Goal: Information Seeking & Learning: Learn about a topic

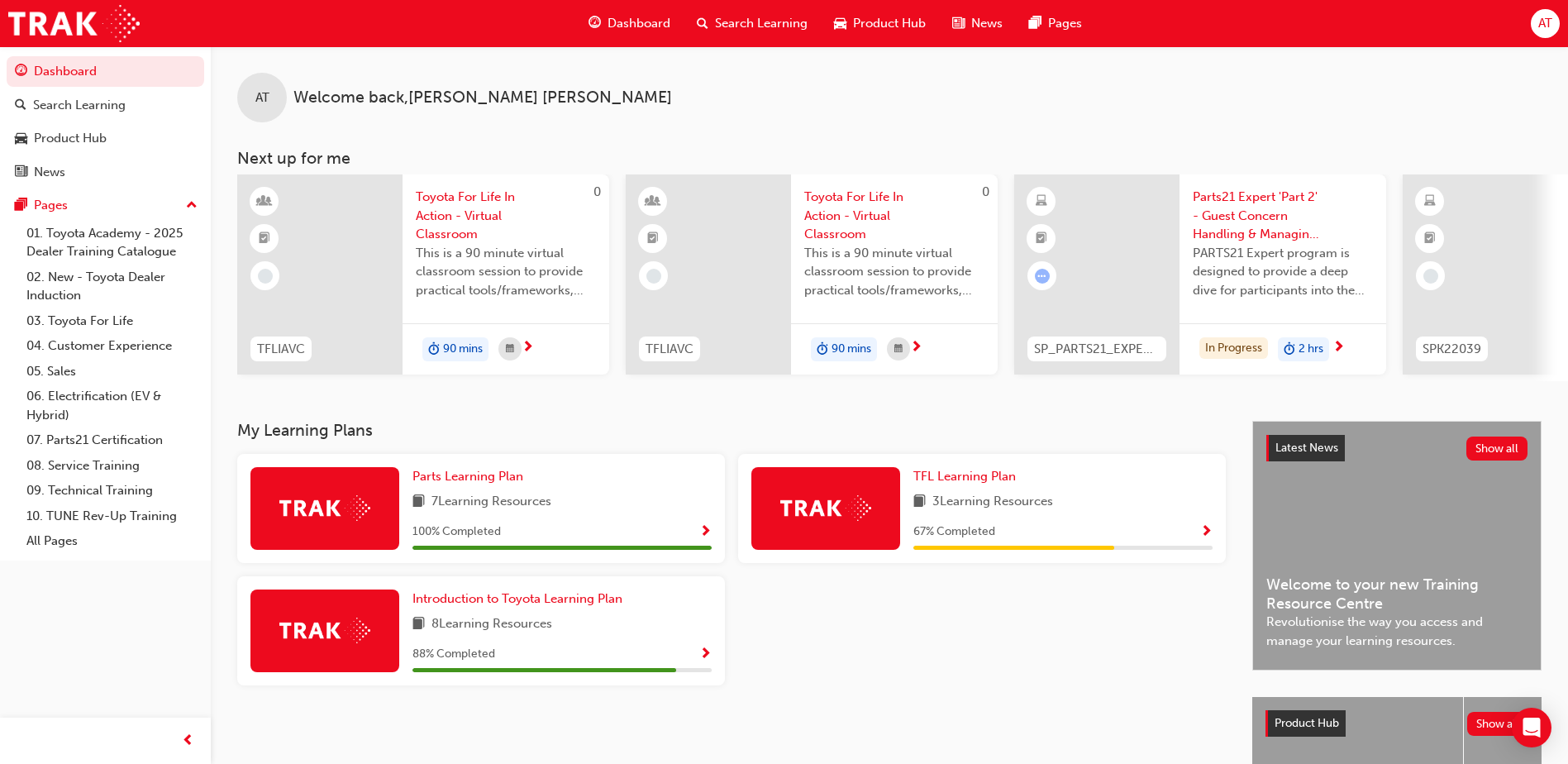
click at [1240, 229] on span "Parts21 Expert 'Part 2' - Guest Concern Handling & Managing Conflict" at bounding box center [1284, 216] width 181 height 57
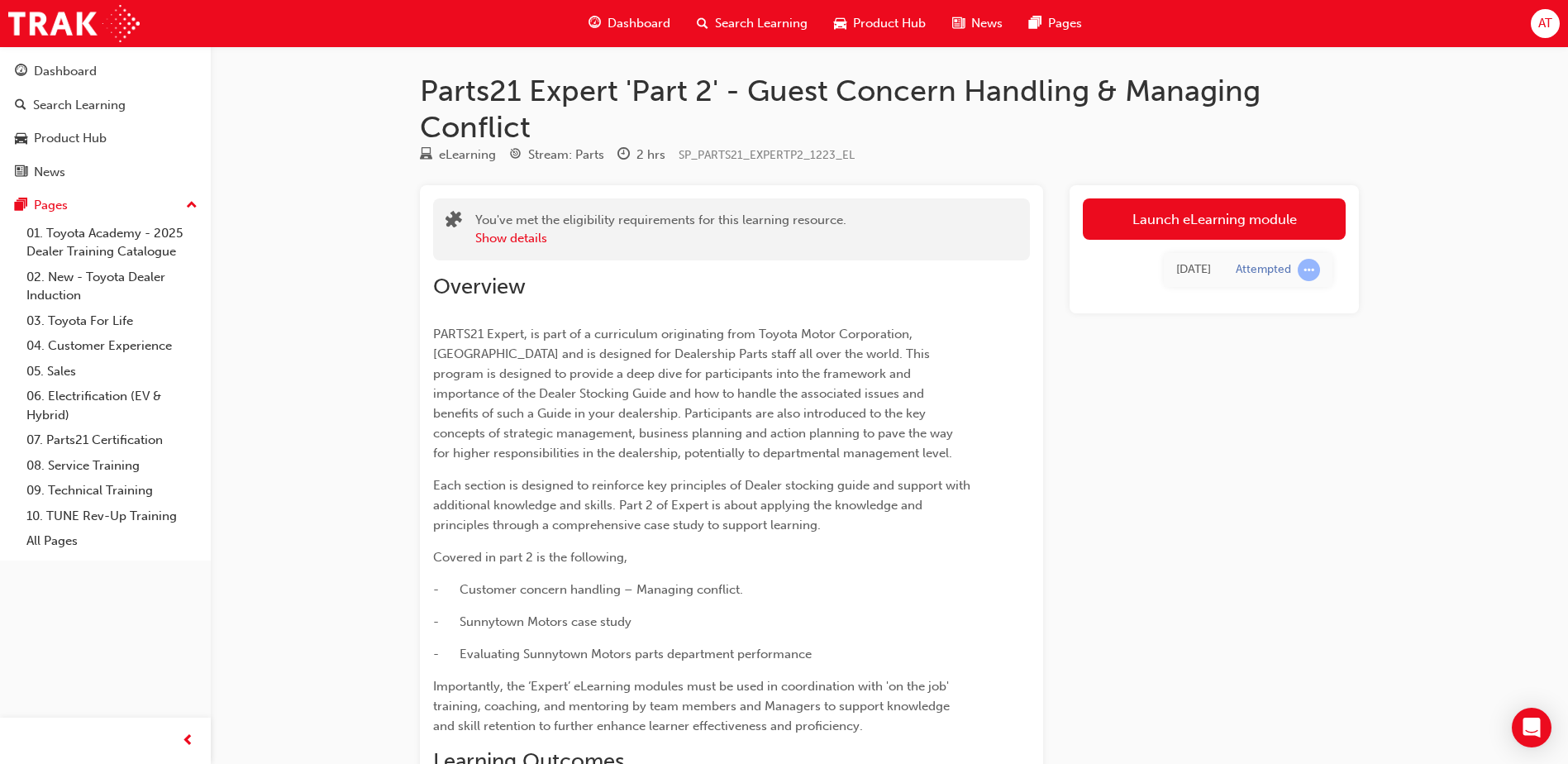
click at [654, 22] on span "Dashboard" at bounding box center [639, 23] width 63 height 19
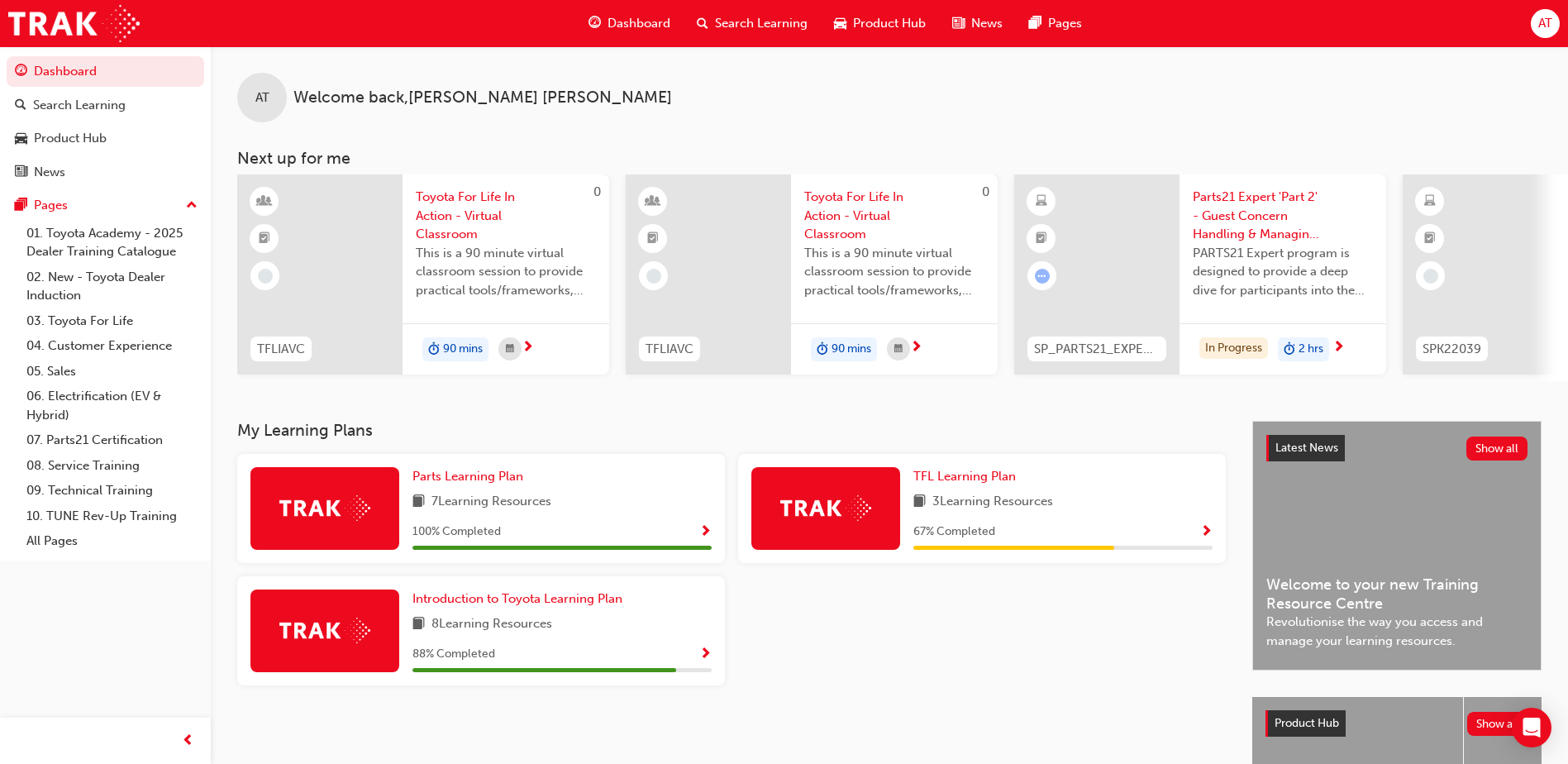
click at [455, 218] on span "Toyota For Life In Action - Virtual Classroom" at bounding box center [506, 216] width 181 height 57
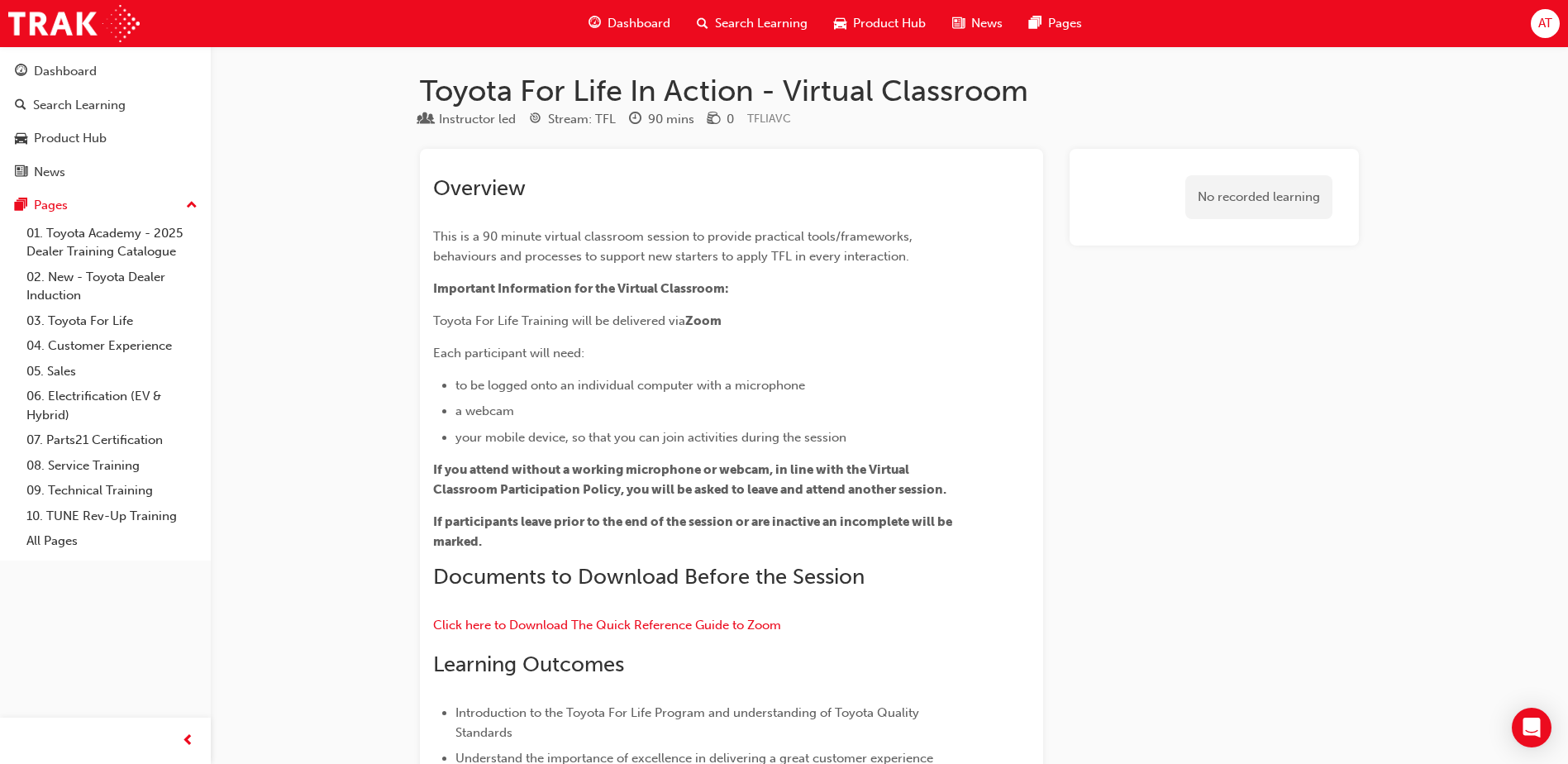
click at [651, 15] on span "Dashboard" at bounding box center [639, 23] width 63 height 19
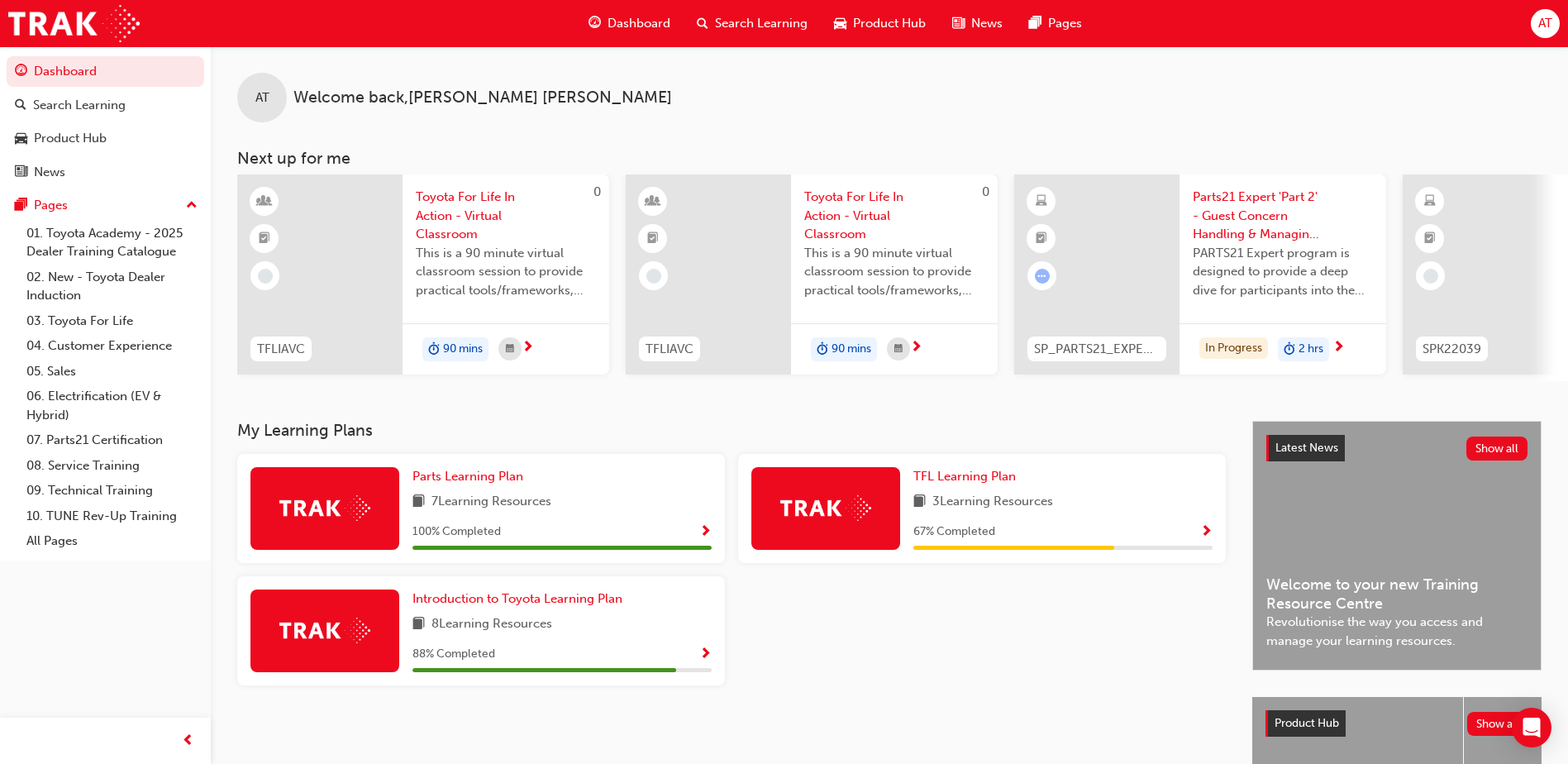
click at [1409, 332] on div "SPK22039" at bounding box center [1452, 349] width 98 height 52
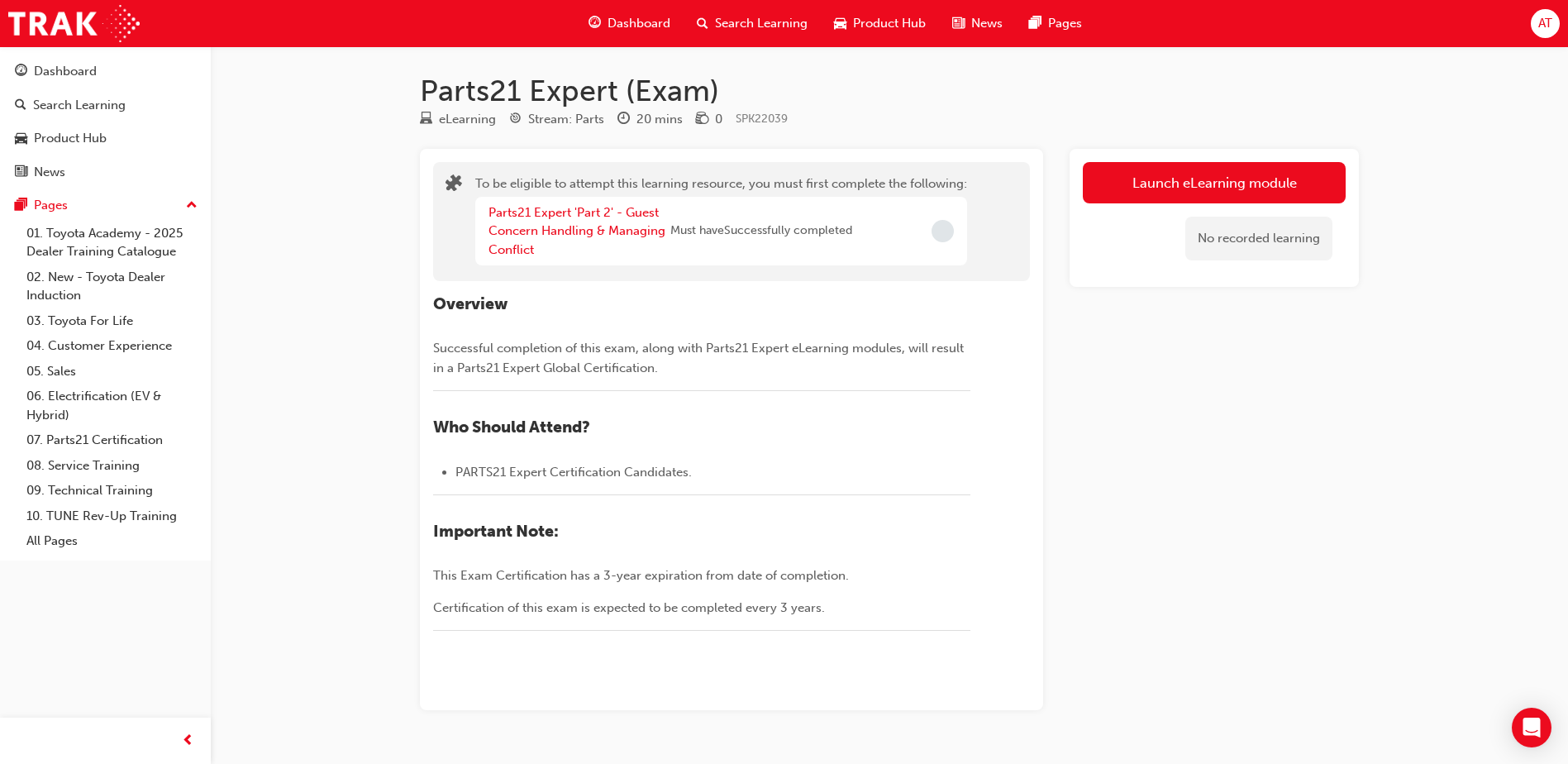
click at [628, 25] on span "Dashboard" at bounding box center [639, 23] width 63 height 19
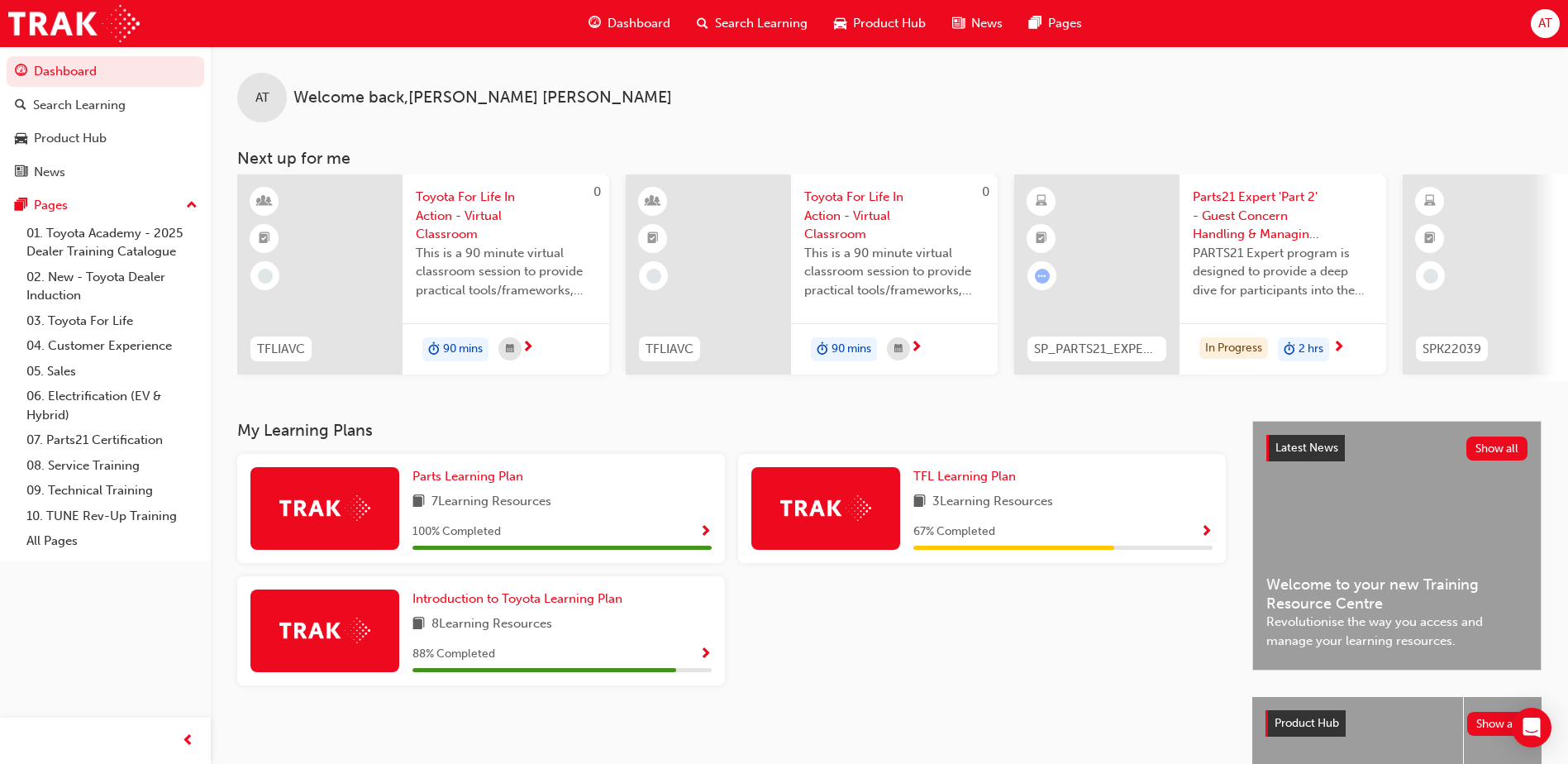
click at [1557, 271] on div at bounding box center [1485, 274] width 165 height 200
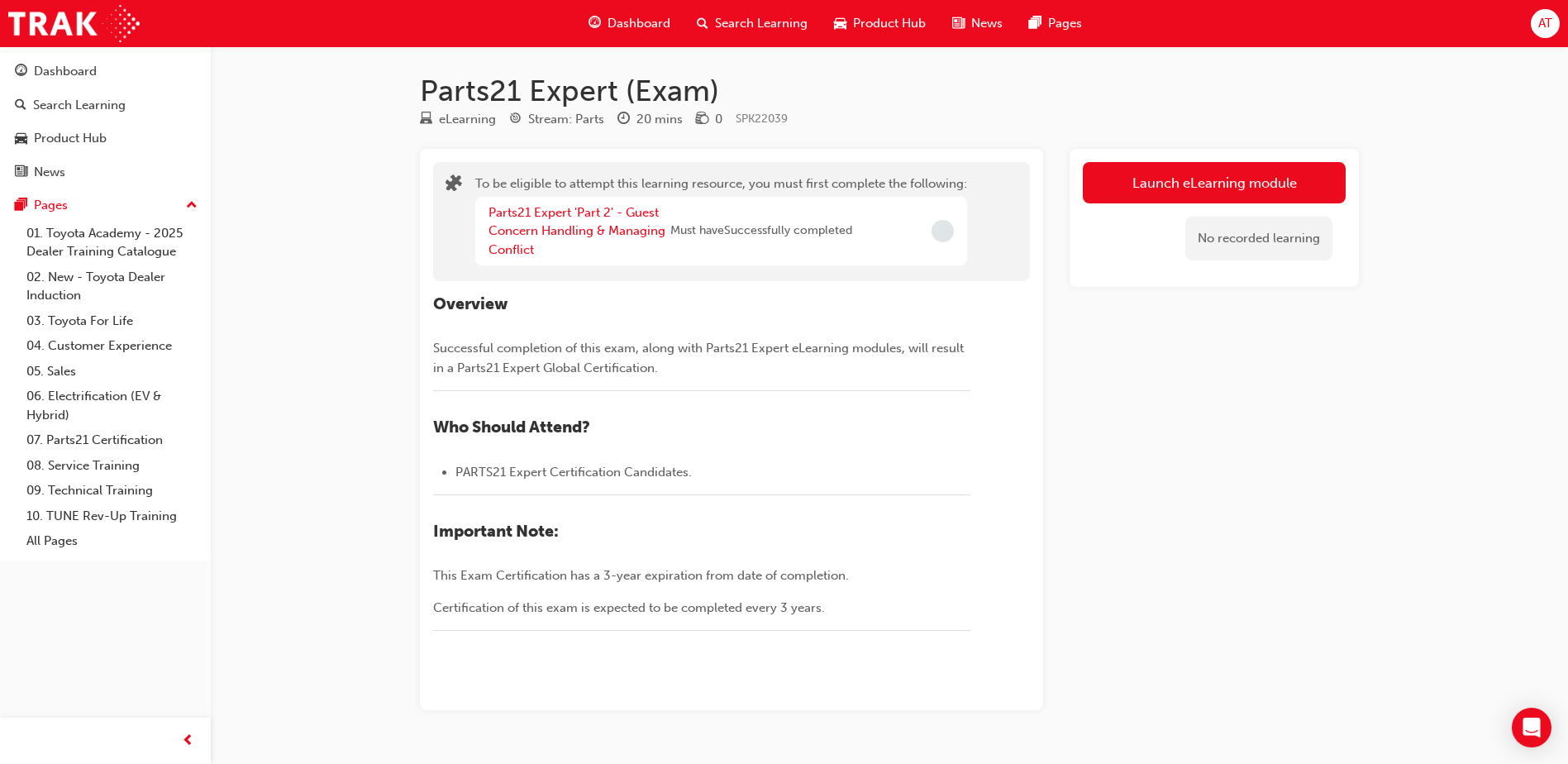
click at [629, 22] on span "Dashboard" at bounding box center [639, 23] width 63 height 19
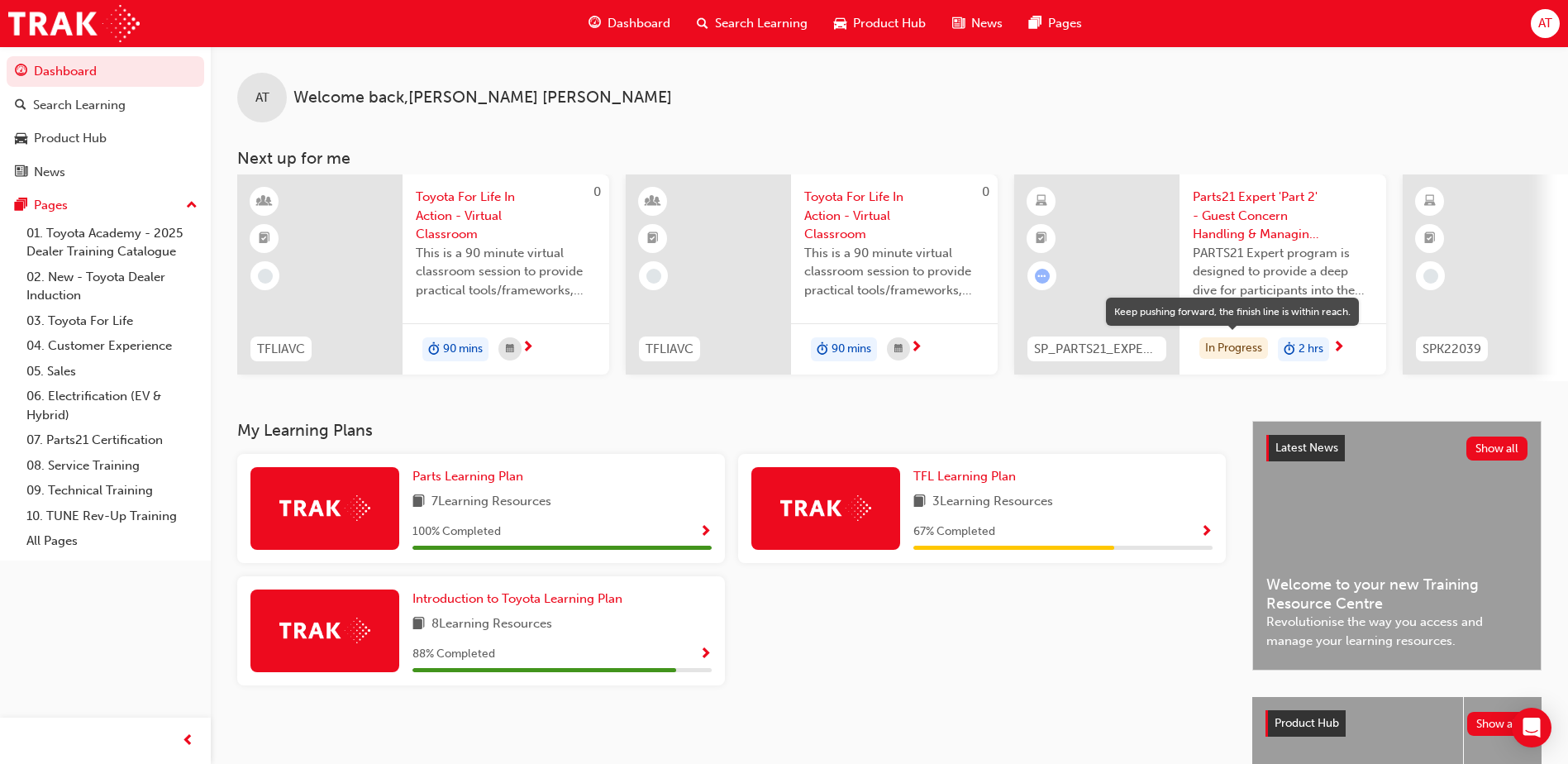
click at [1241, 344] on div "In Progress" at bounding box center [1233, 348] width 68 height 22
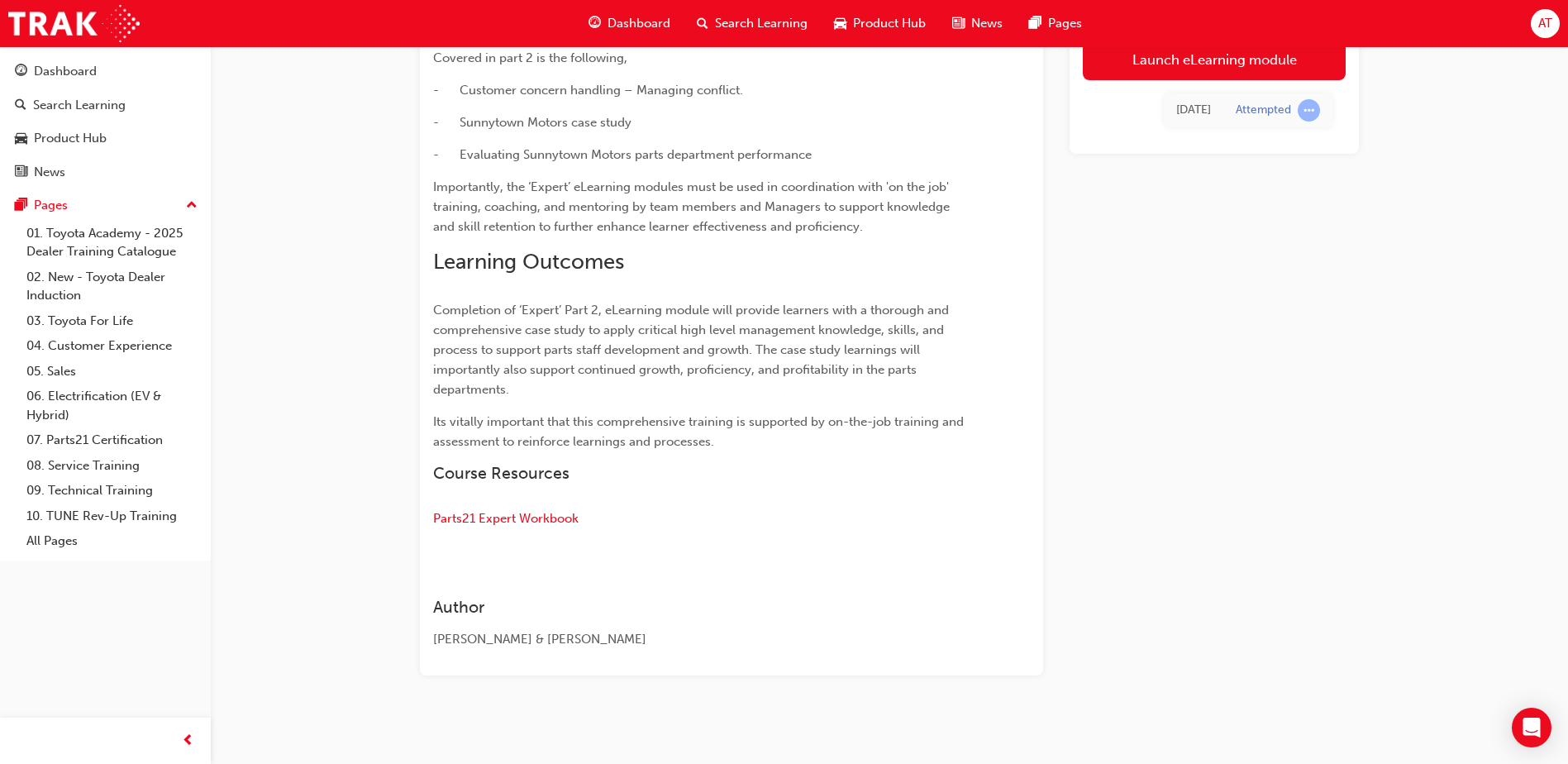
scroll to position [505, 0]
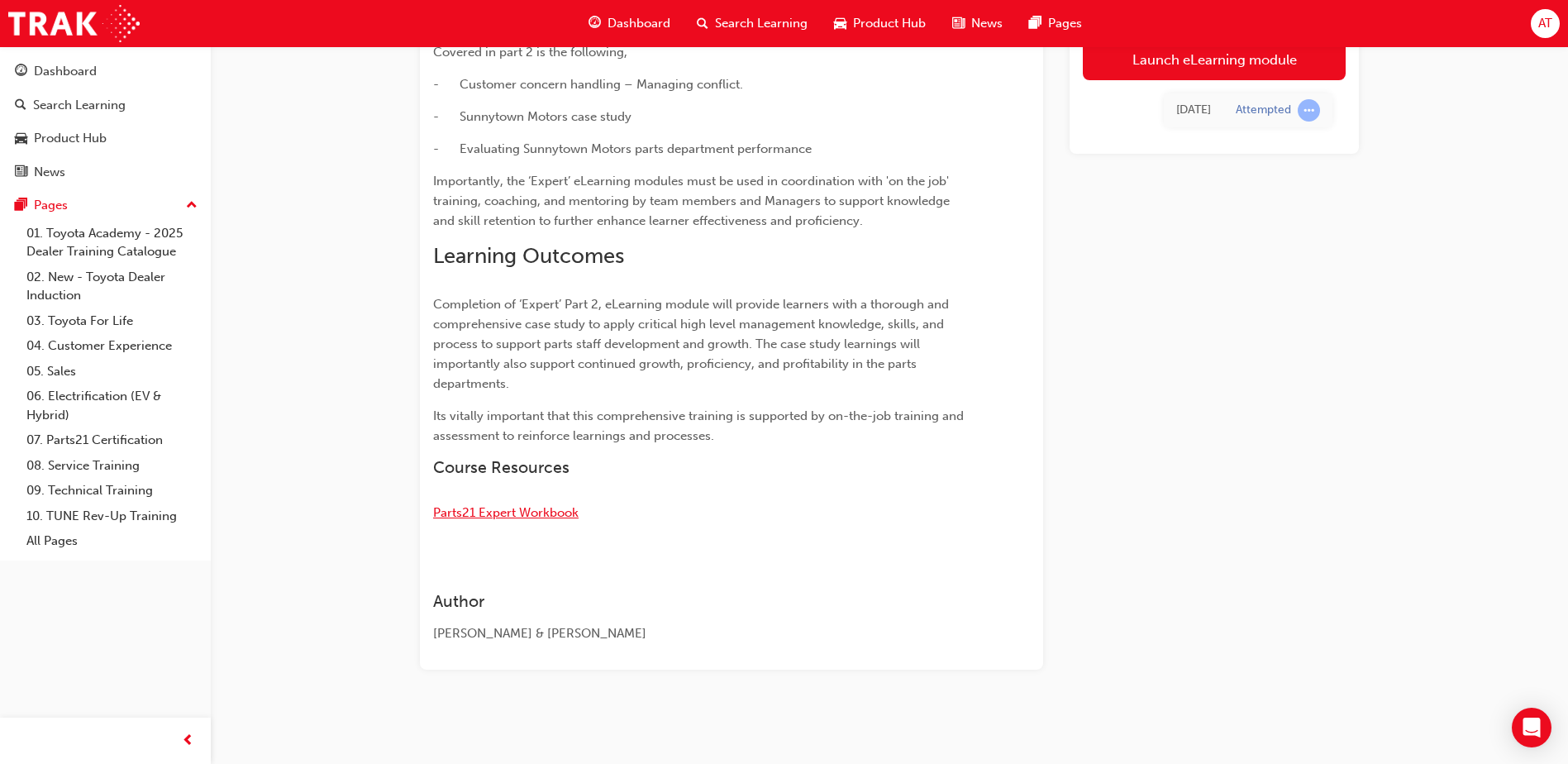
click at [506, 508] on span "Parts21 Expert Workbook" at bounding box center [506, 512] width 146 height 15
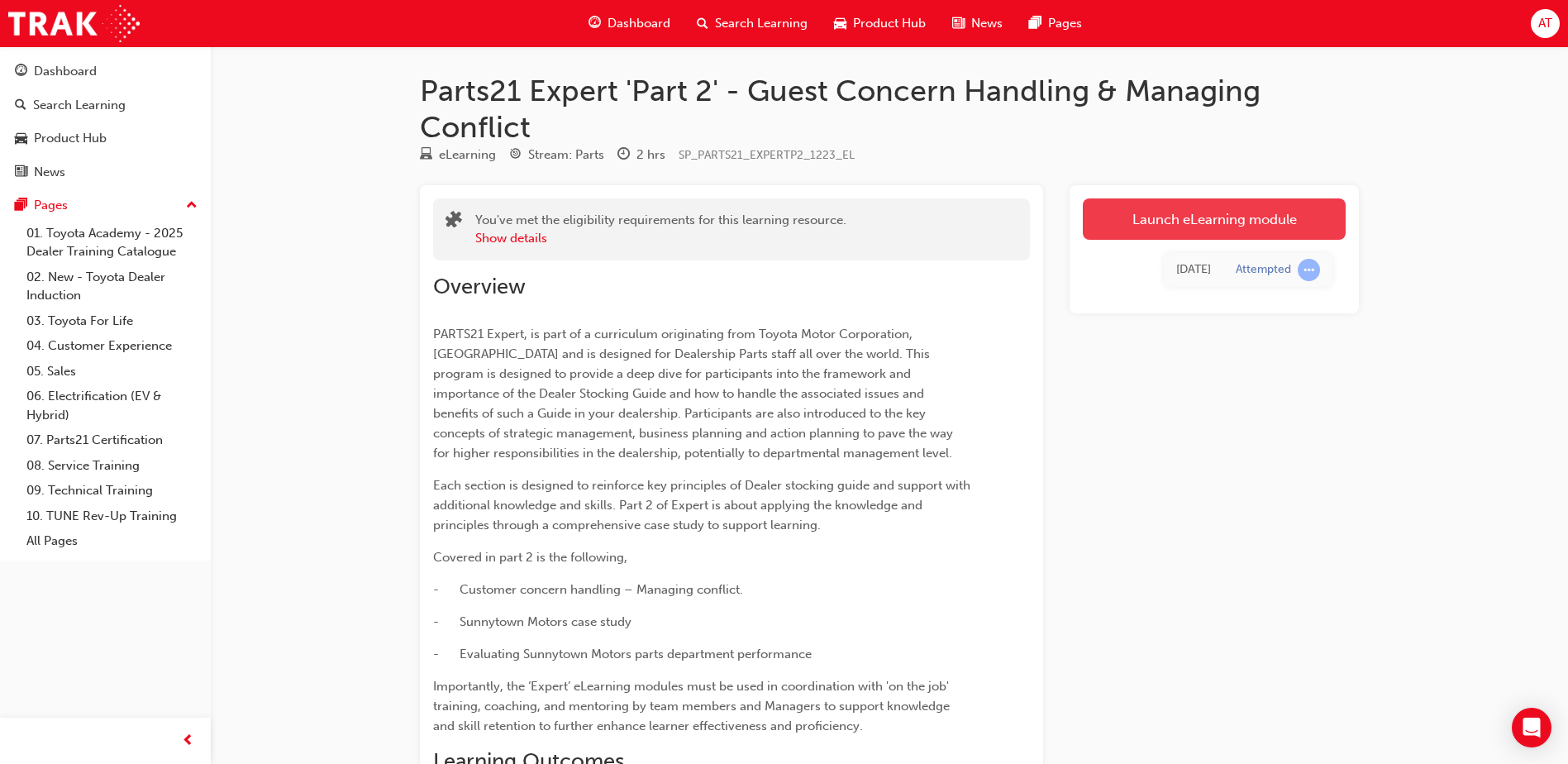
click at [1203, 221] on link "Launch eLearning module" at bounding box center [1214, 219] width 263 height 41
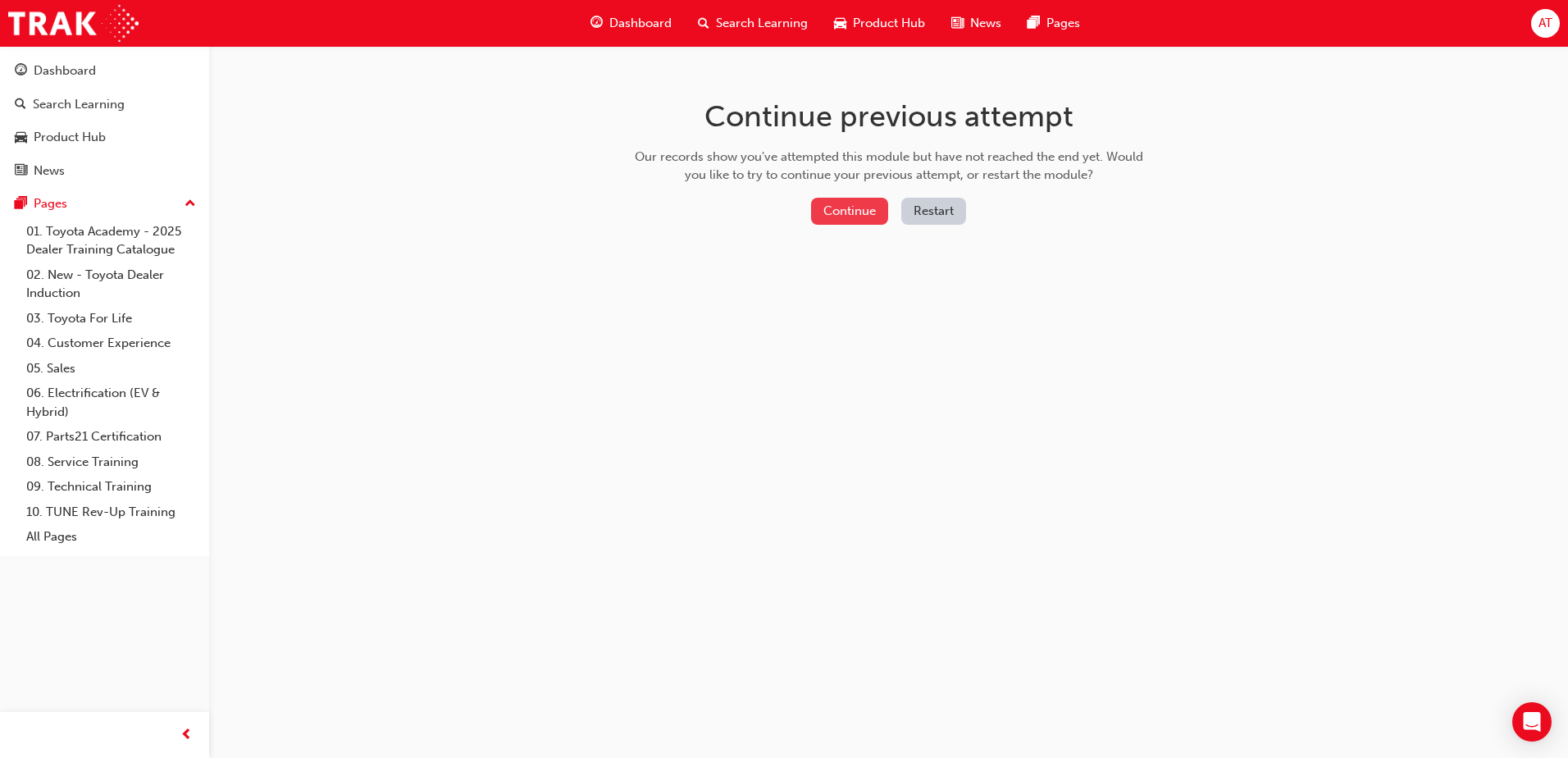
click at [847, 213] on button "Continue" at bounding box center [849, 212] width 77 height 27
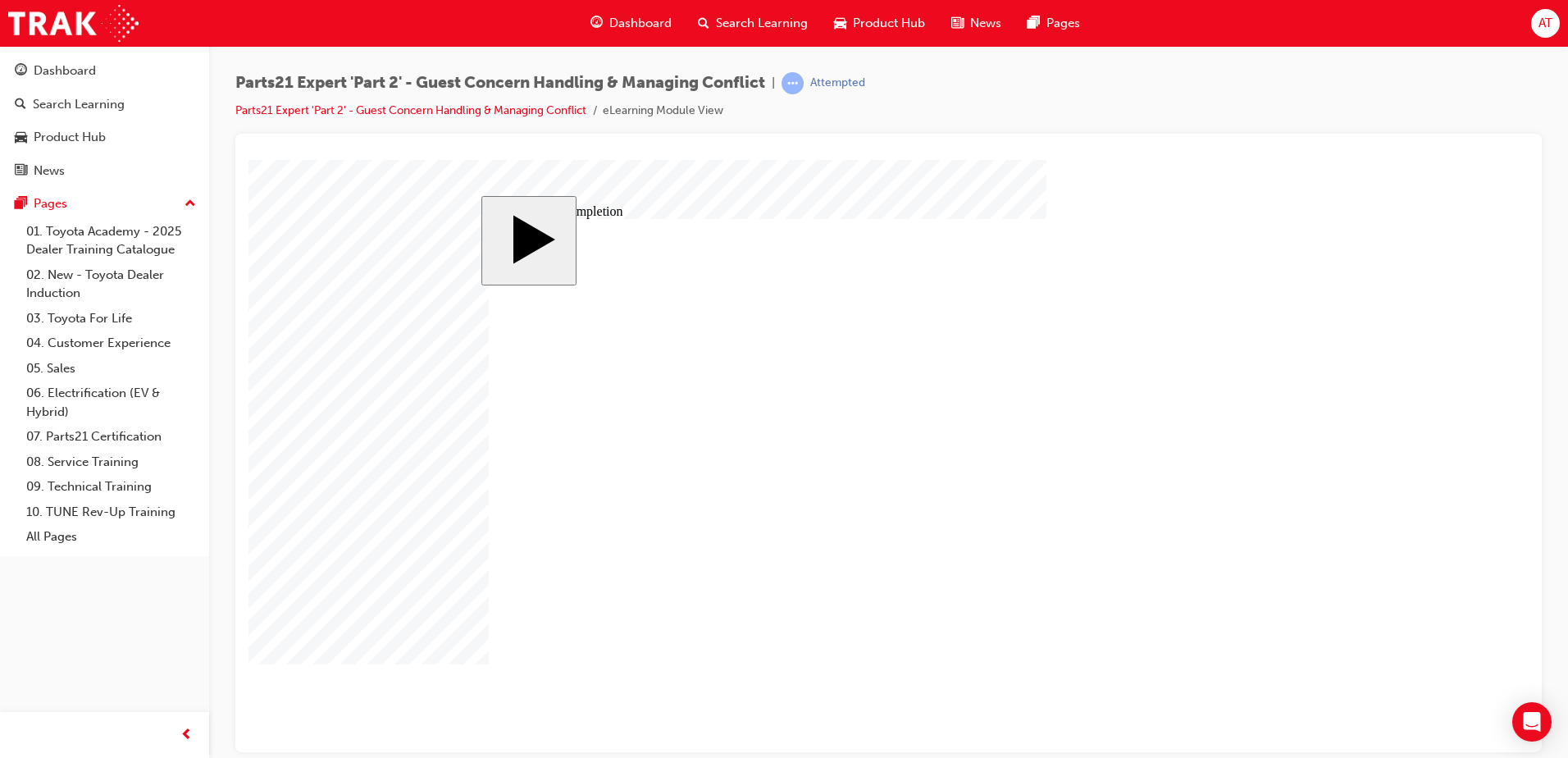
type input "1"
type input "16"
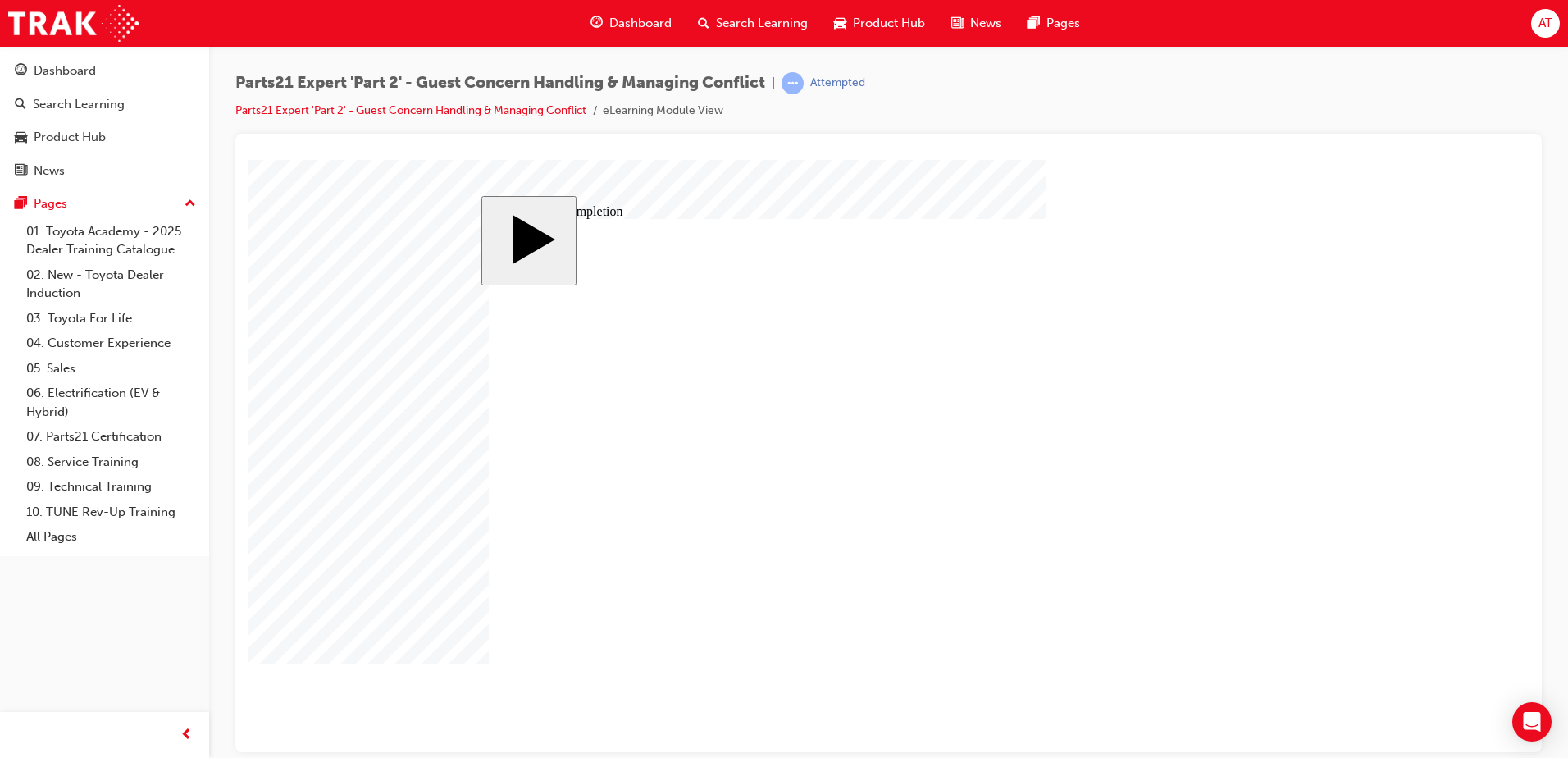
type input "16"
type input "4"
type input "1"
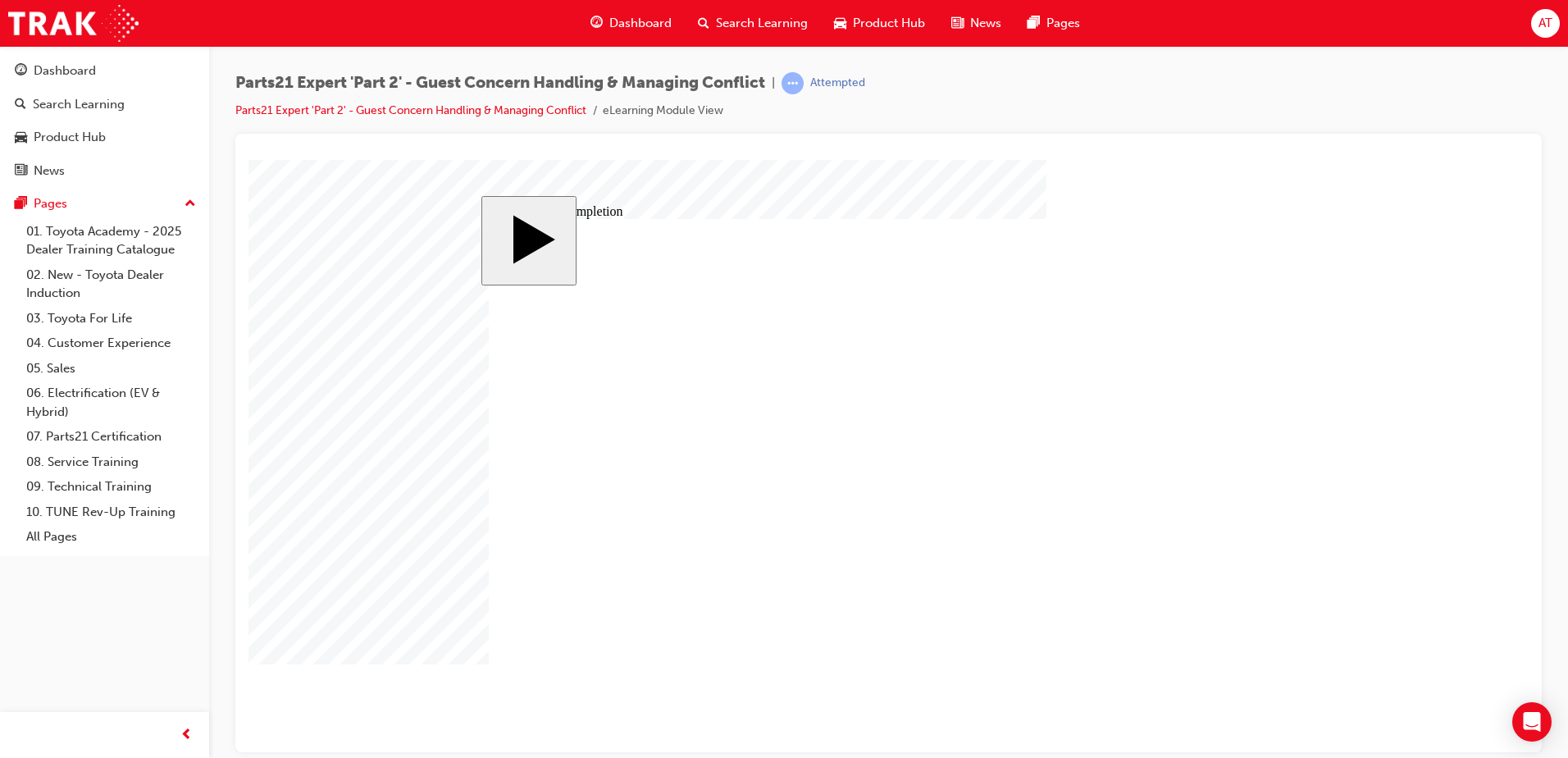
type input "1"
type input "12"
type input "4"
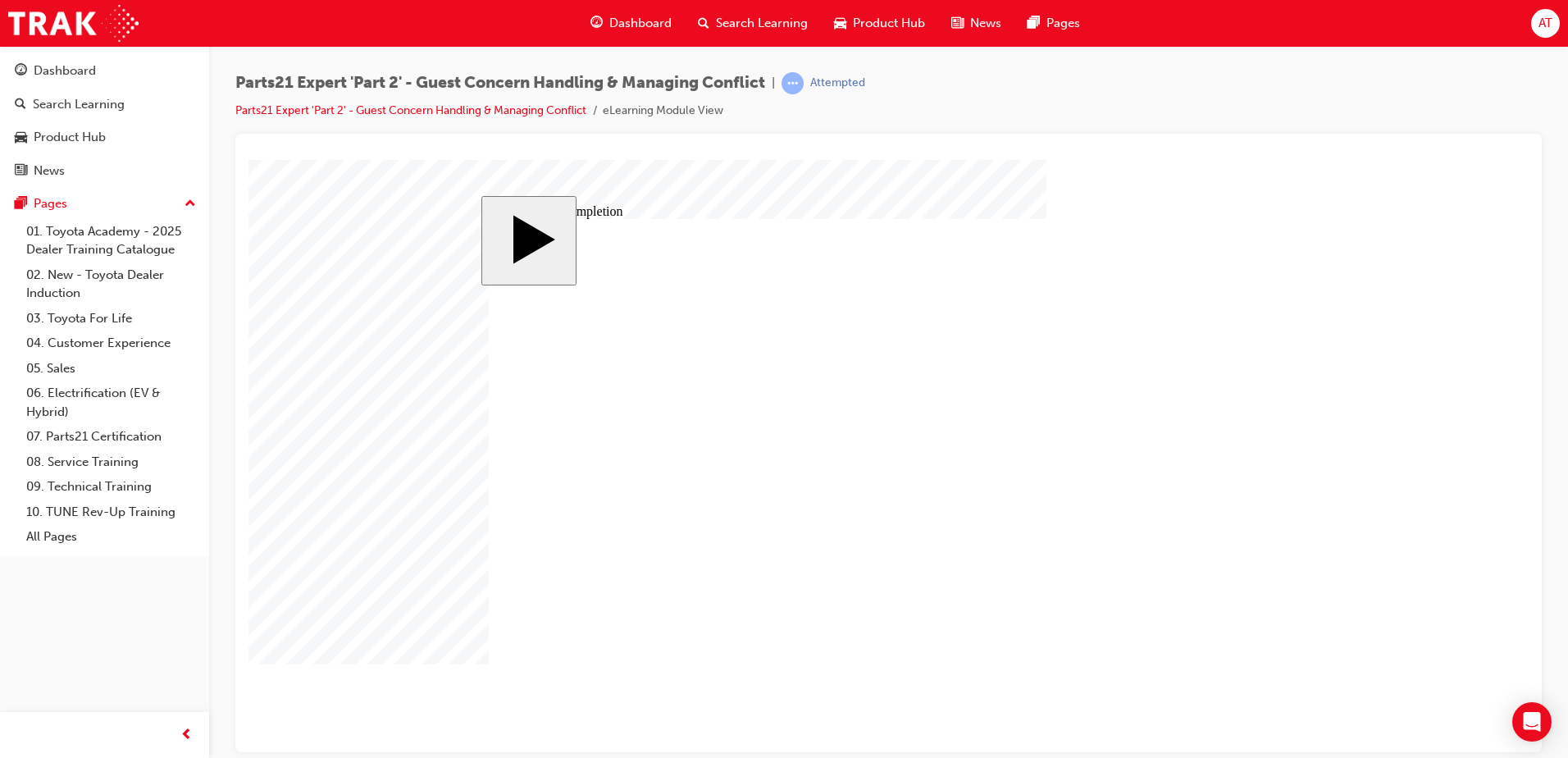
type input "4"
type input "5"
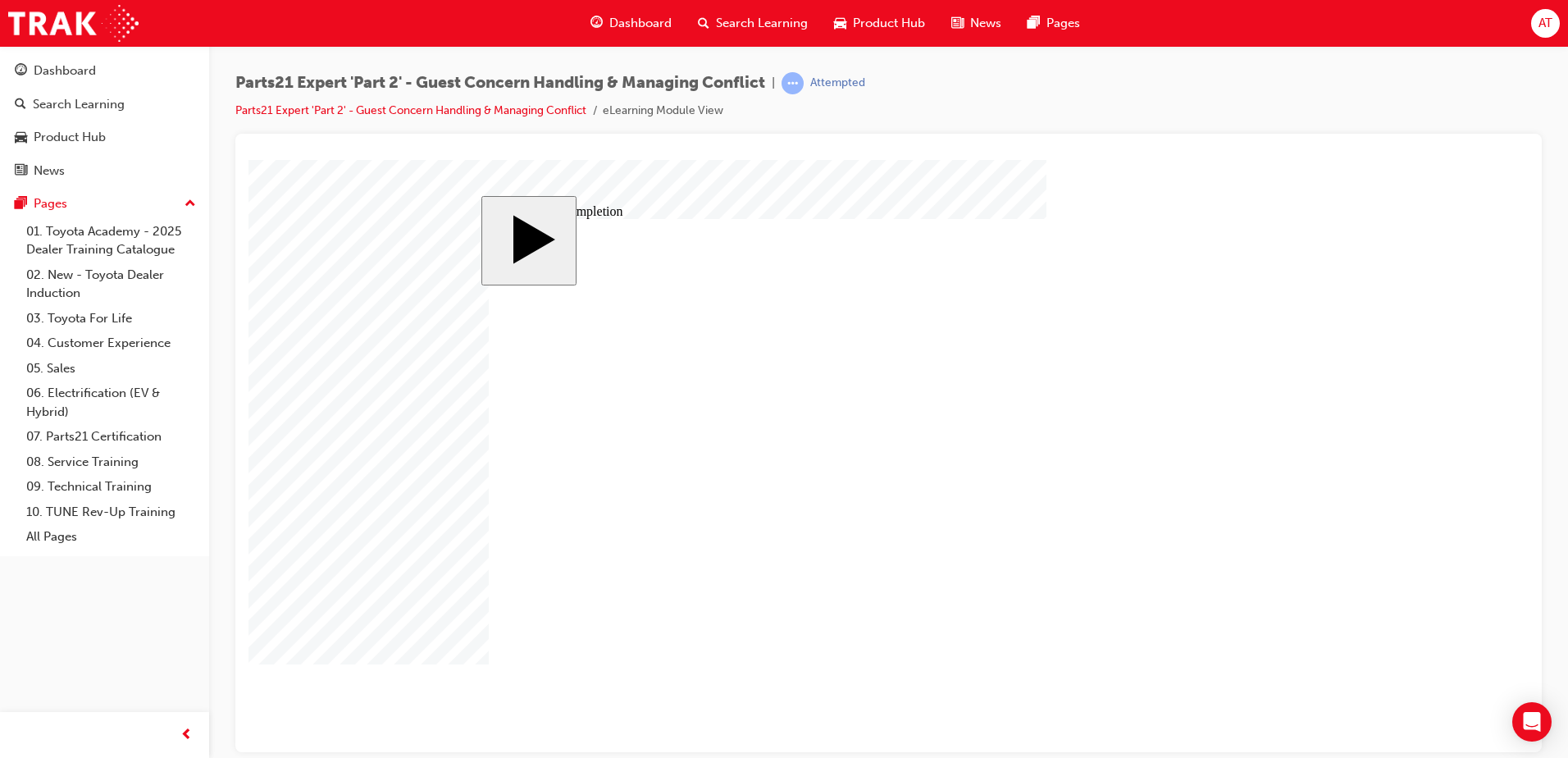
type input "8"
type input "80"
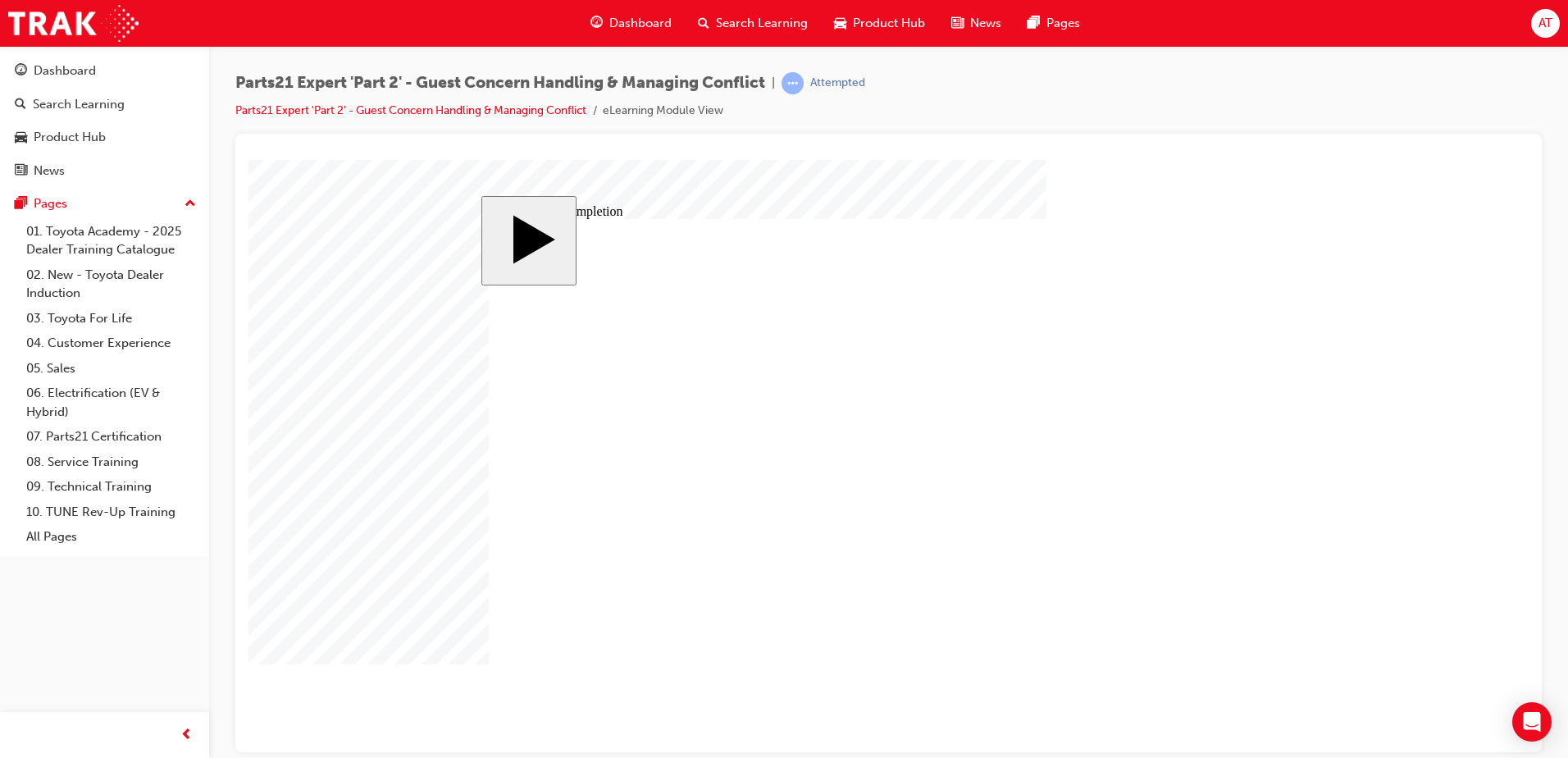
type input "4"
type input "1"
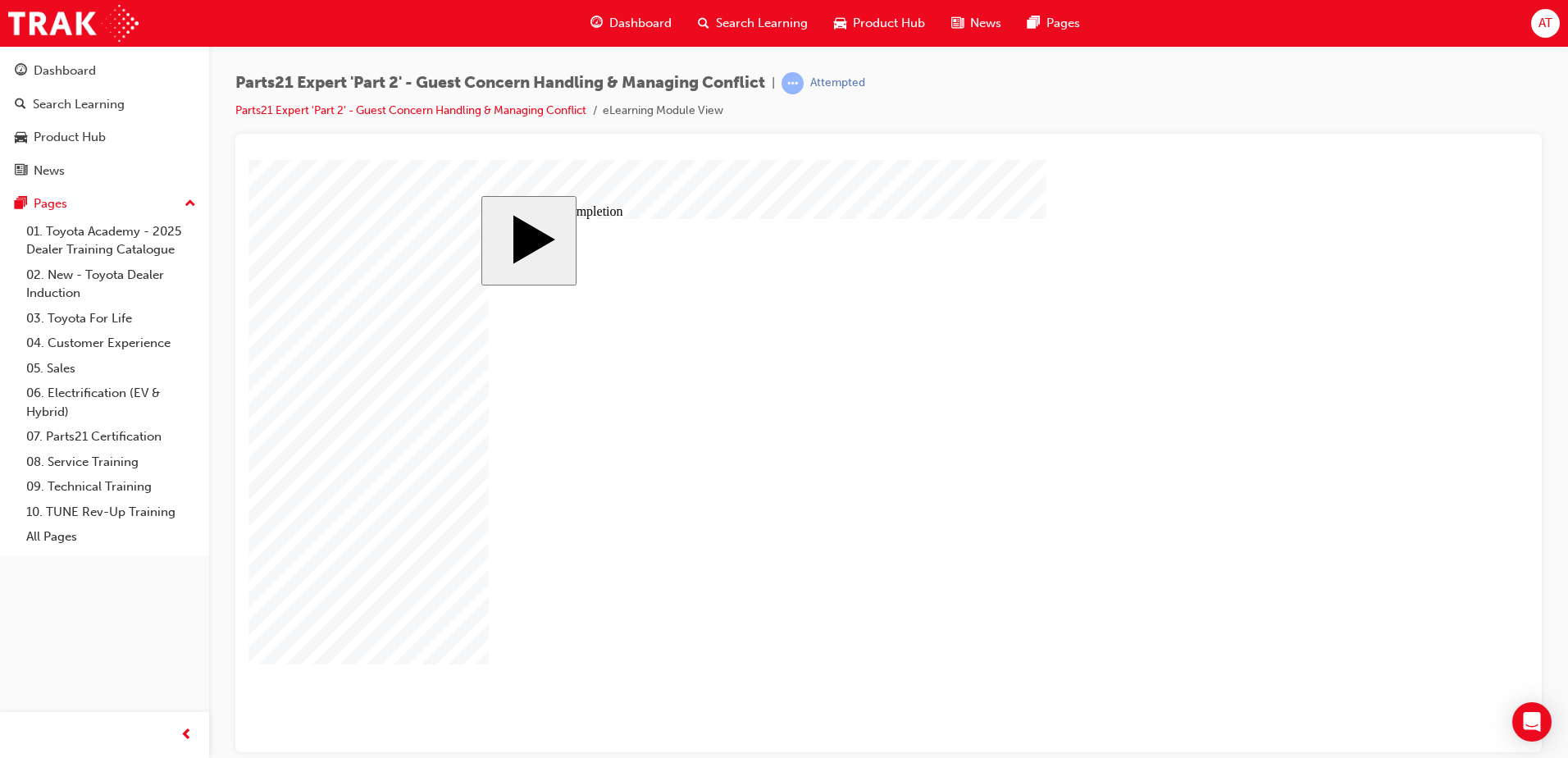
type input "16"
type input "2"
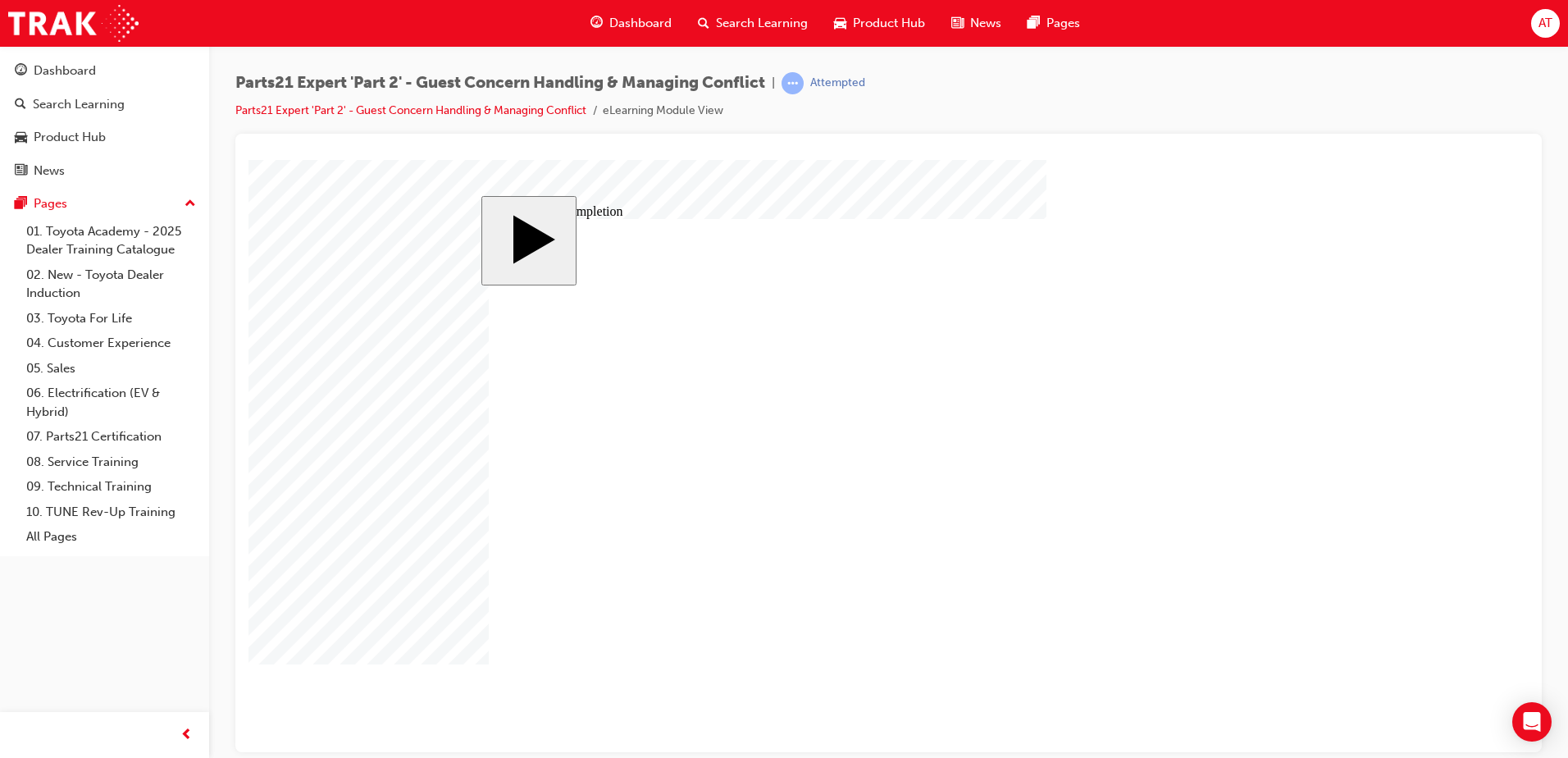
type input "25"
type input "4"
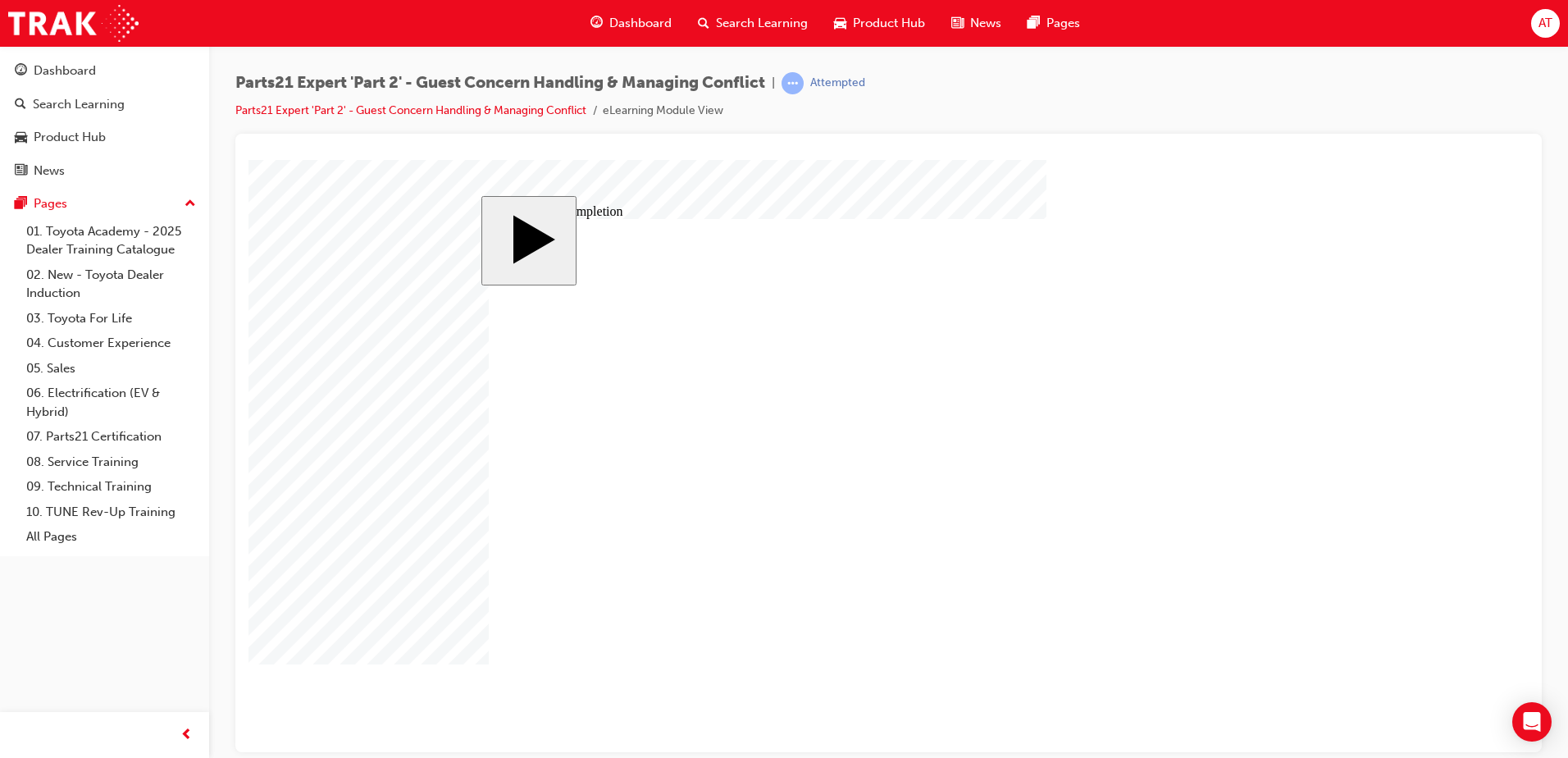
type input "4"
type input "1"
type input "16"
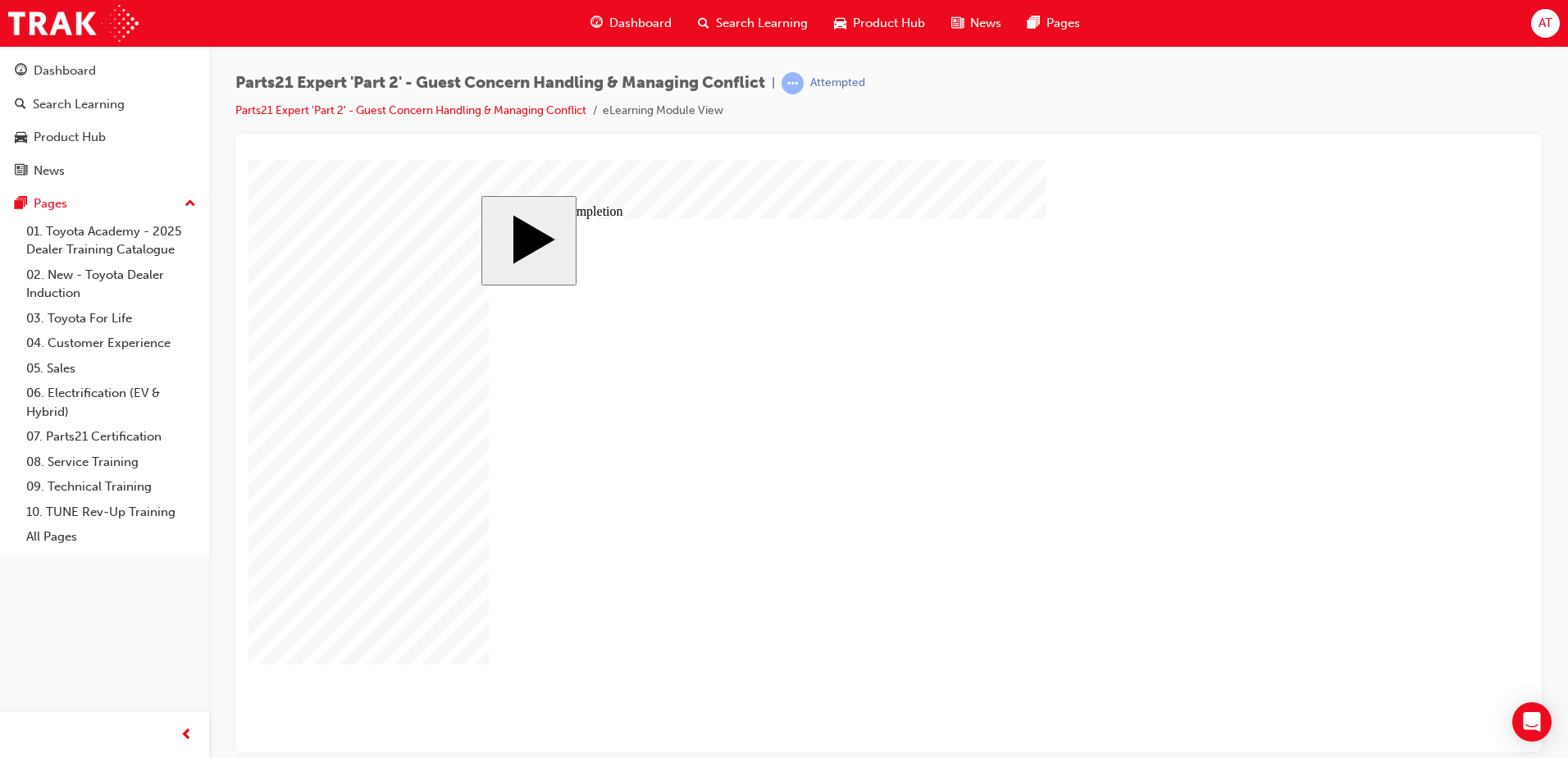
type input "16"
type input "2"
type input "25"
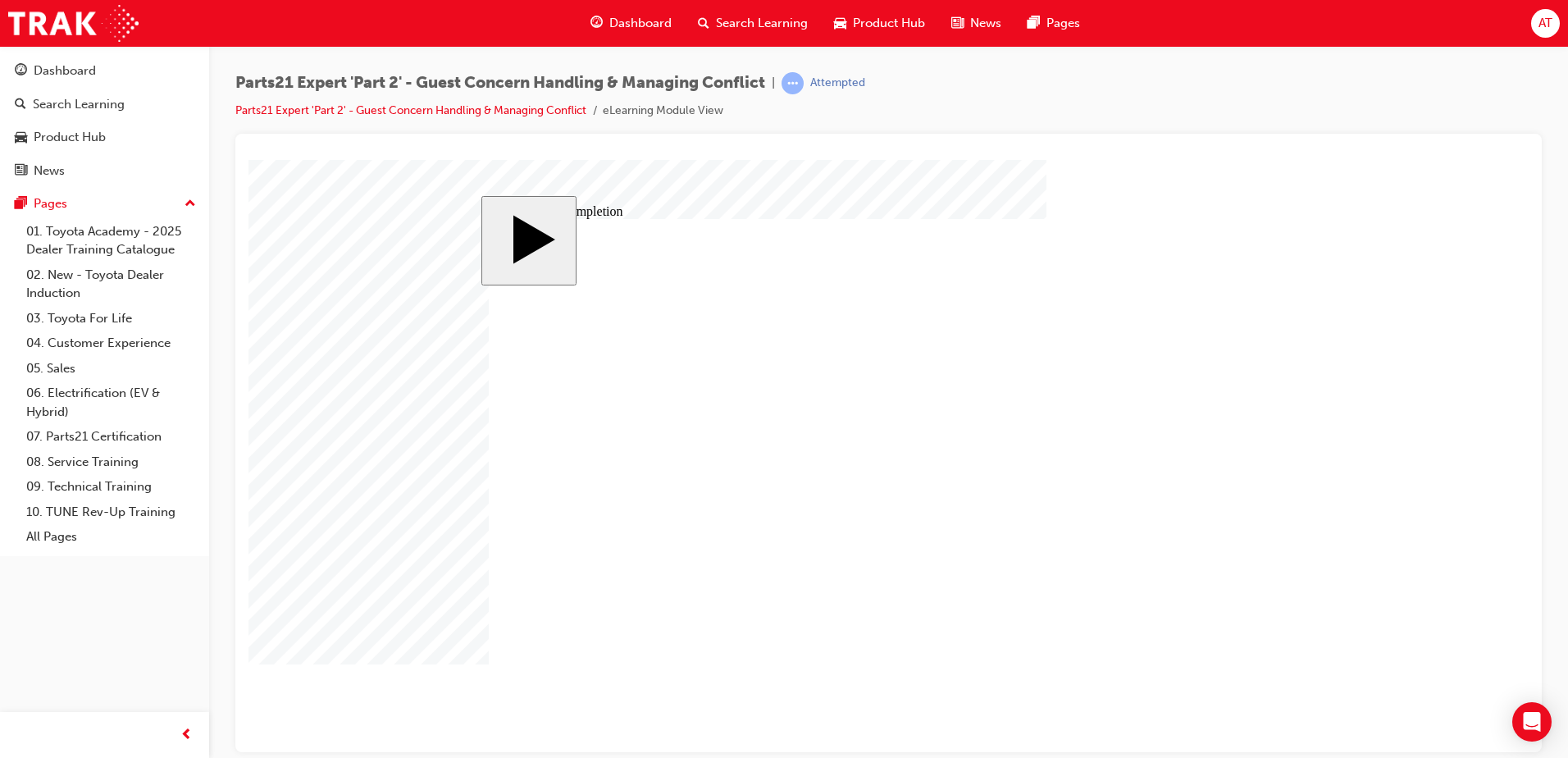
type input "25"
type input "16"
type input "4"
type input "12"
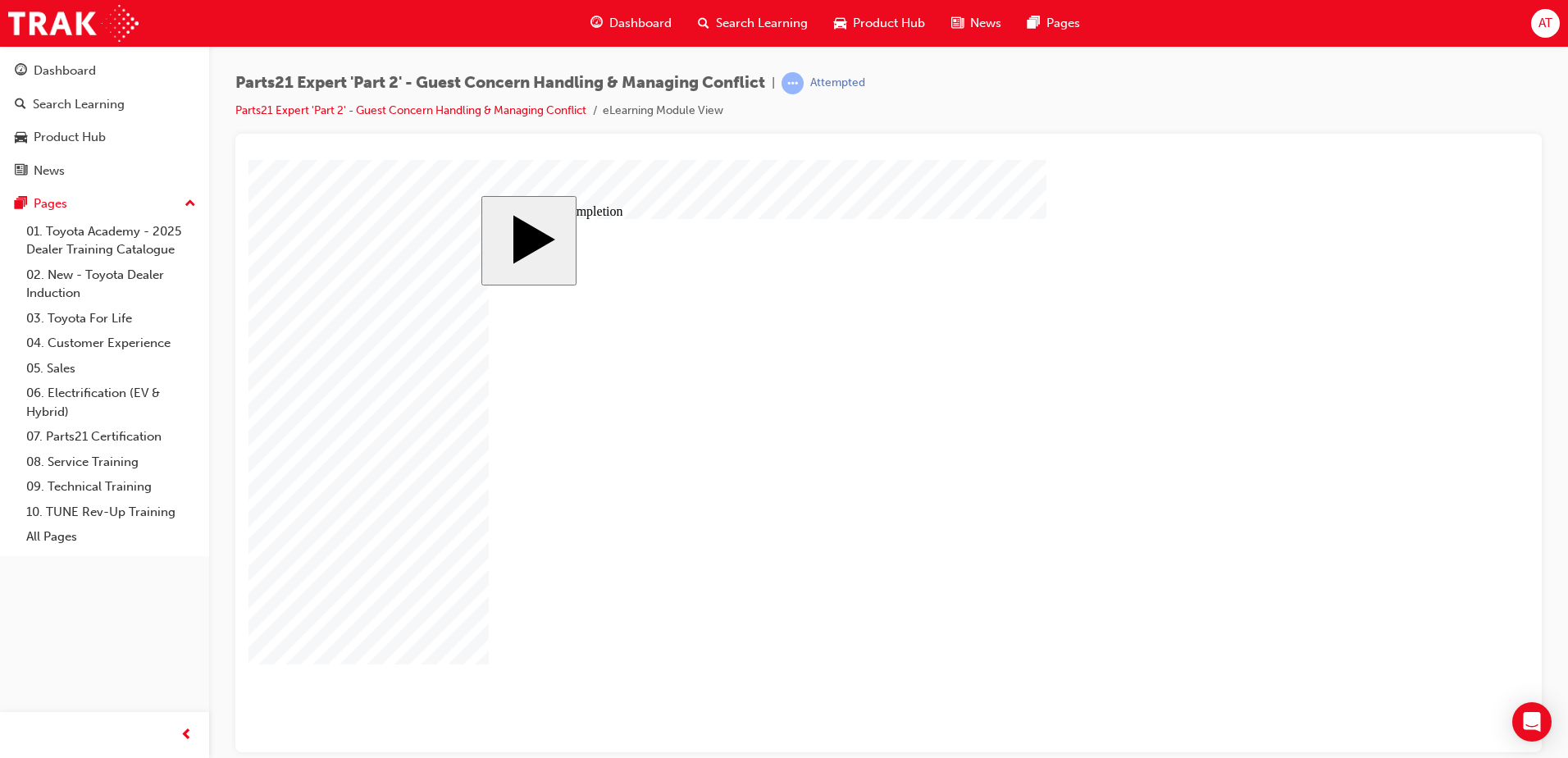
type input "4"
type input "5"
type input "80"
type input "4"
type input "16"
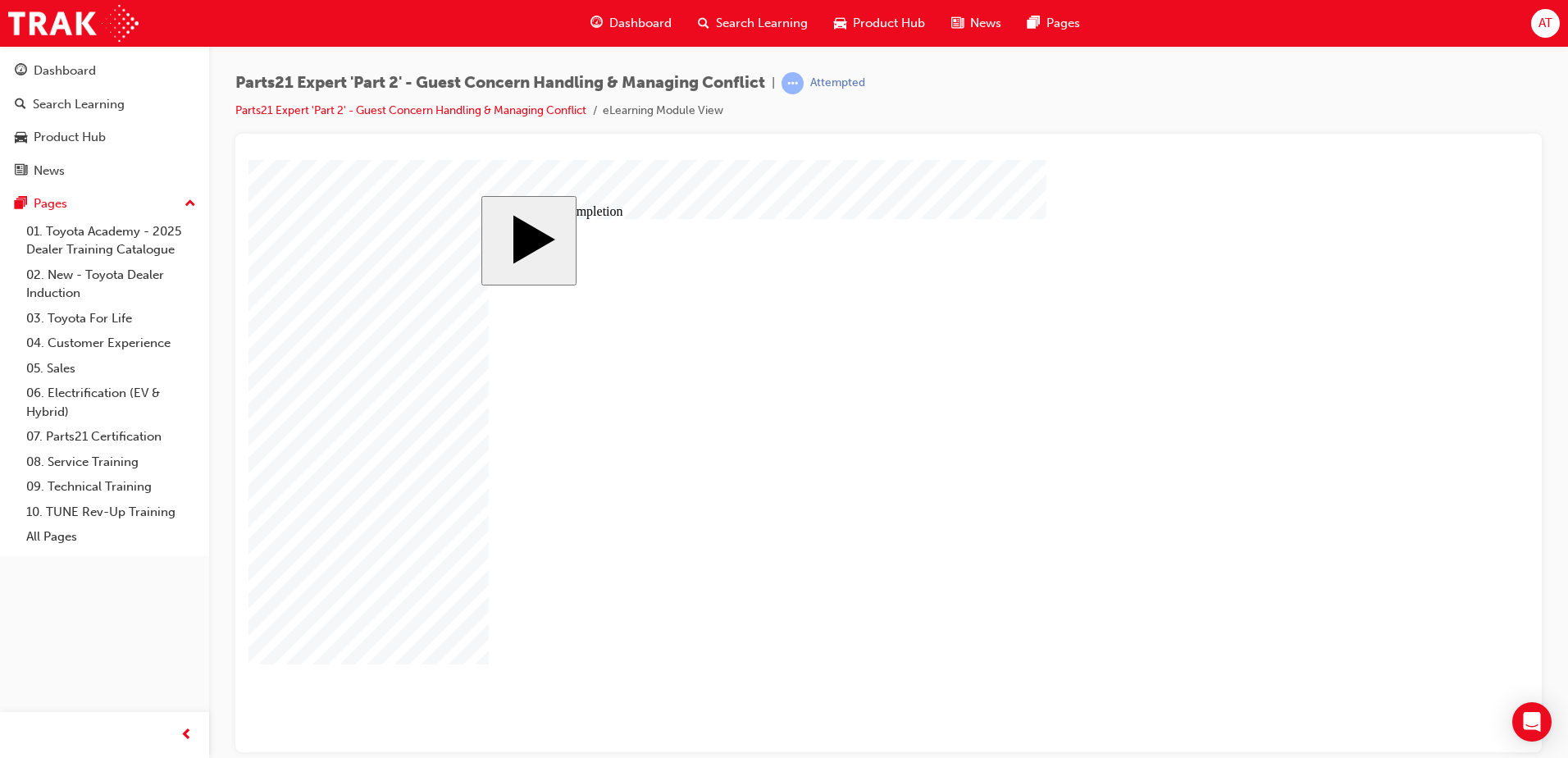
type input "25"
type input "4"
type input "16"
type input "25"
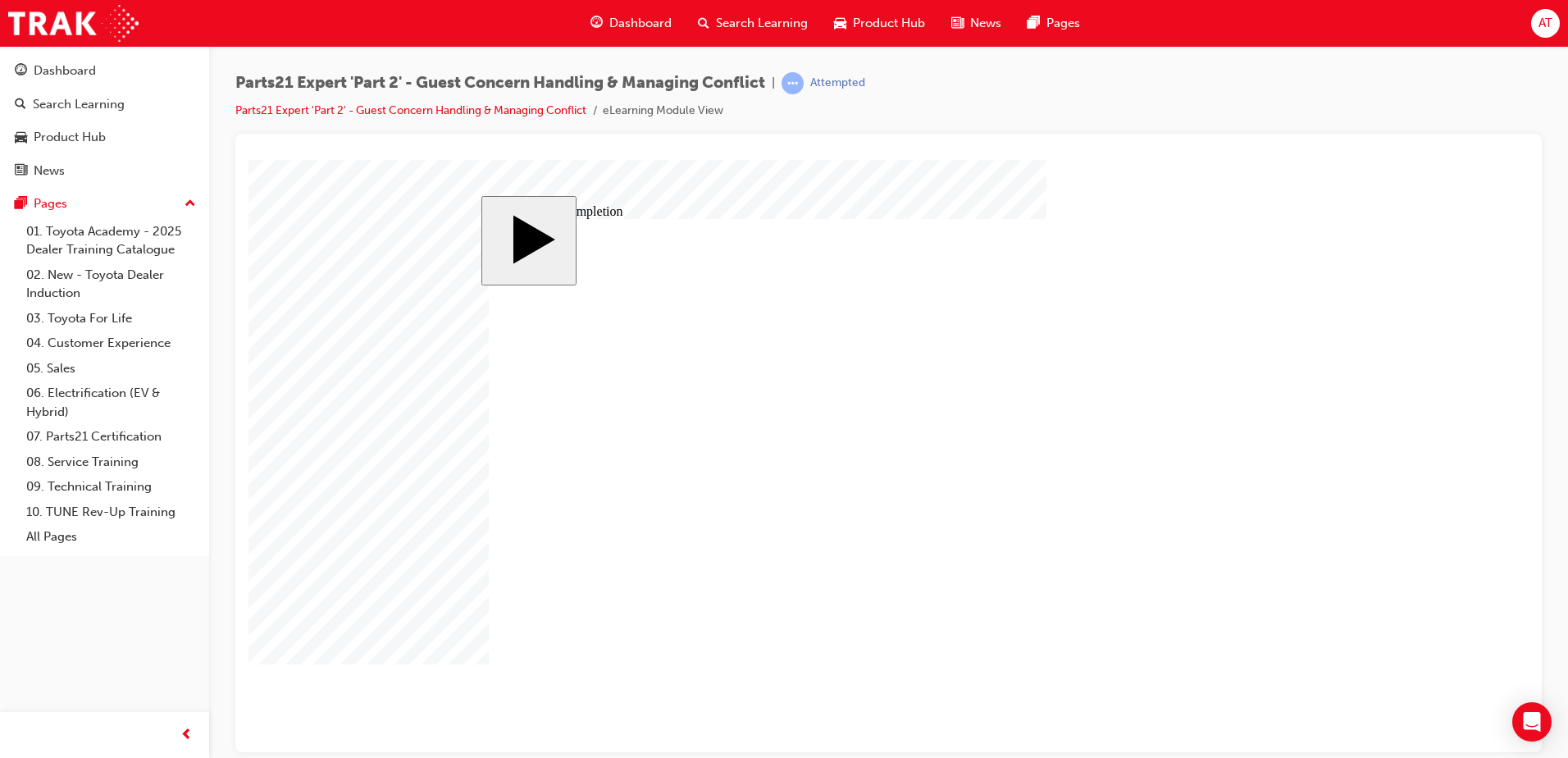
type input "16"
type input "4"
type input "12"
type input "4"
type input "80"
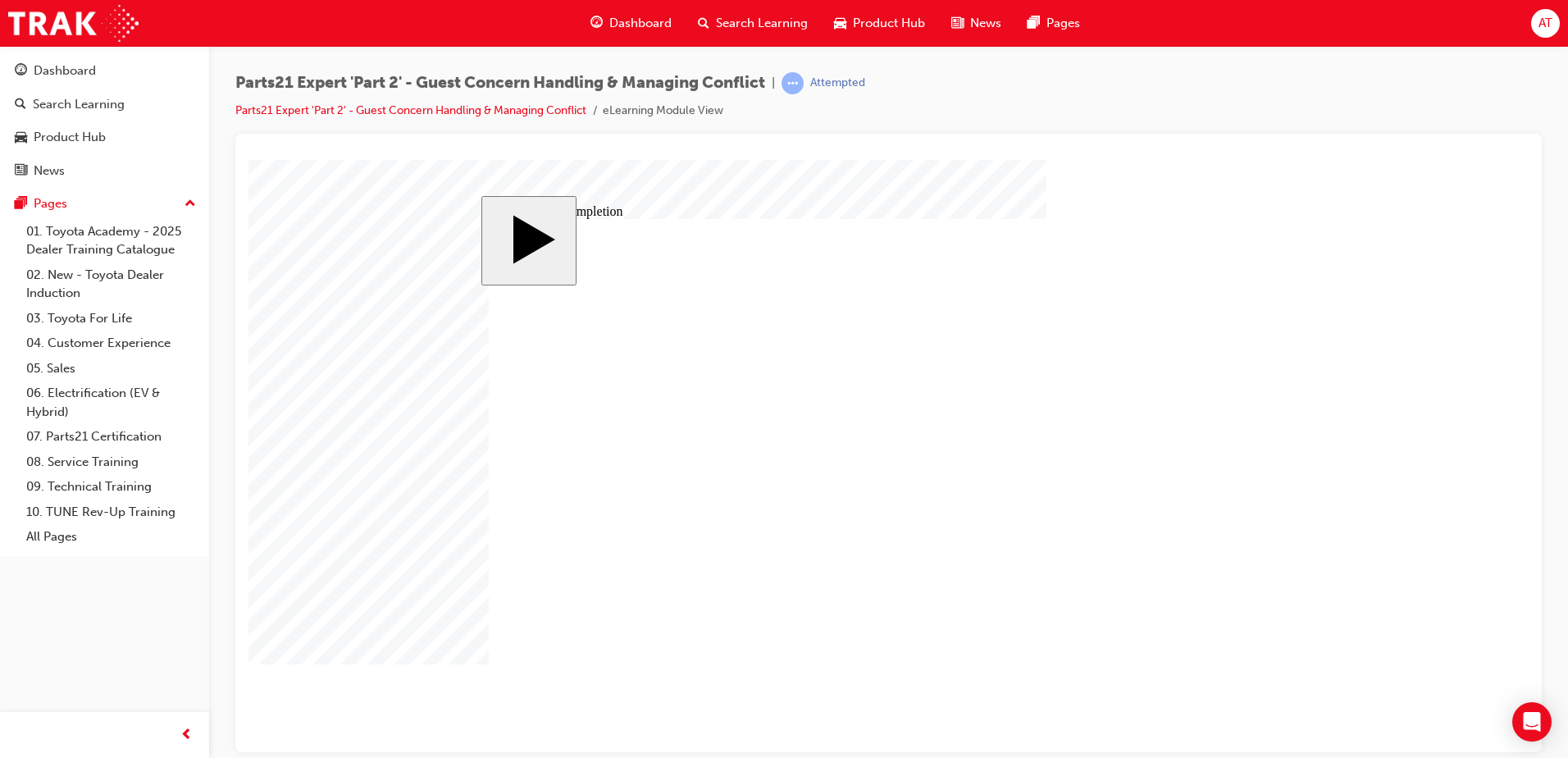
type input "4"
type input "16"
type input "25"
type input "4"
type input "16"
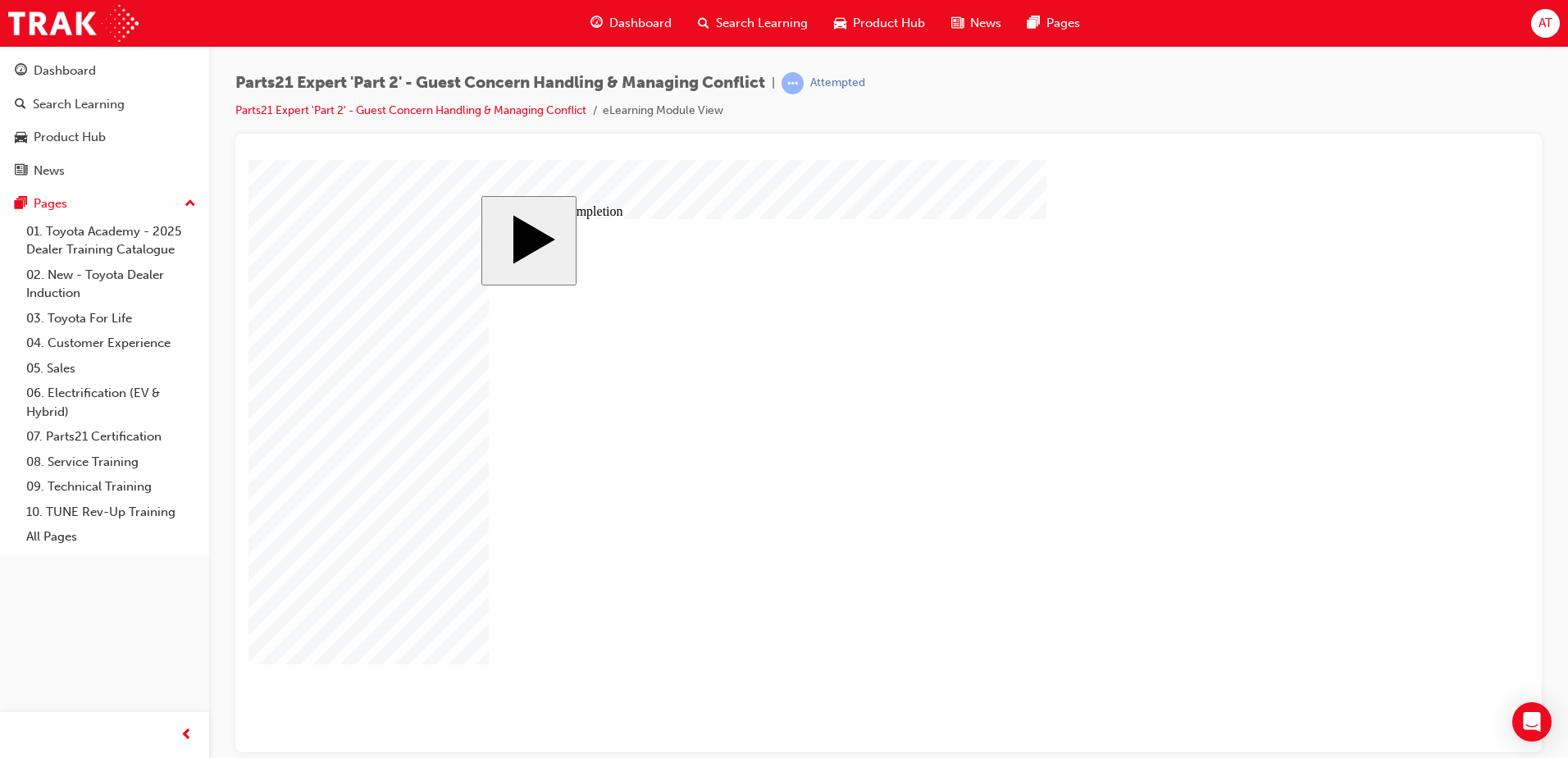
type input "25"
drag, startPoint x: 974, startPoint y: 562, endPoint x: 992, endPoint y: 557, distance: 18.7
type input "3"
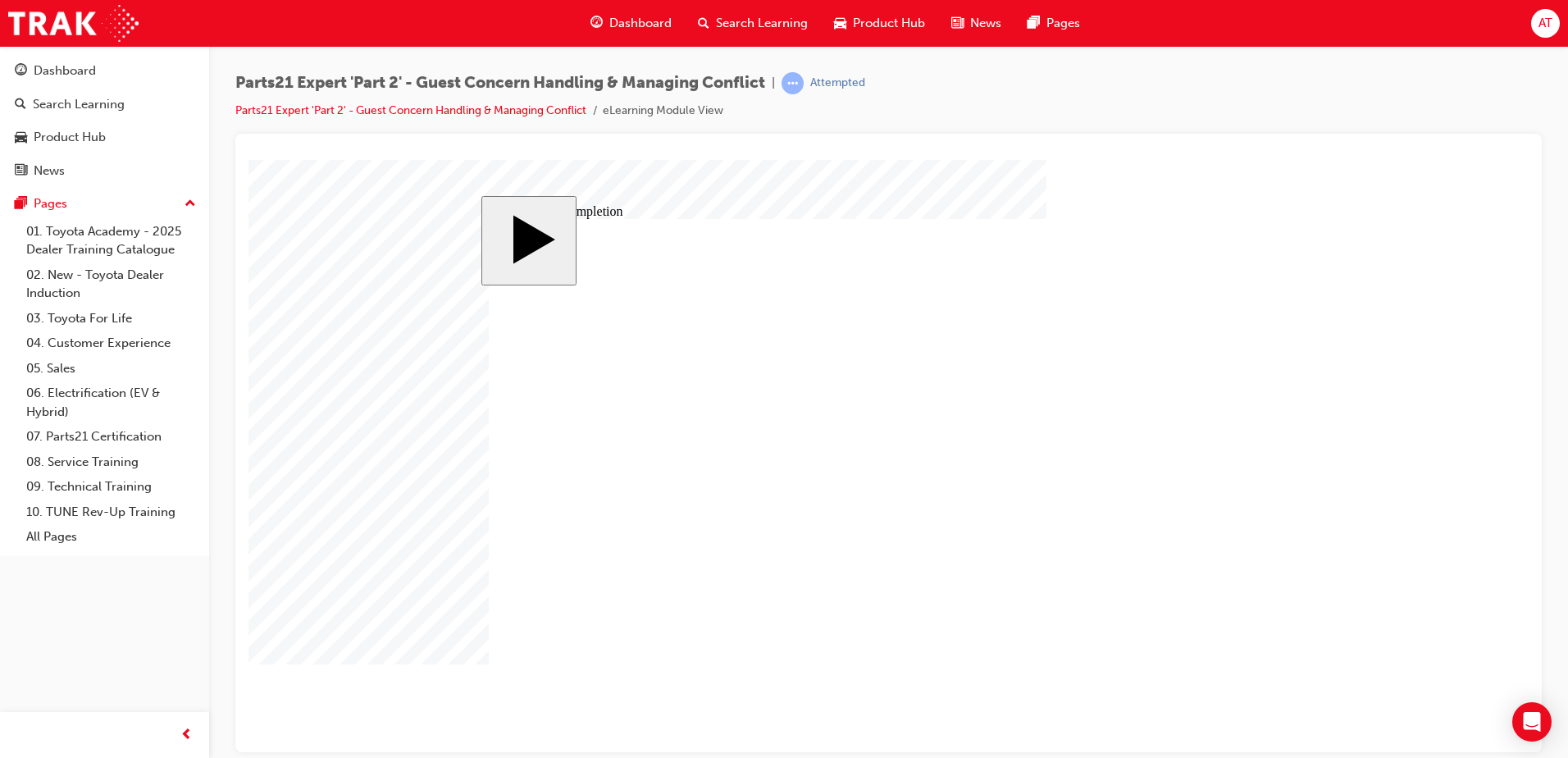
type input "3"
type input "6"
type input "5"
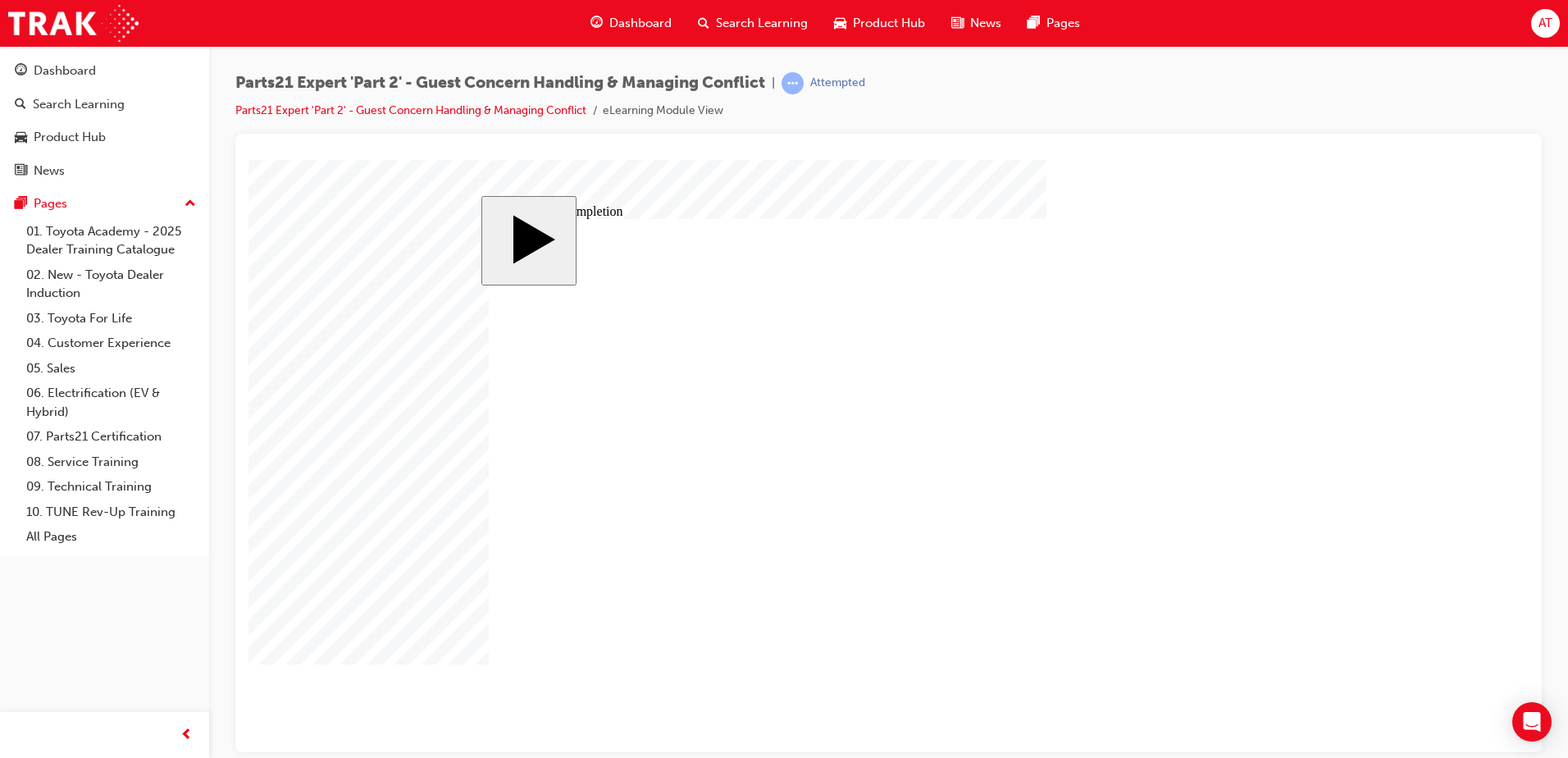
type input "5"
type input "50"
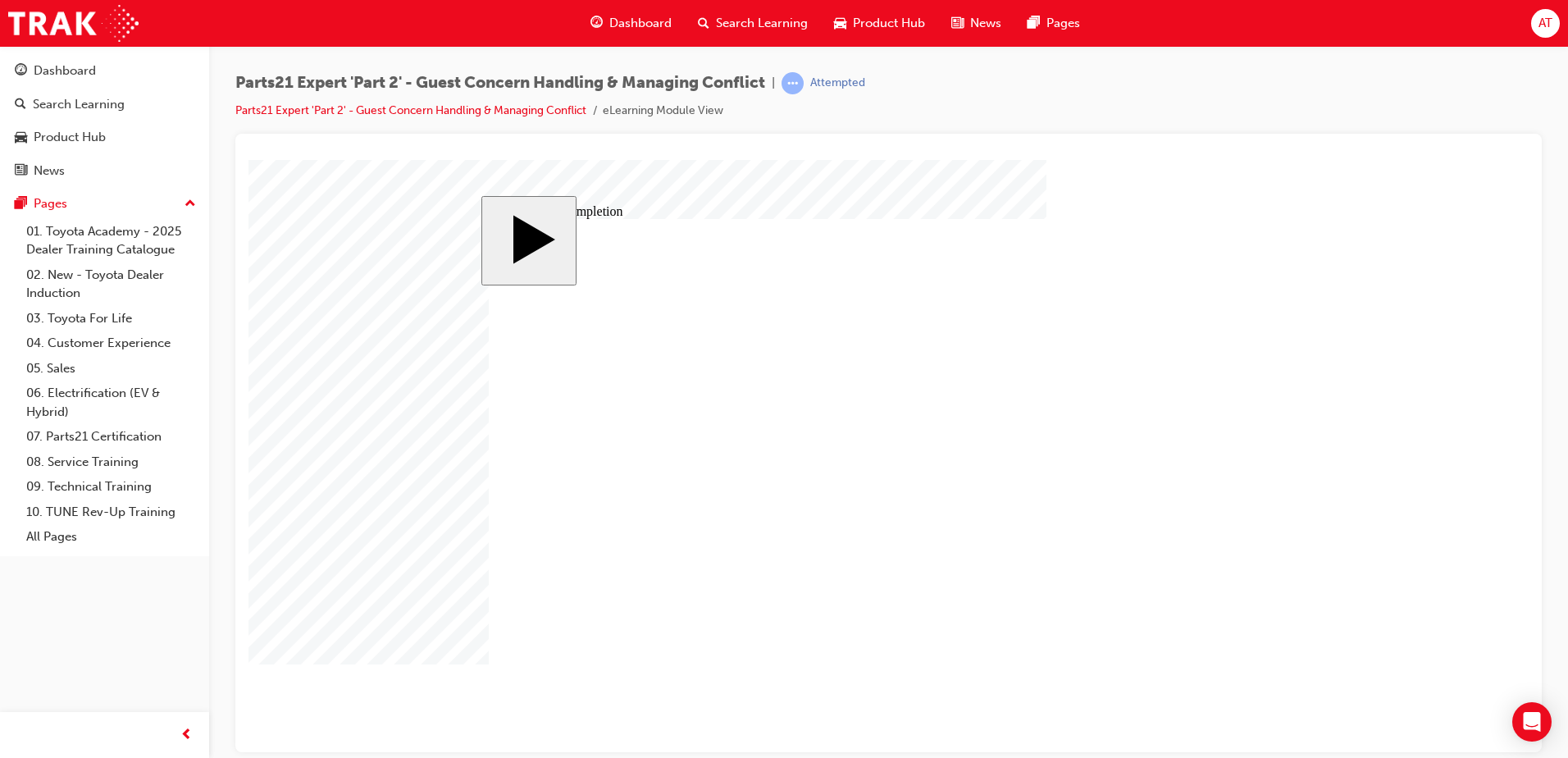
type input "16"
type input "4"
type input "12"
type input "4"
type input "80"
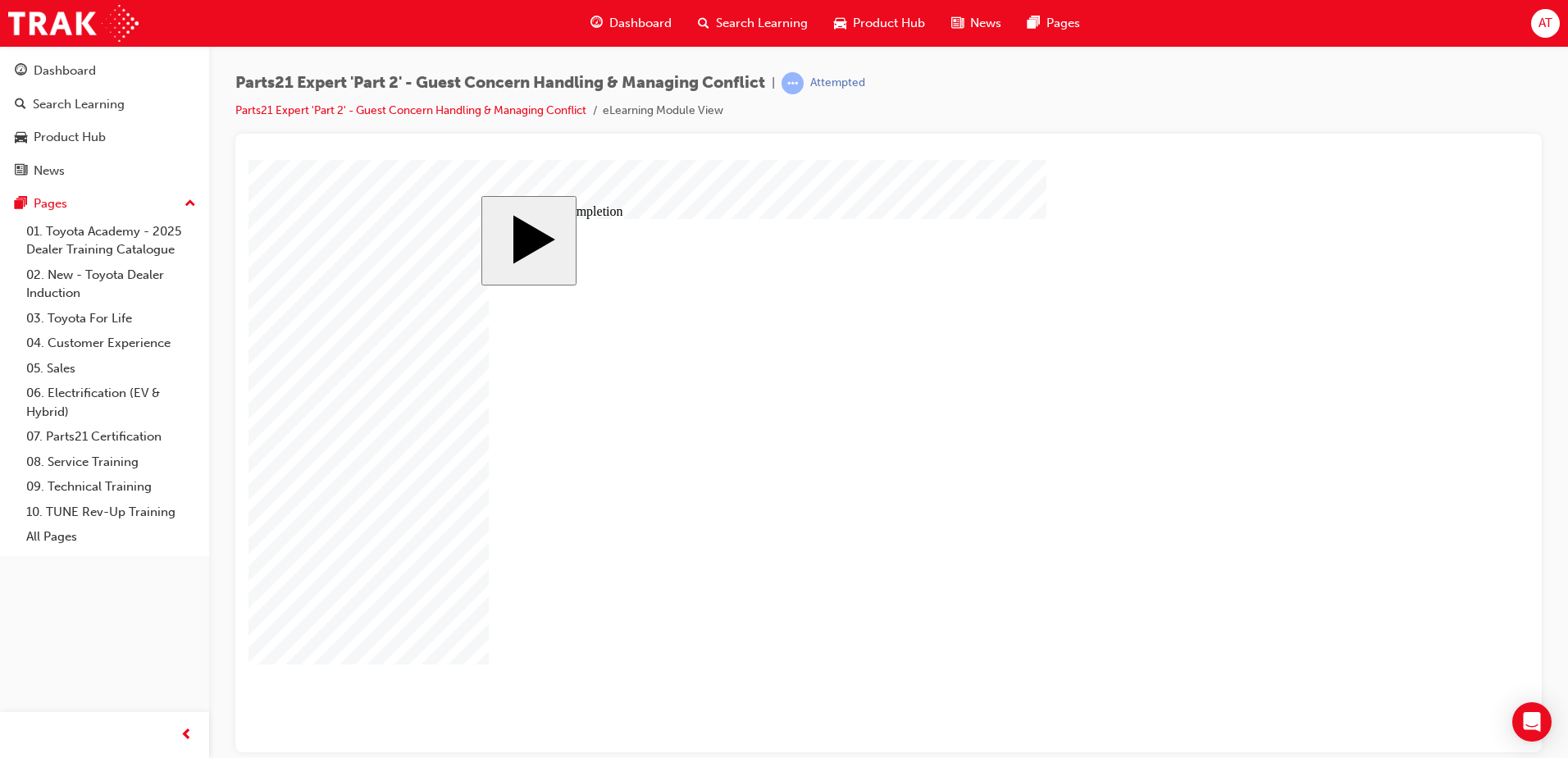
type input "3"
type input "6"
type input "50"
type input "4"
type input "16"
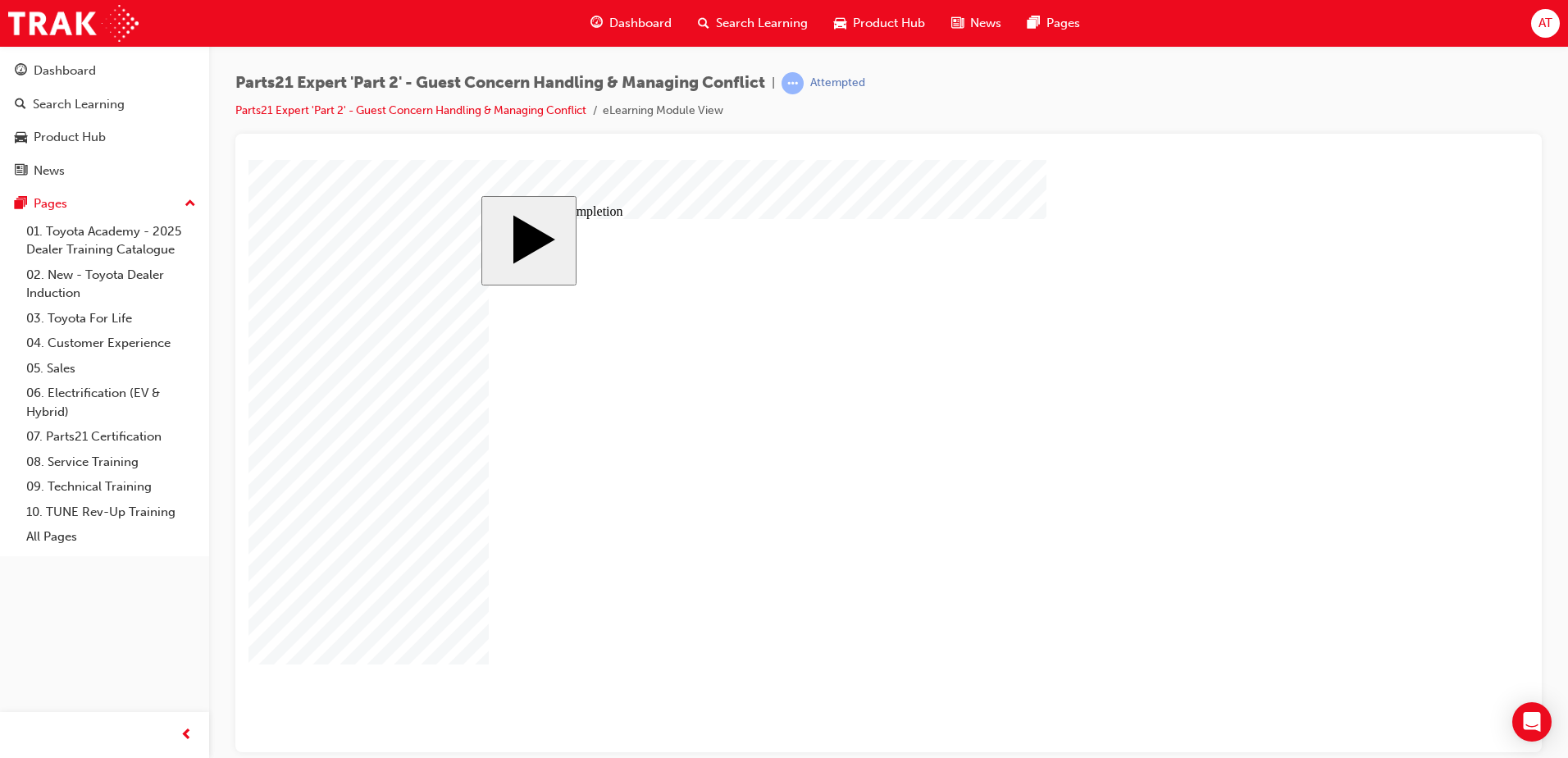
type input "25"
type input "16"
type input "4"
type input "12"
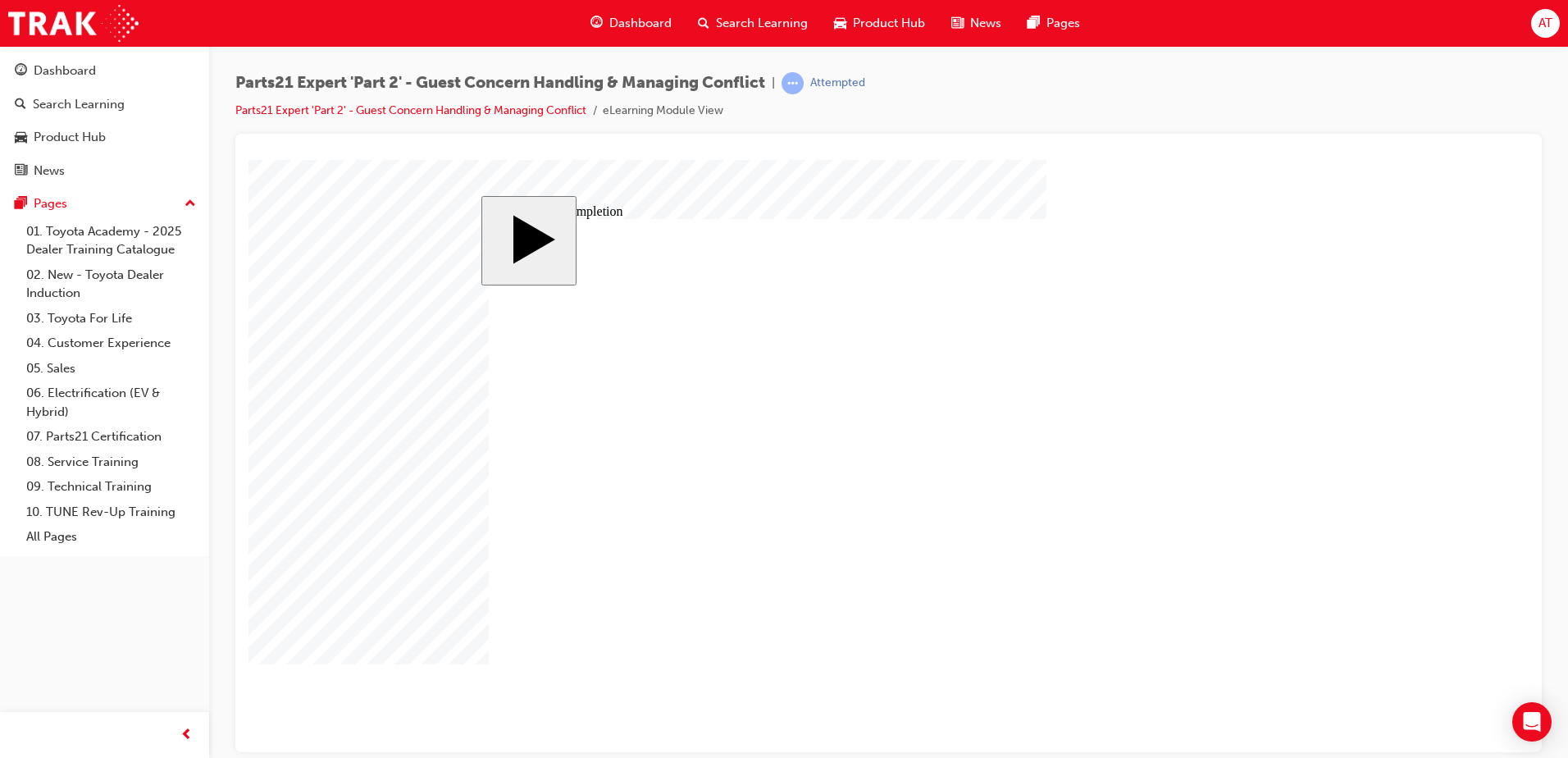
type input "4"
type input "80"
type input "3"
type input "6"
type input "50"
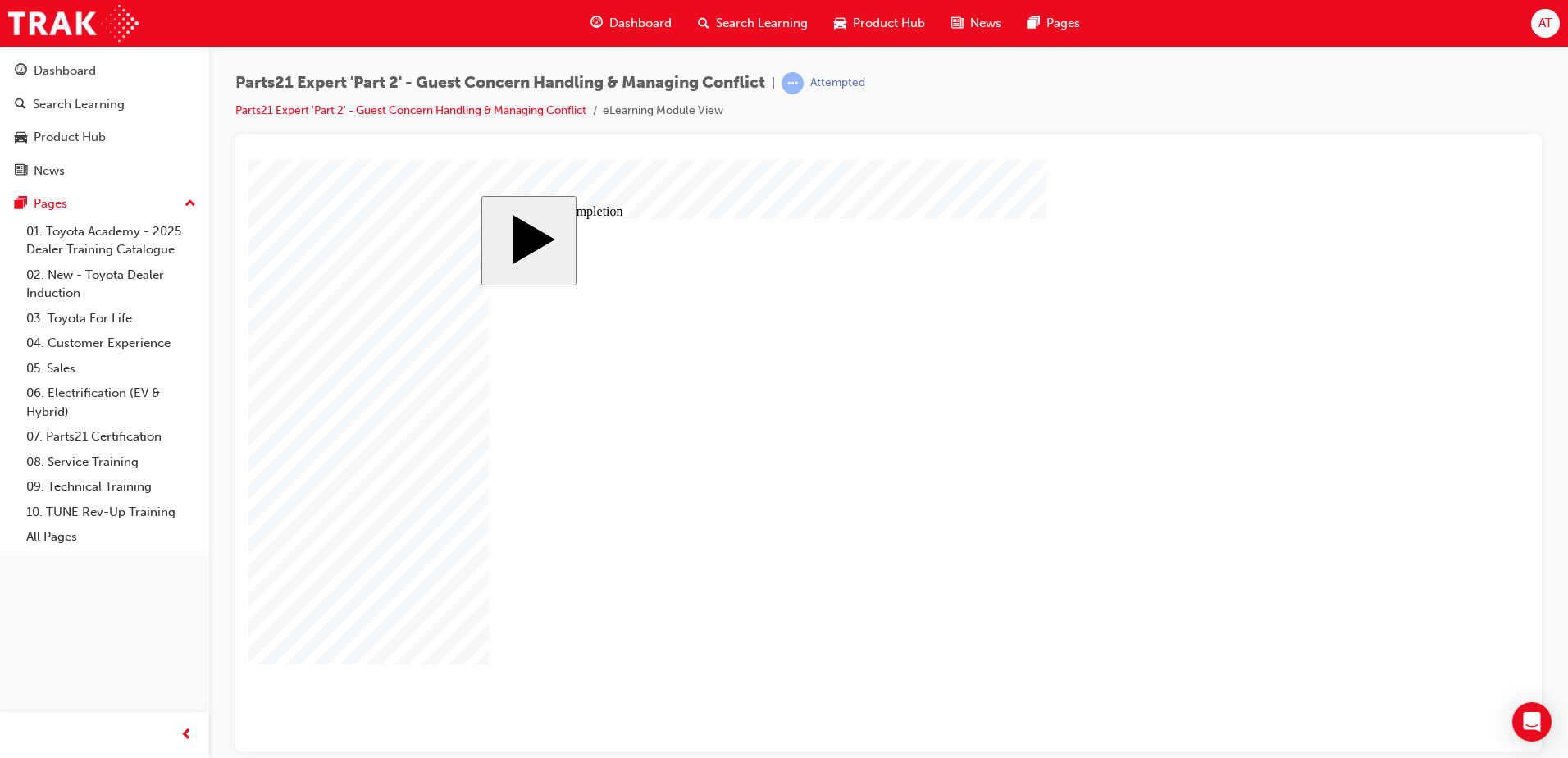
type input "4"
type input "16"
type input "25"
drag, startPoint x: 970, startPoint y: 561, endPoint x: 998, endPoint y: 560, distance: 28.0
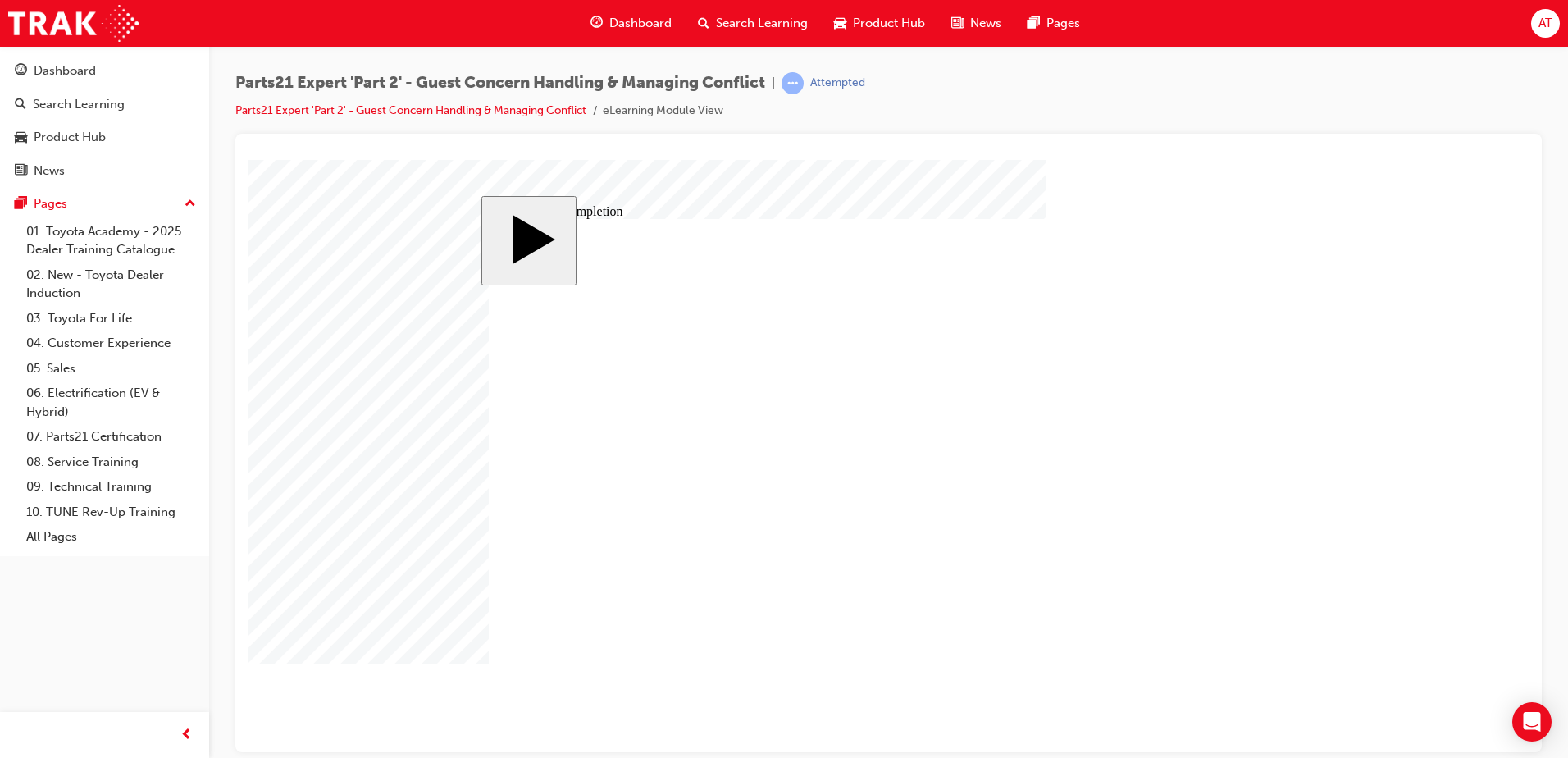
type input "2"
type input "3"
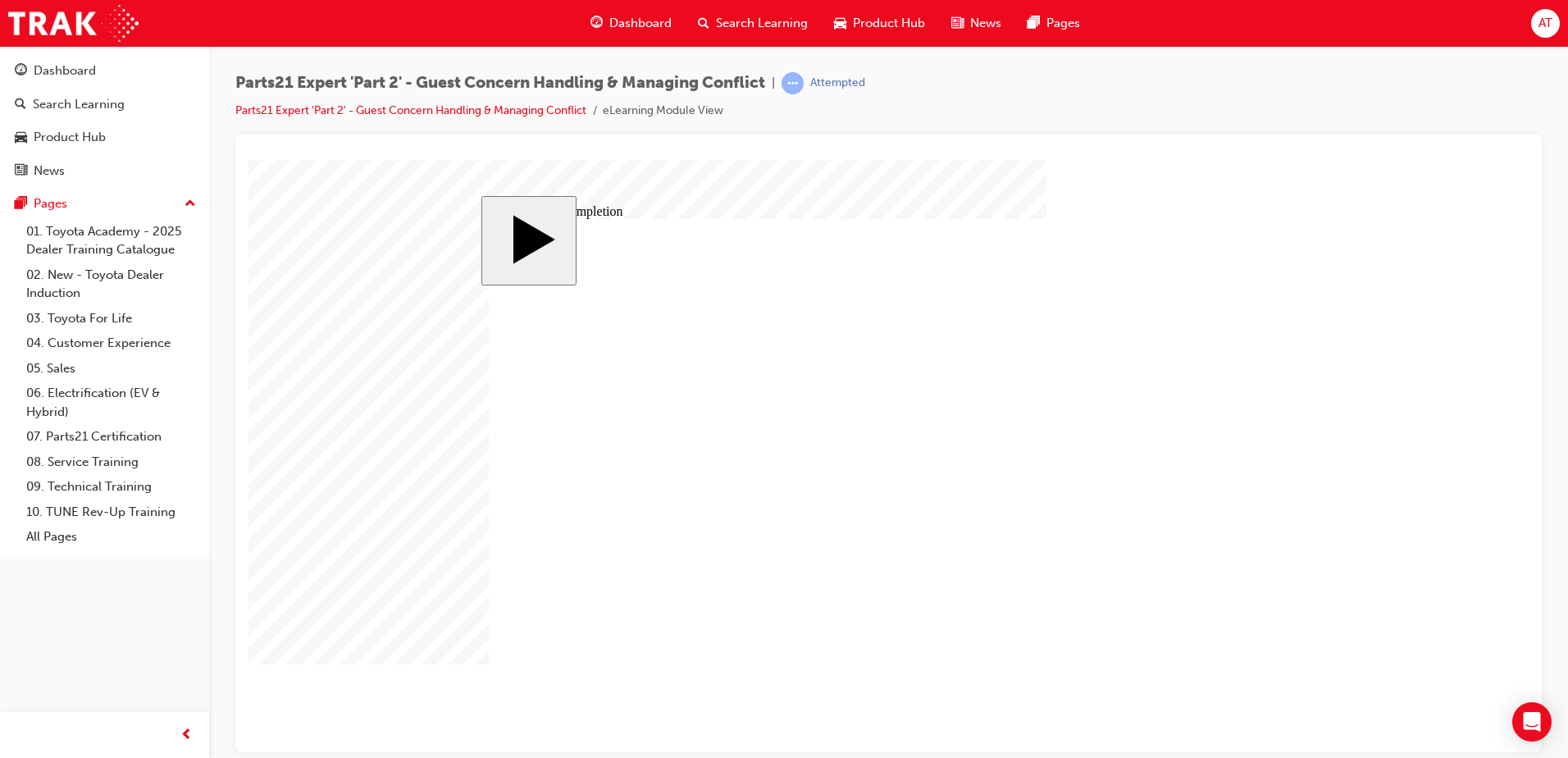
type input "33"
type input "16"
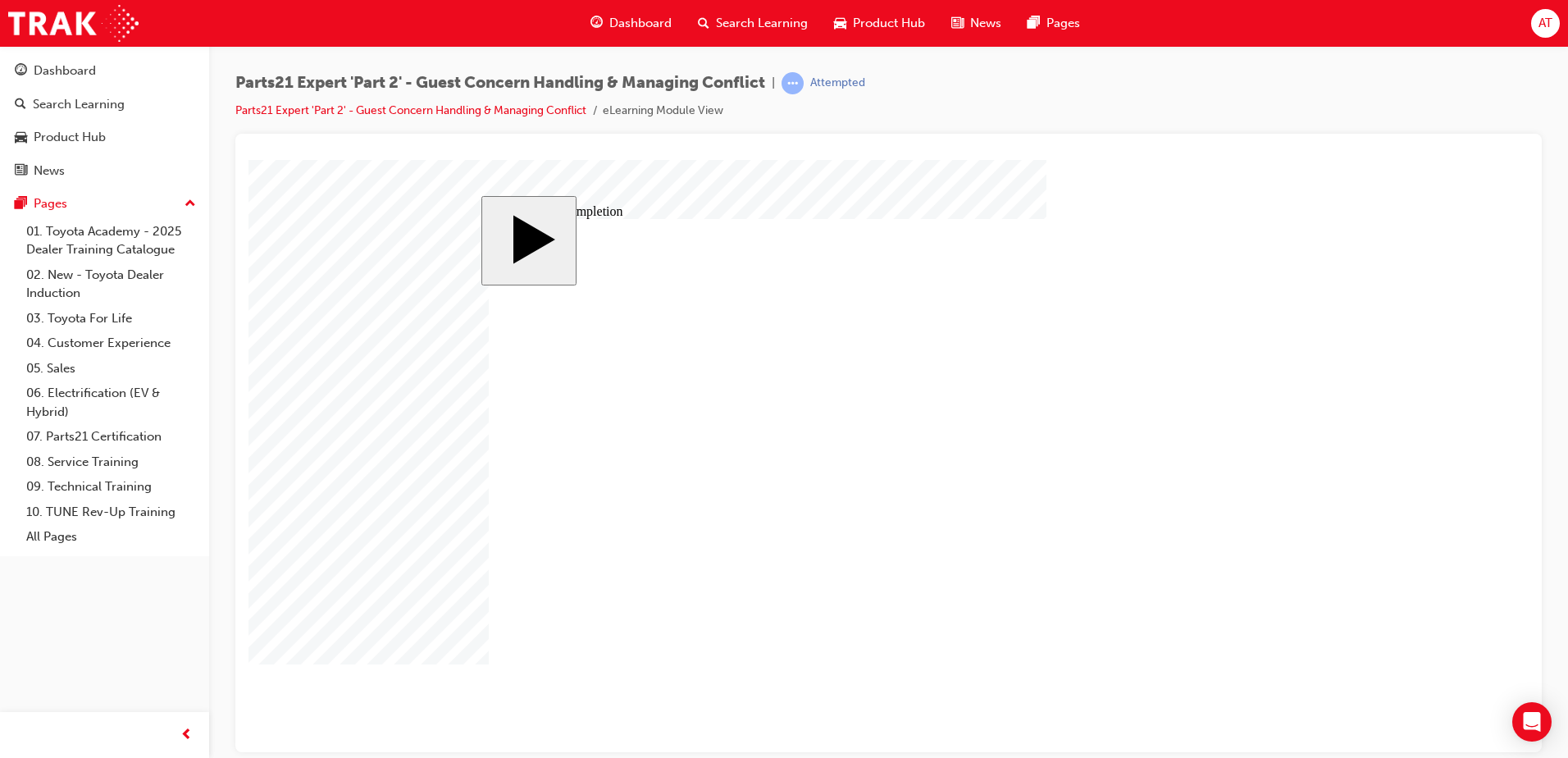
type input "4"
type input "12"
type input "4"
type input "80"
type input "2"
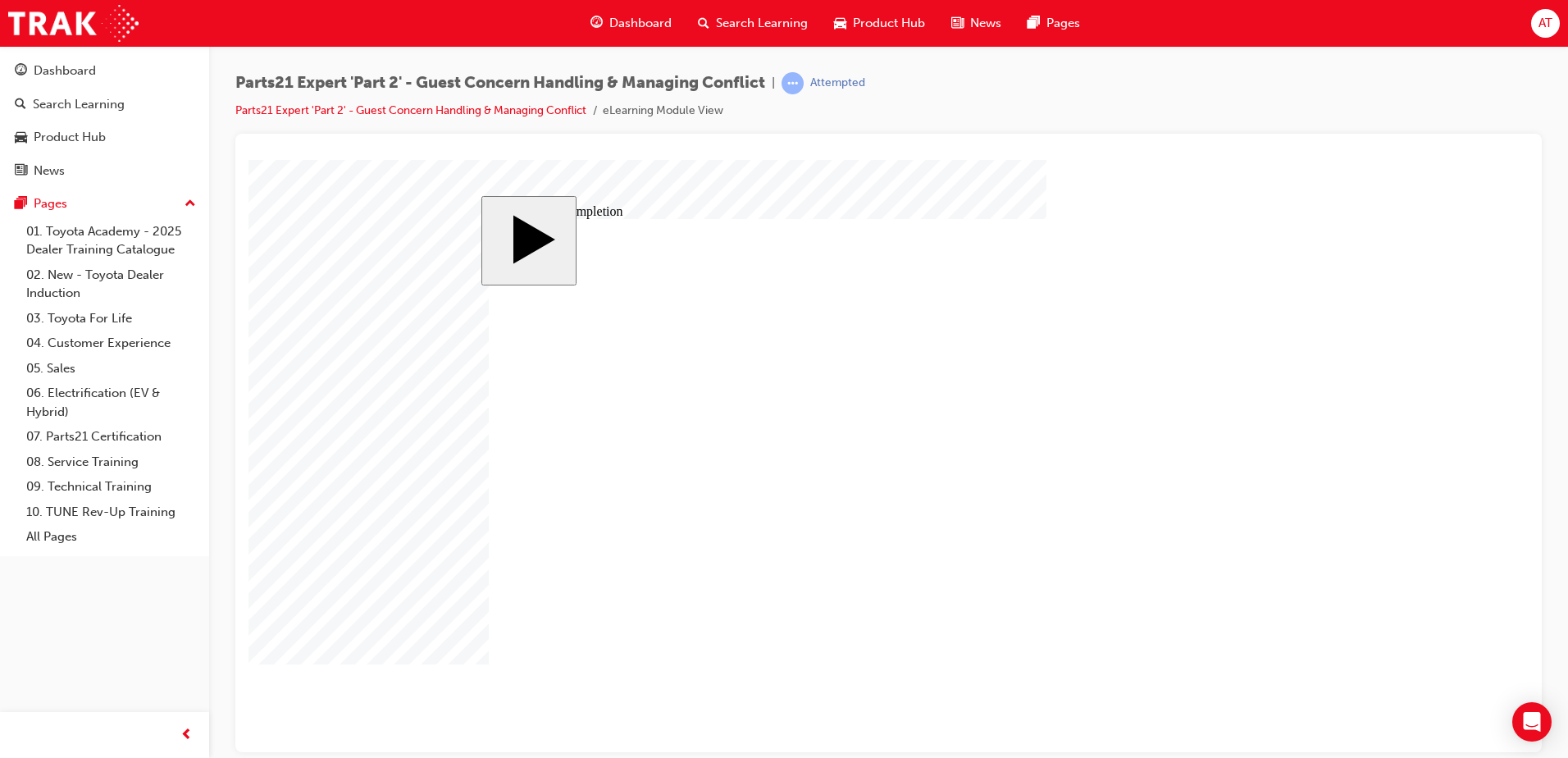
type input "6"
type input "33"
type input "4"
type input "16"
type input "25"
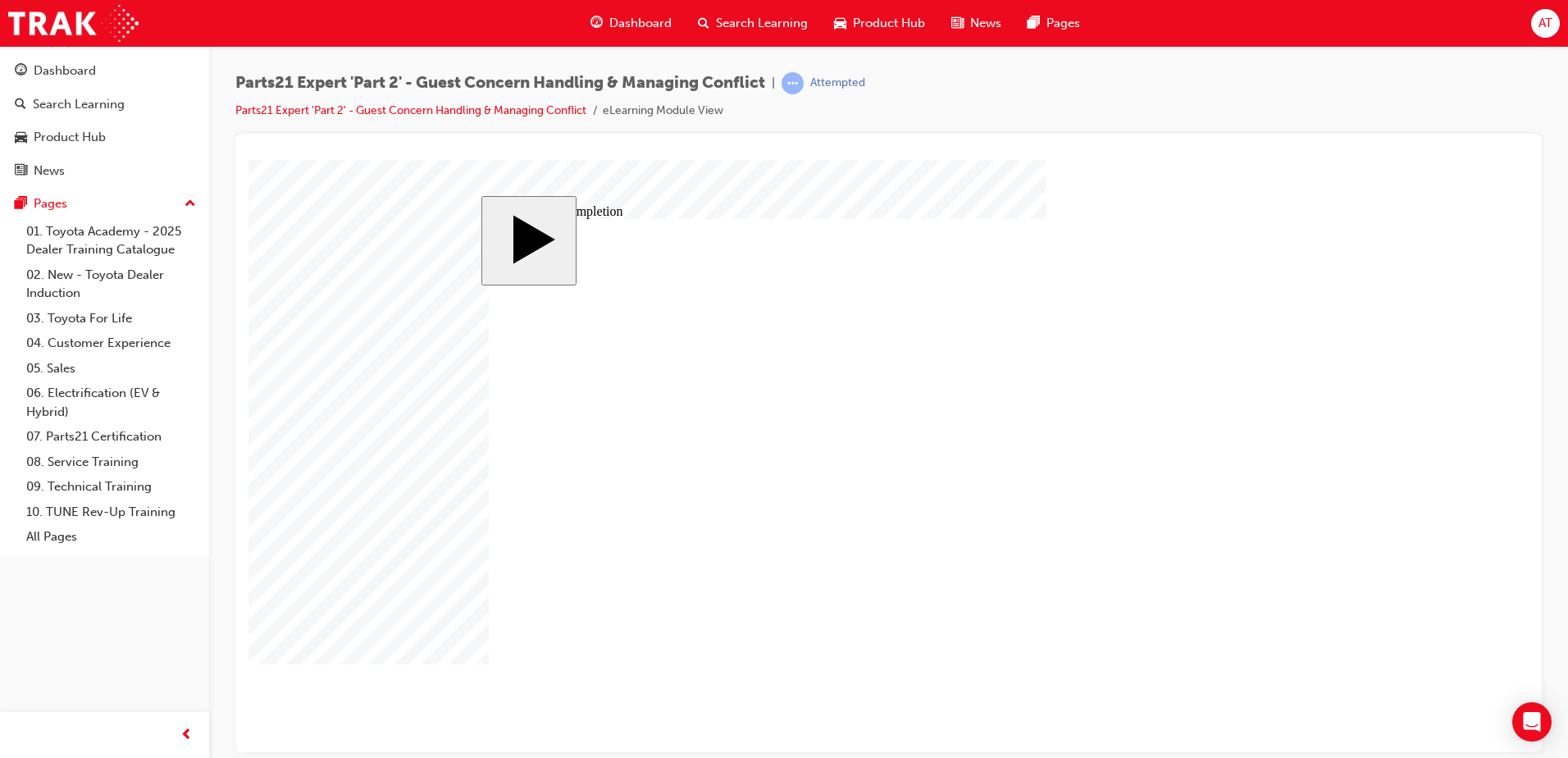
type input "16"
type input "4"
type input "12"
type input "4"
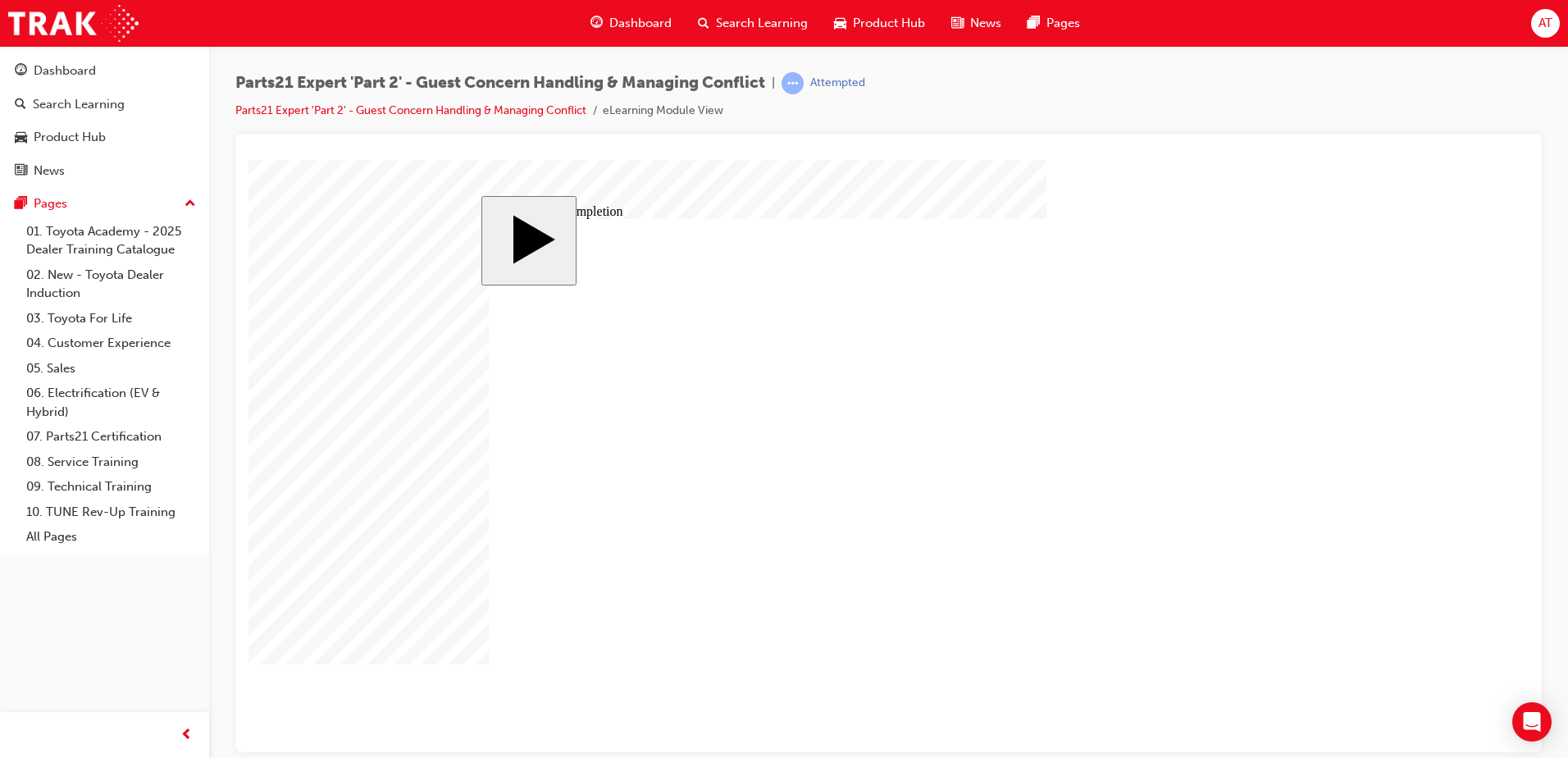
type input "80"
type input "2"
type input "6"
type input "33"
type input "4"
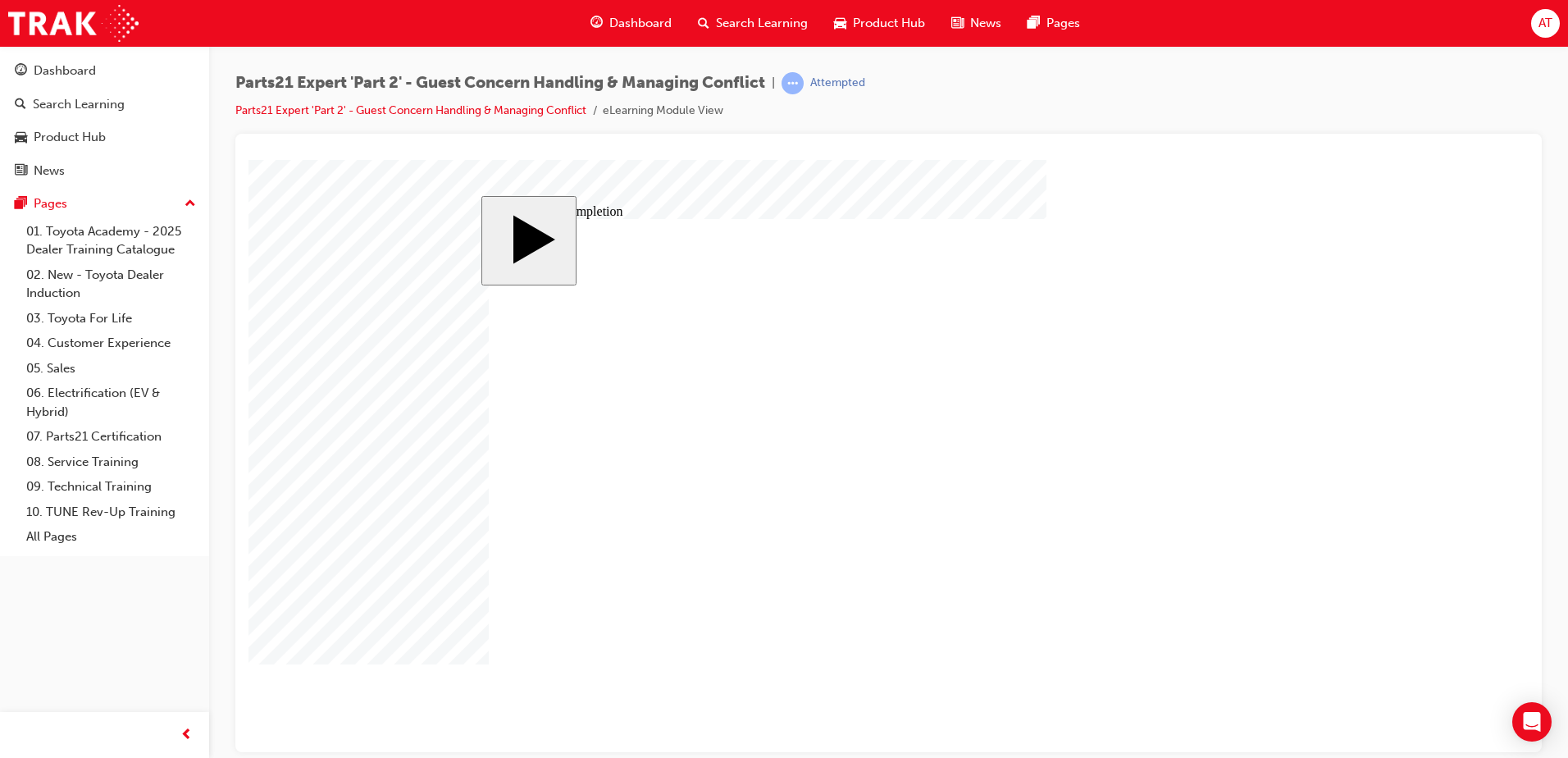
type input "16"
type input "25"
drag, startPoint x: 968, startPoint y: 561, endPoint x: 1022, endPoint y: 559, distance: 54.0
type input "4"
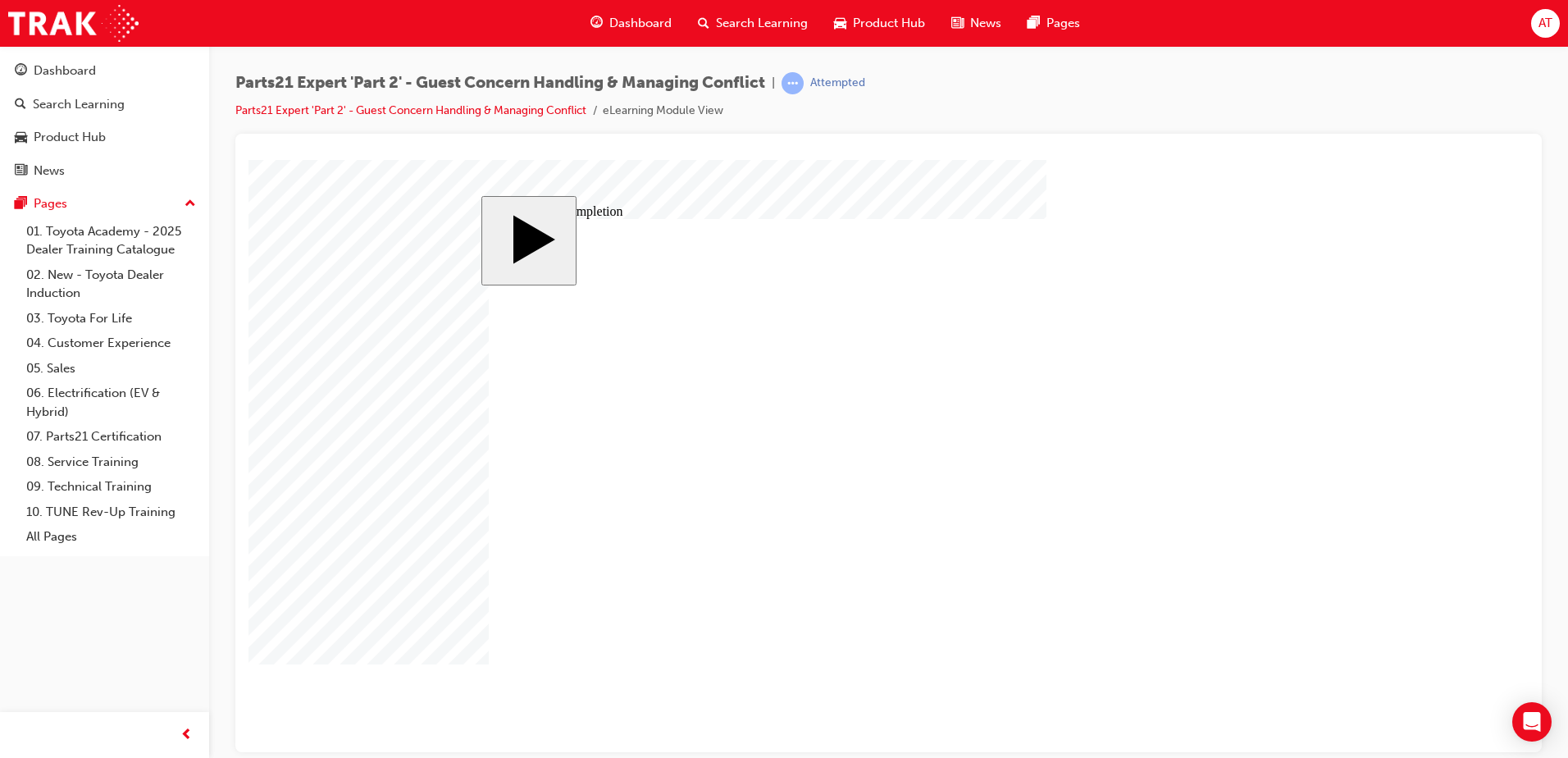
type input "4"
type input "1"
type input "16"
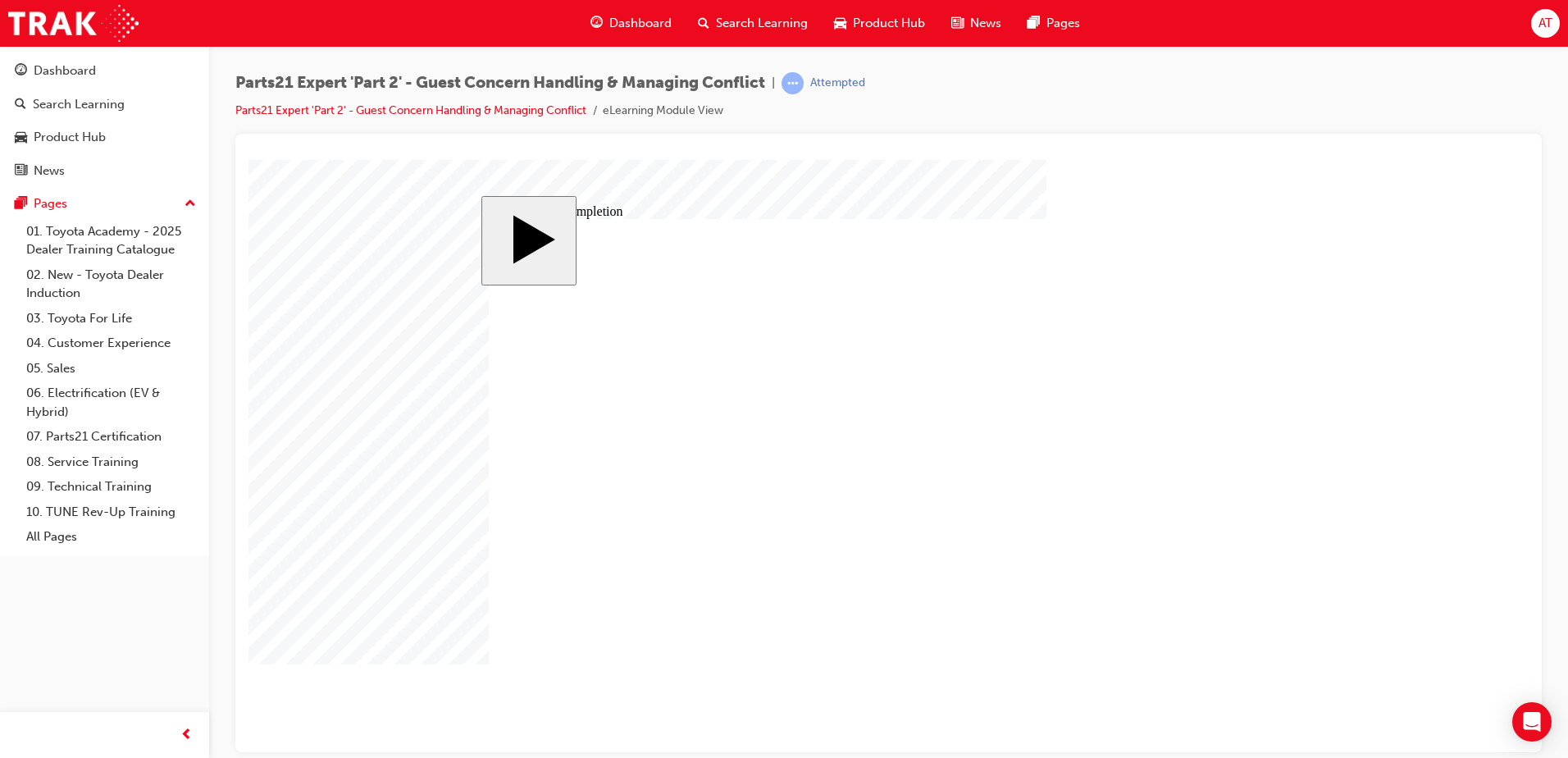
type input "16"
type input "2"
type input "25"
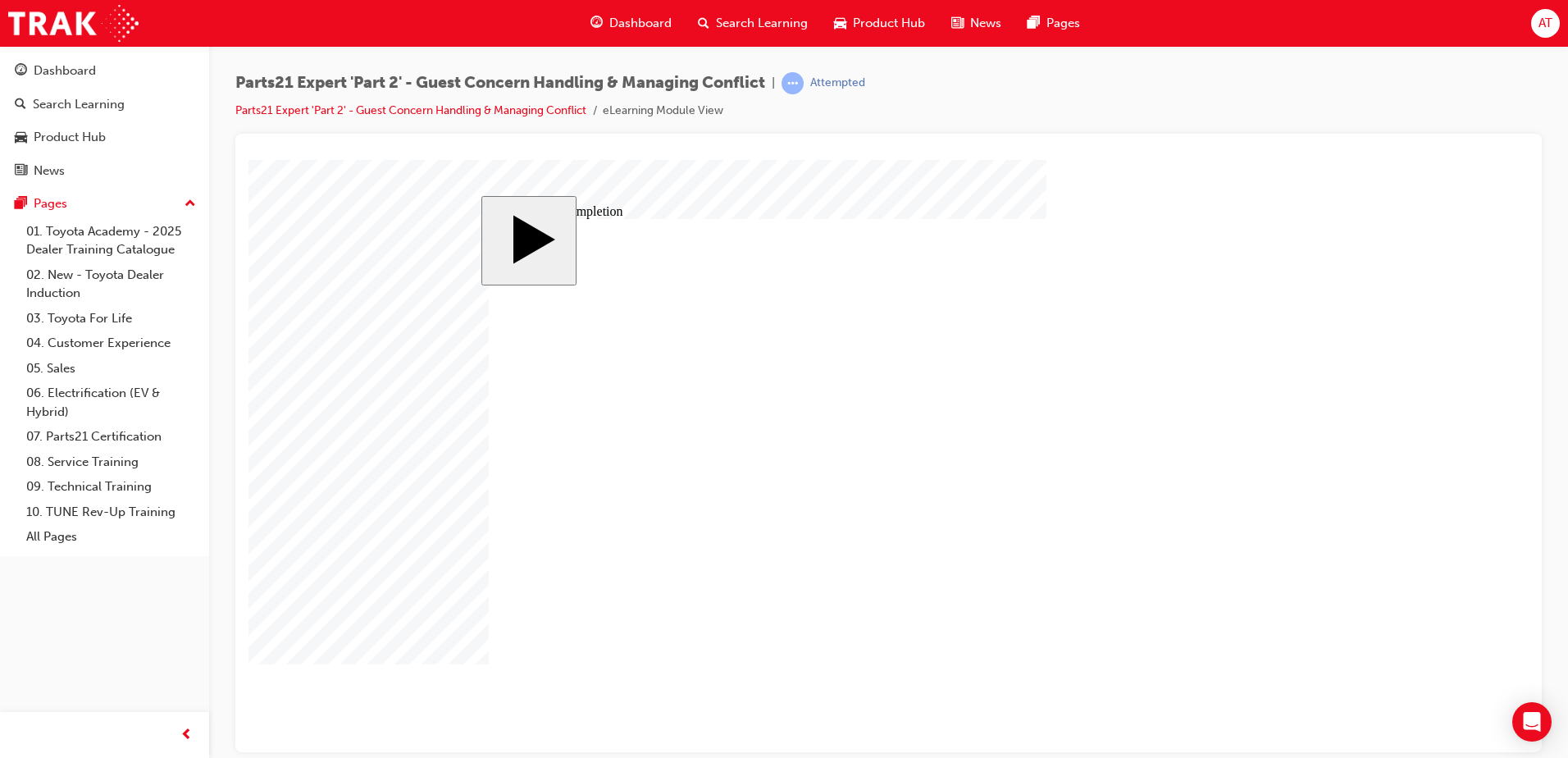
type input "25"
type input "16"
type input "4"
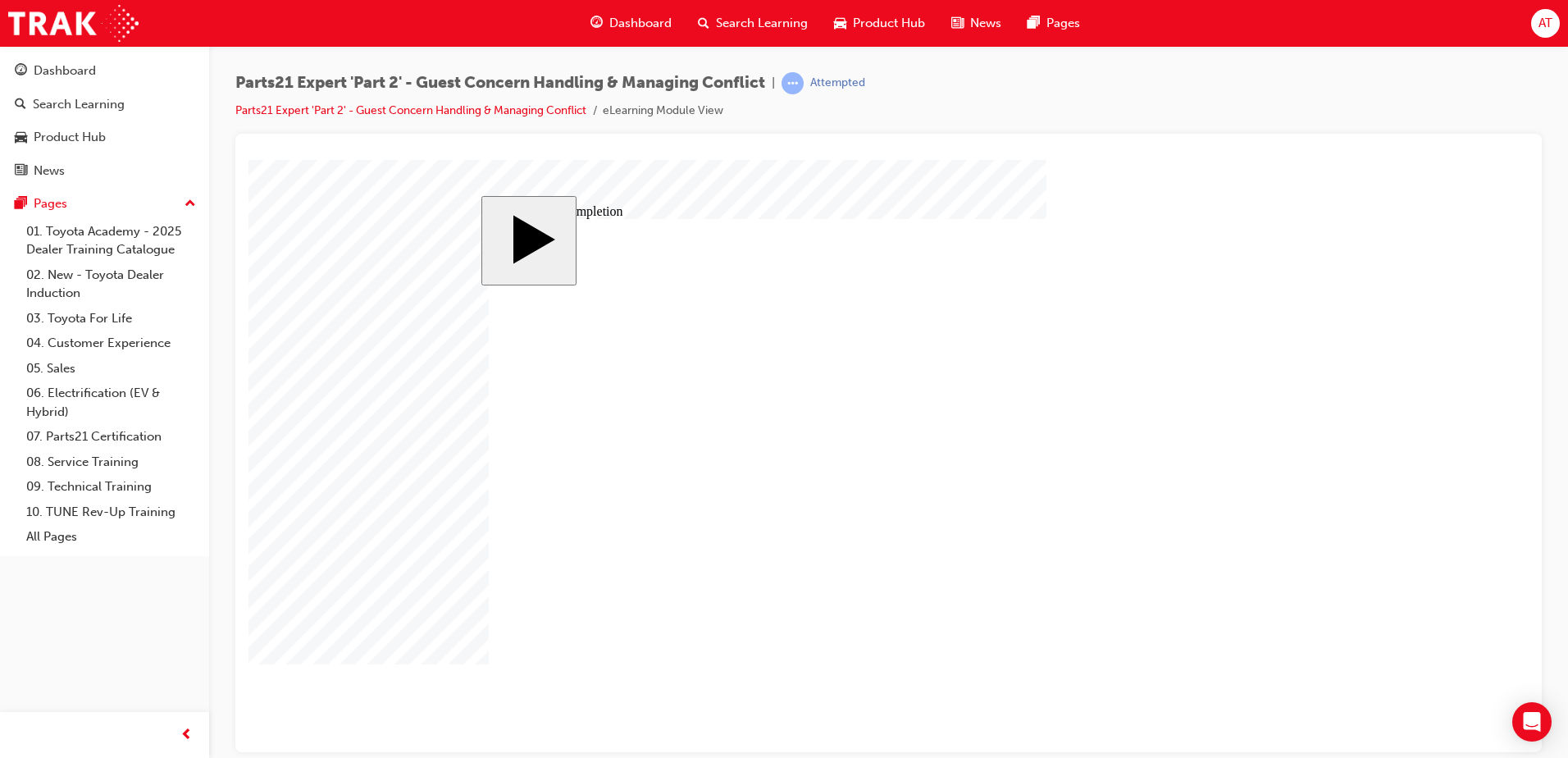
type input "12"
type input "4"
type input "80"
type input "4"
type input "16"
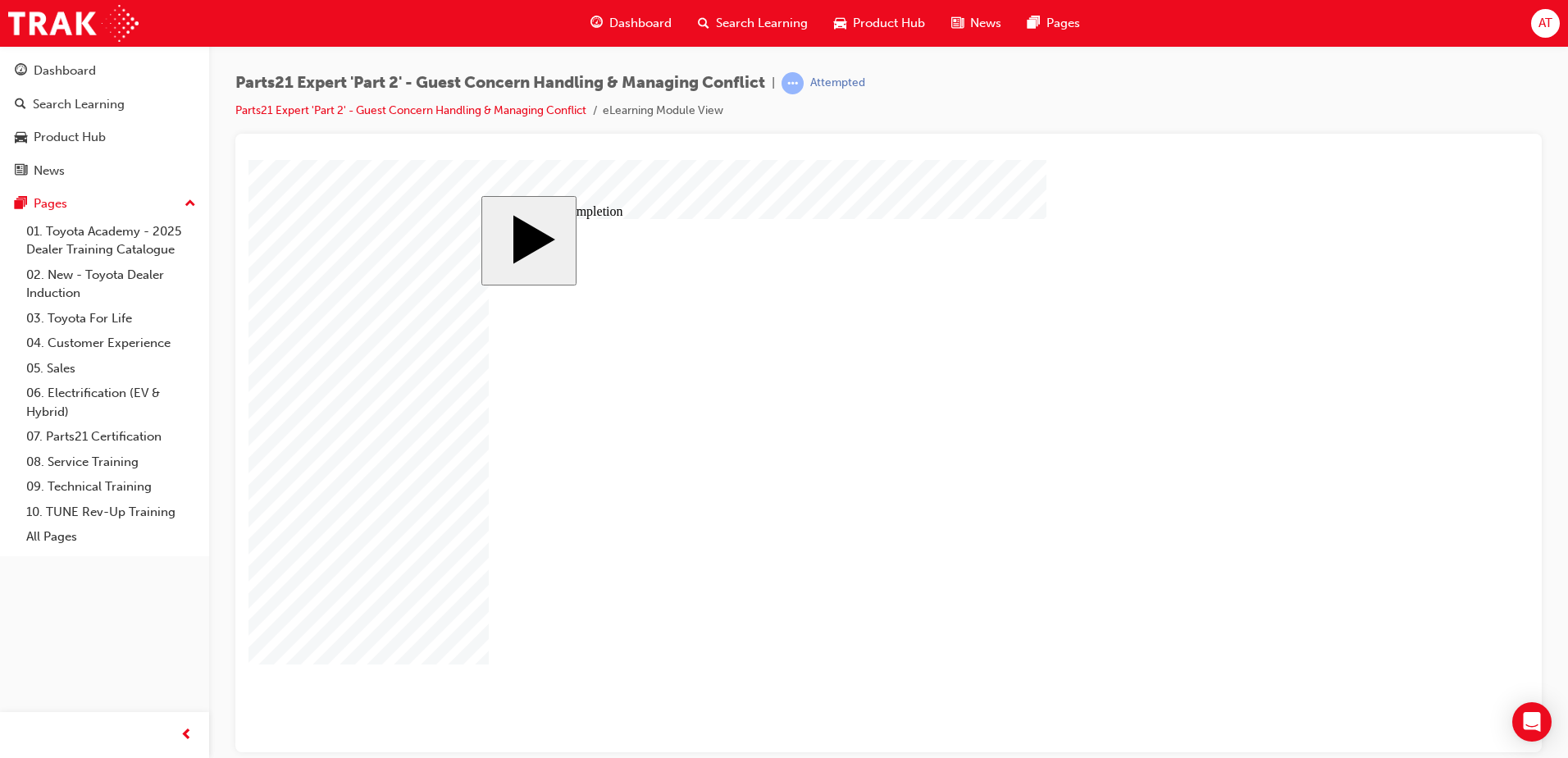
type input "25"
type input "4"
type input "16"
type input "25"
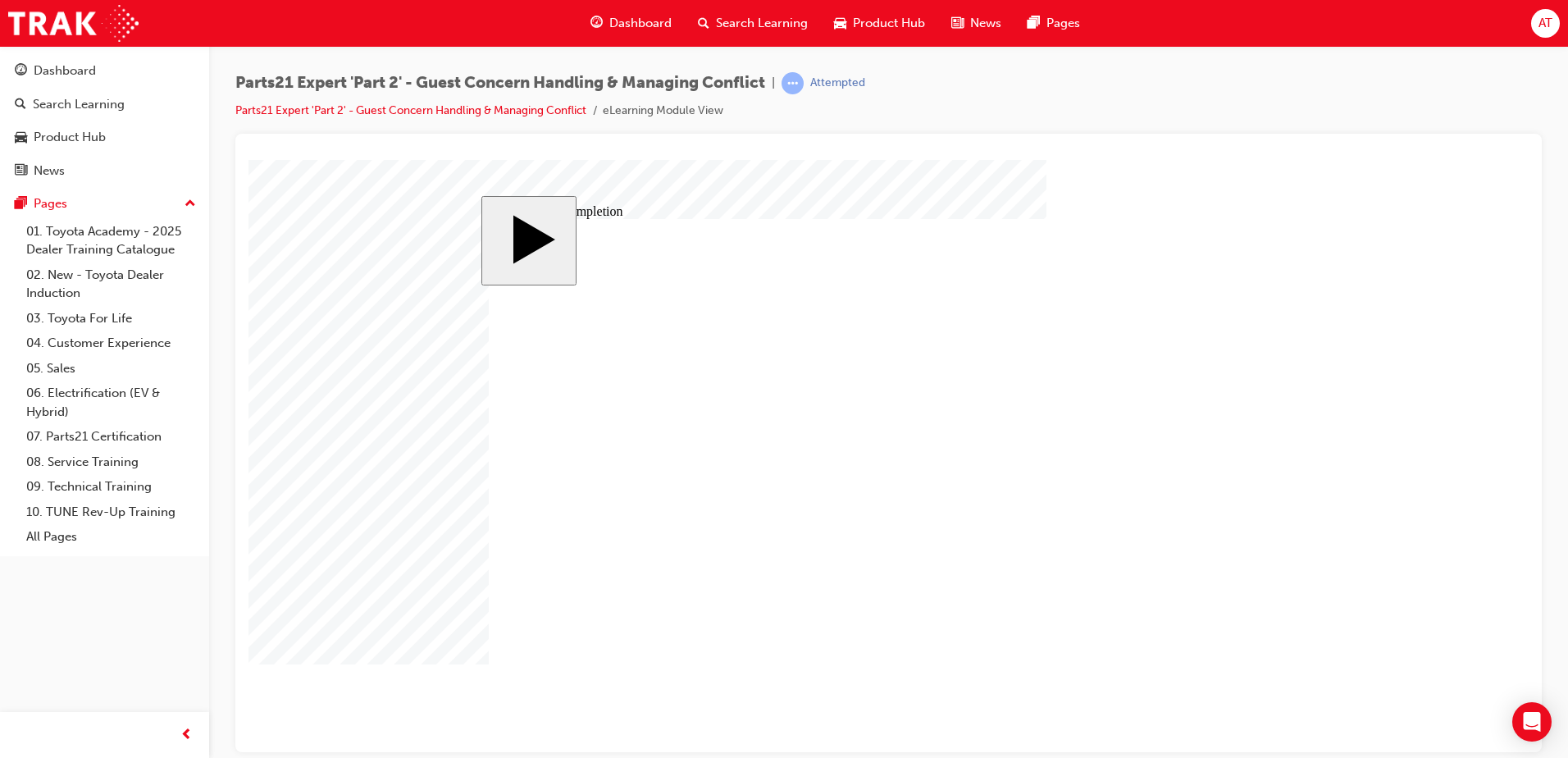
type input "16"
type input "4"
type input "12"
type input "4"
type input "80"
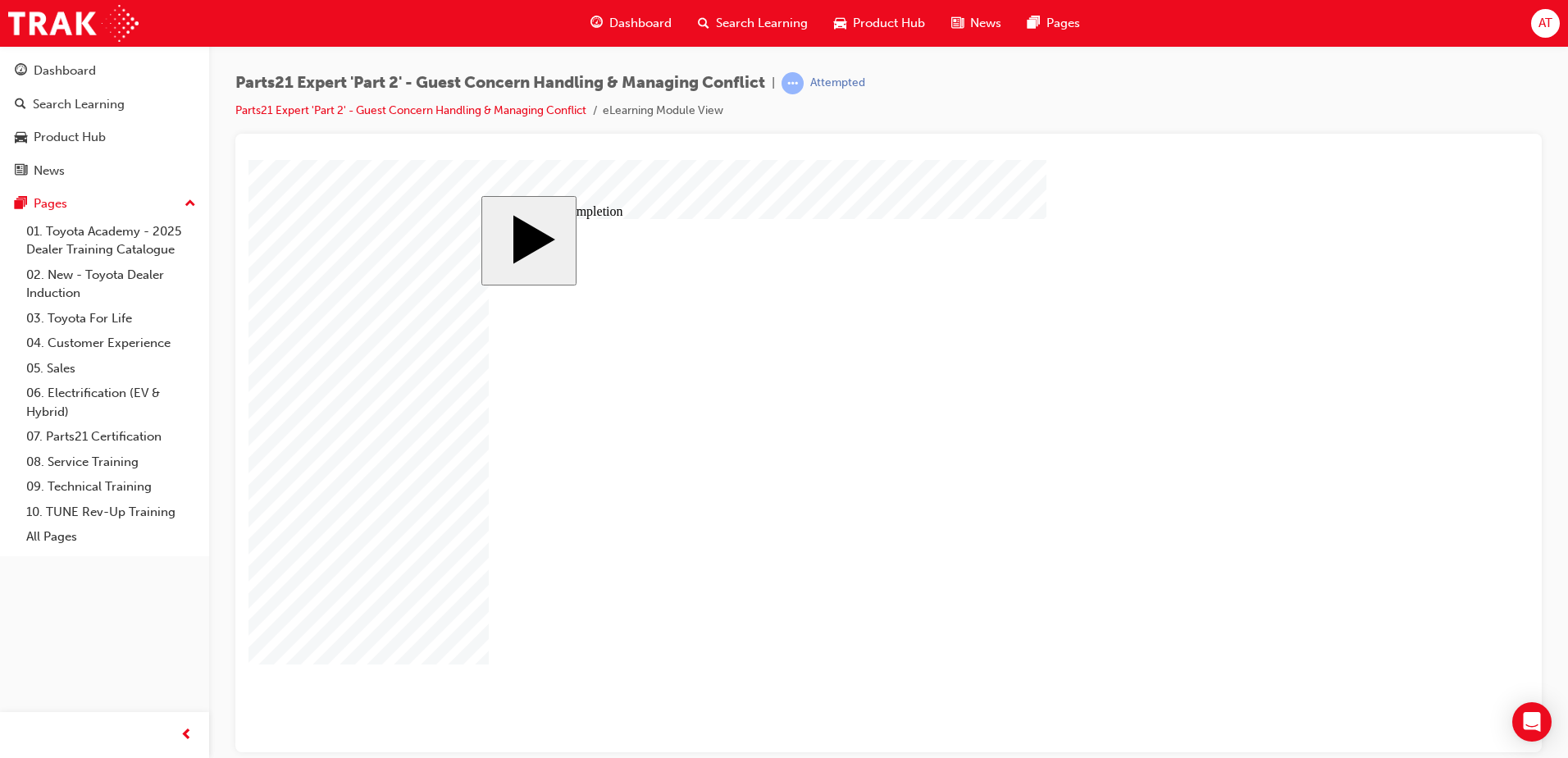
type input "4"
type input "16"
type input "25"
type input "4"
type input "16"
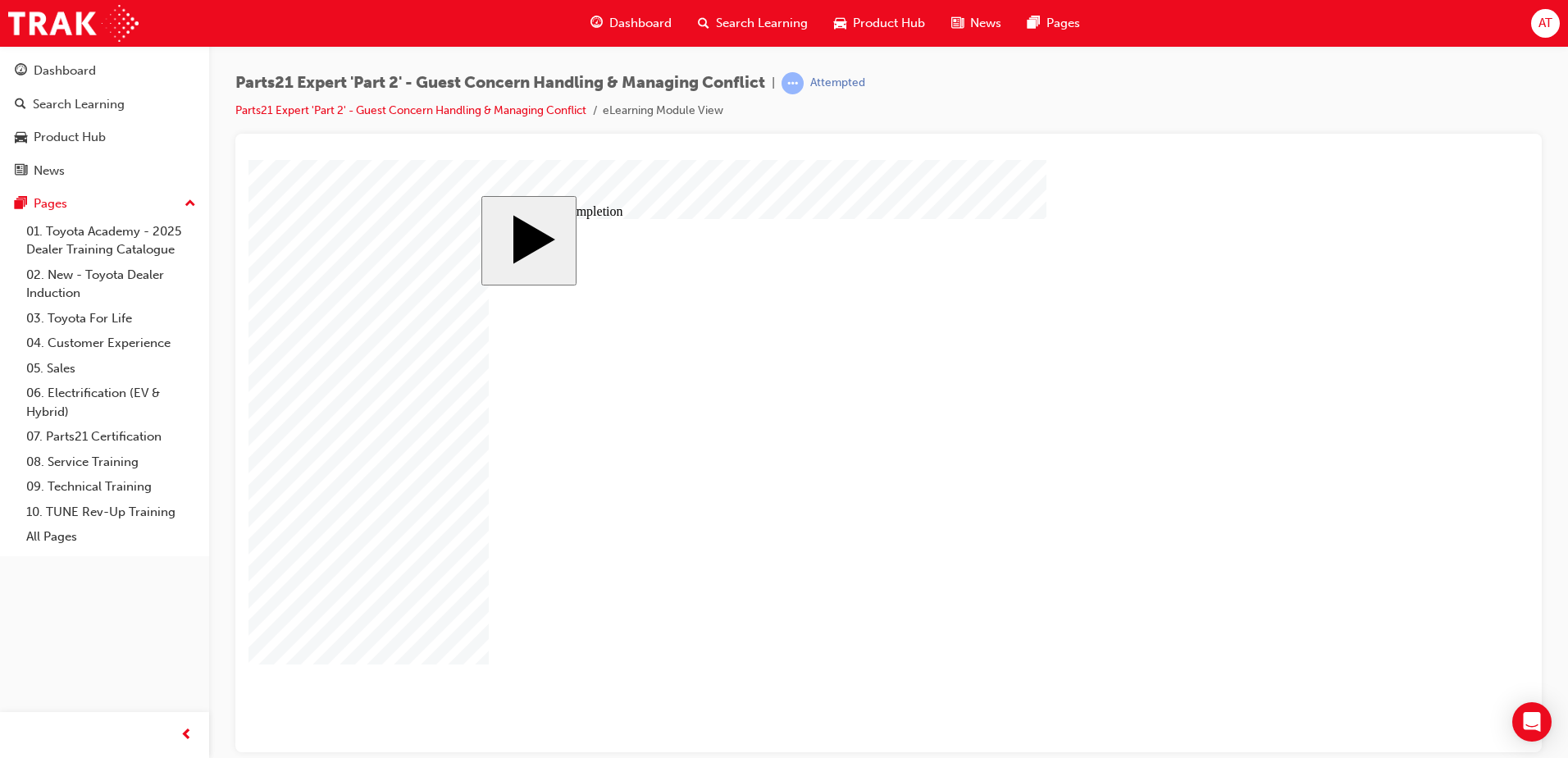
type input "25"
drag, startPoint x: 974, startPoint y: 556, endPoint x: 982, endPoint y: 555, distance: 8.1
type input "3"
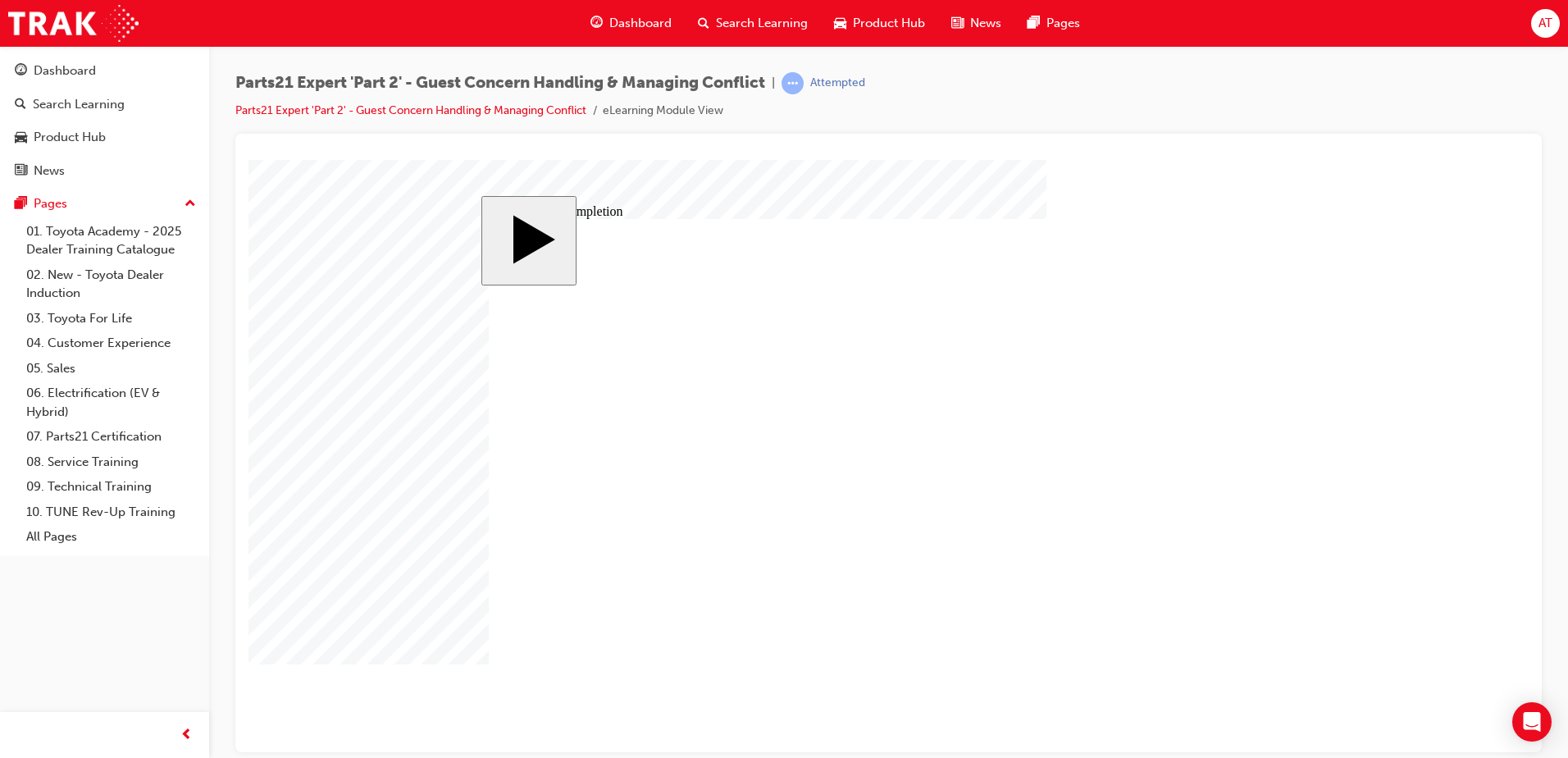
type input "3"
type input "16"
type input "4"
type input "12"
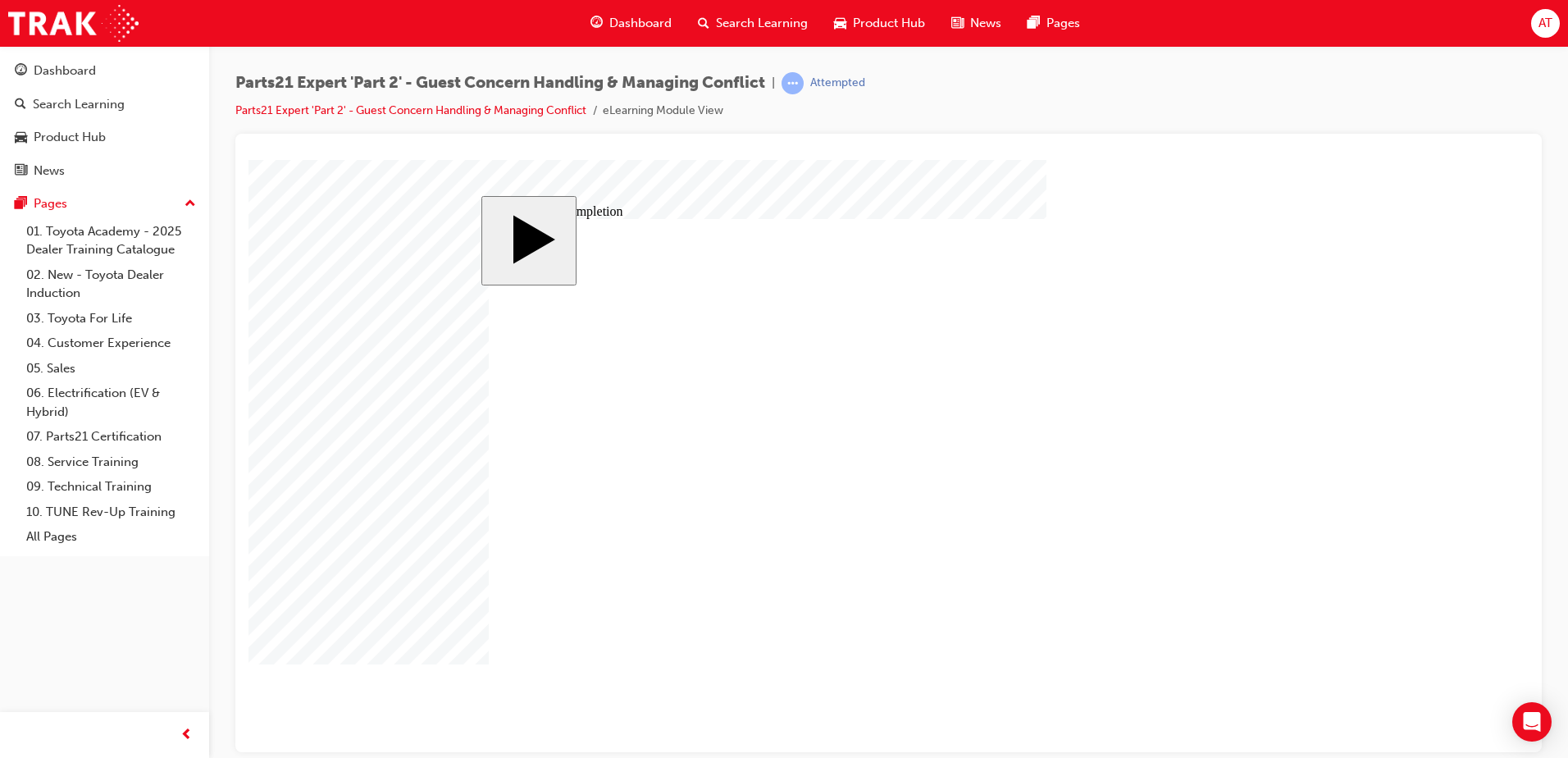
type input "4"
type input "80"
type input "3"
type input "16"
type input "25"
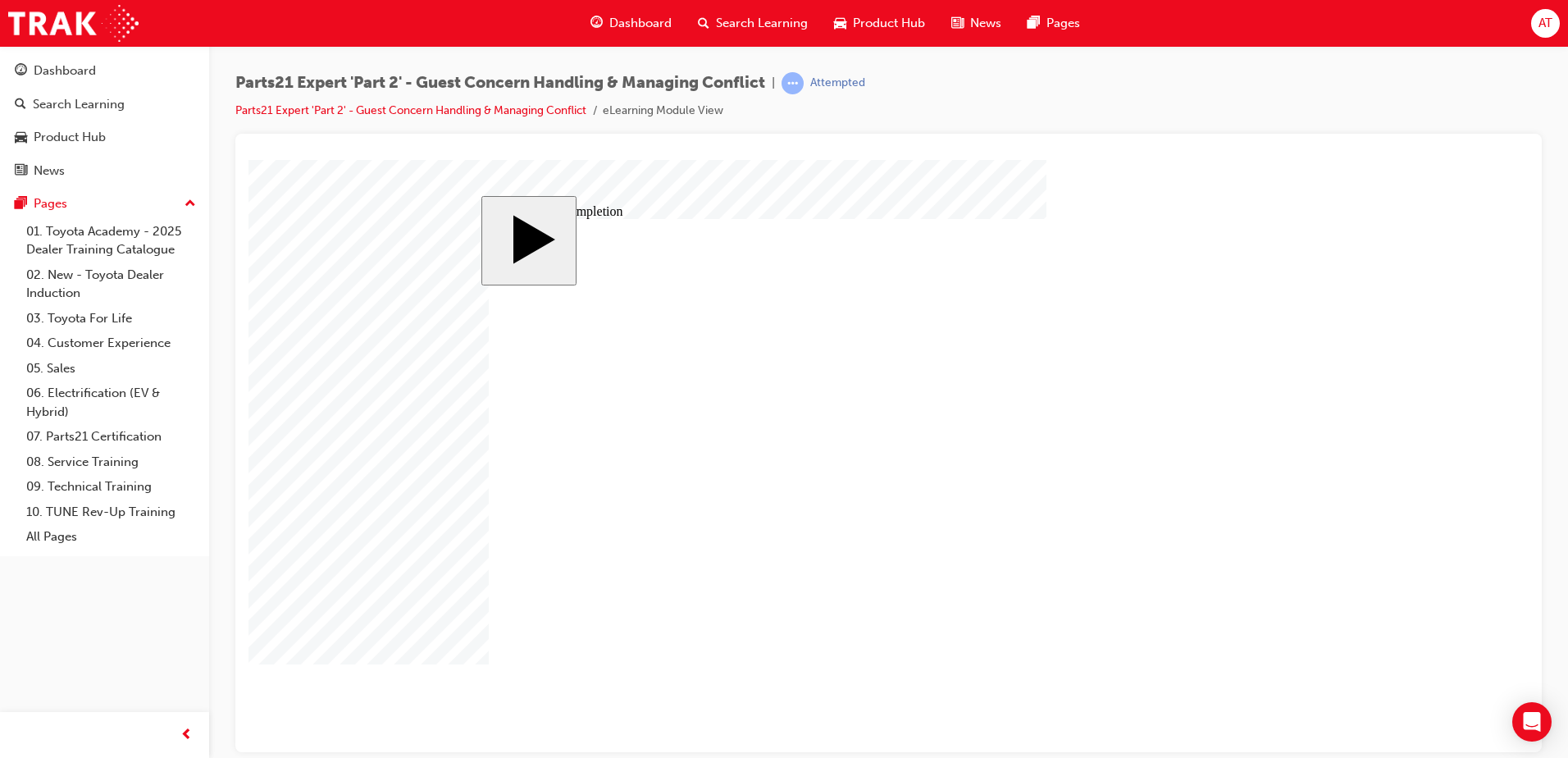
type input "4"
type input "16"
type input "25"
type input "16"
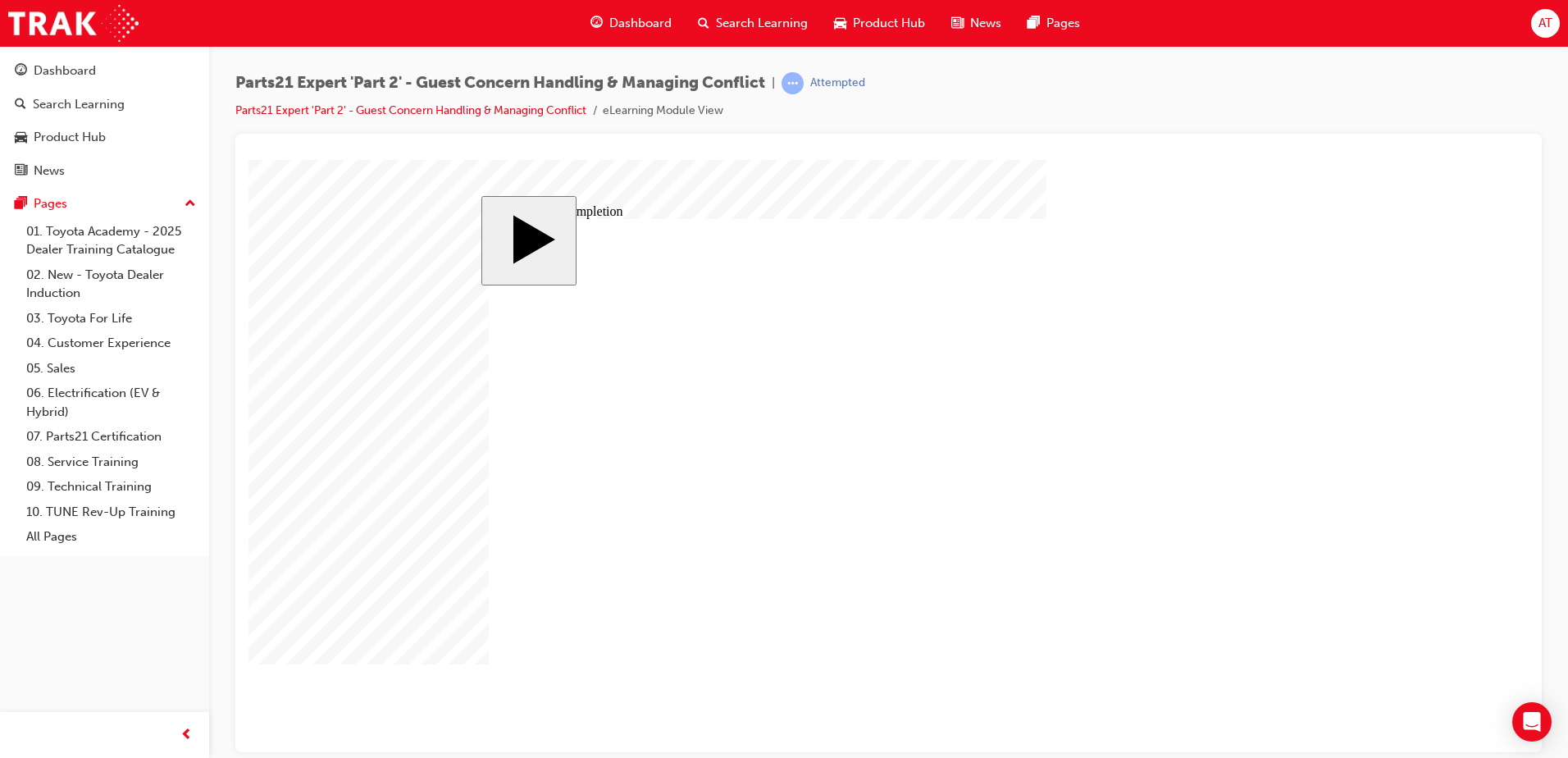
type input "4"
type input "12"
type input "4"
type input "80"
type input "3"
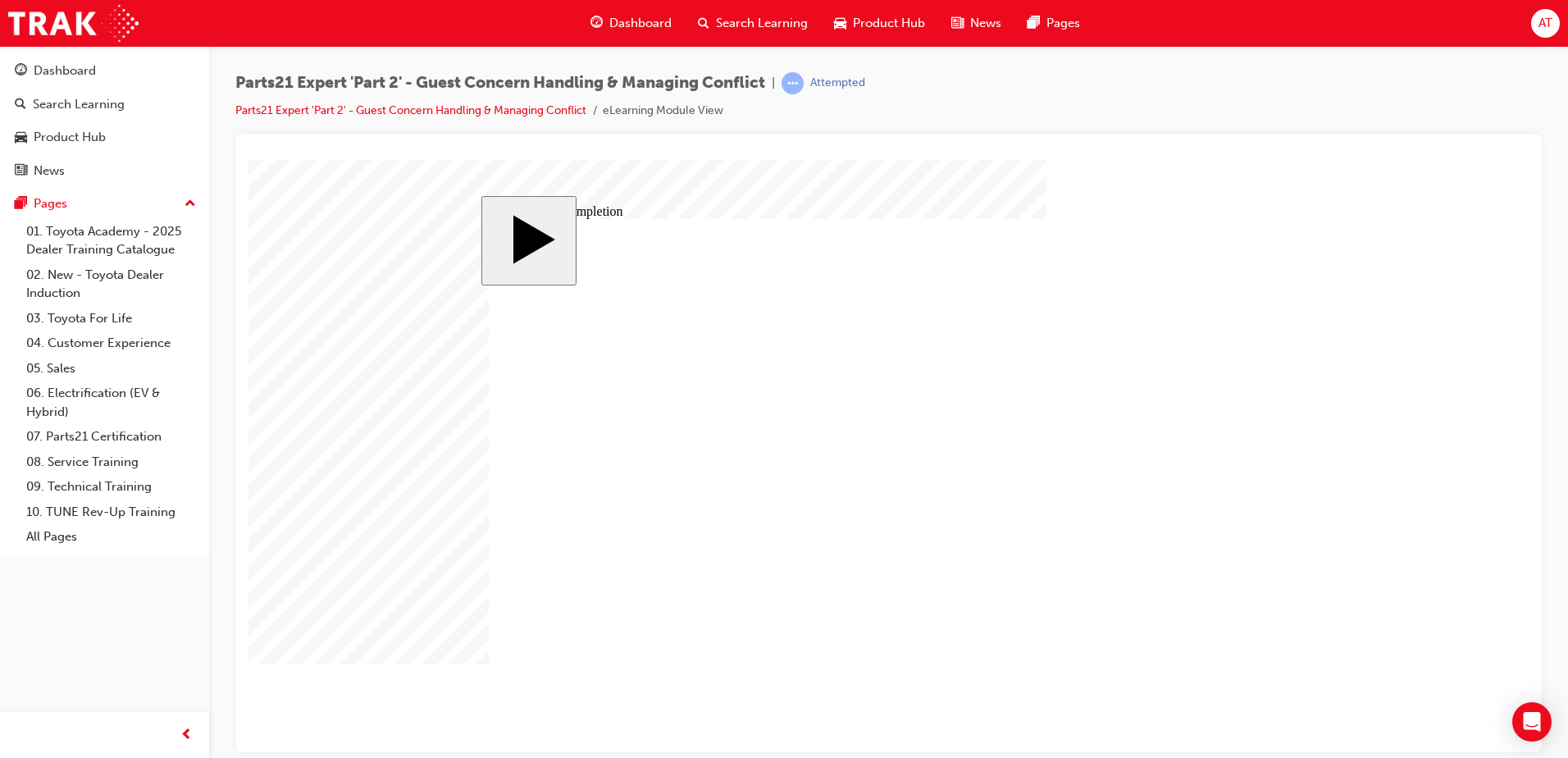
type input "16"
type input "25"
type input "4"
type input "16"
type input "25"
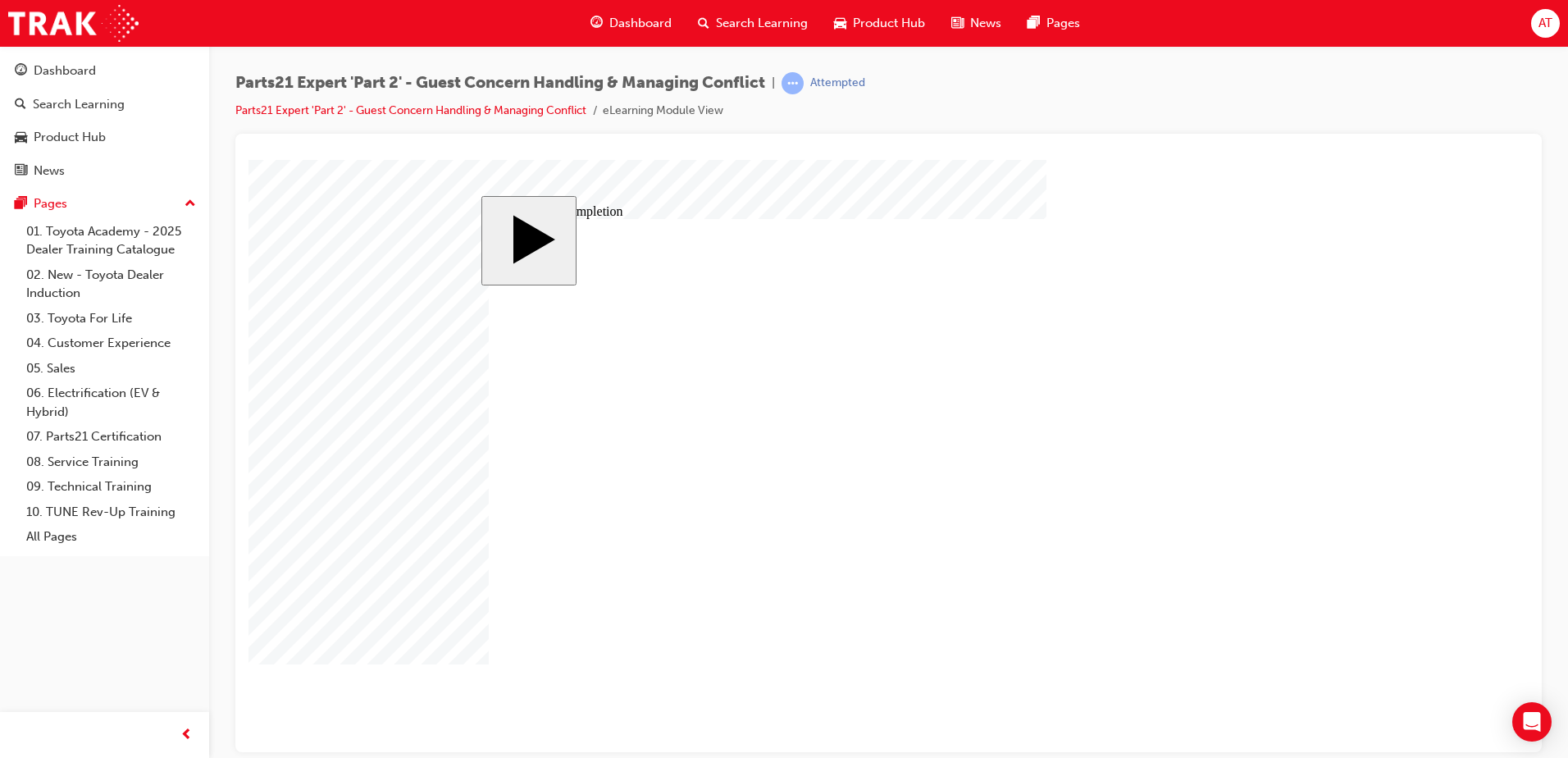
drag, startPoint x: 969, startPoint y: 533, endPoint x: 981, endPoint y: 530, distance: 12.4
drag, startPoint x: 972, startPoint y: 523, endPoint x: 980, endPoint y: 522, distance: 8.1
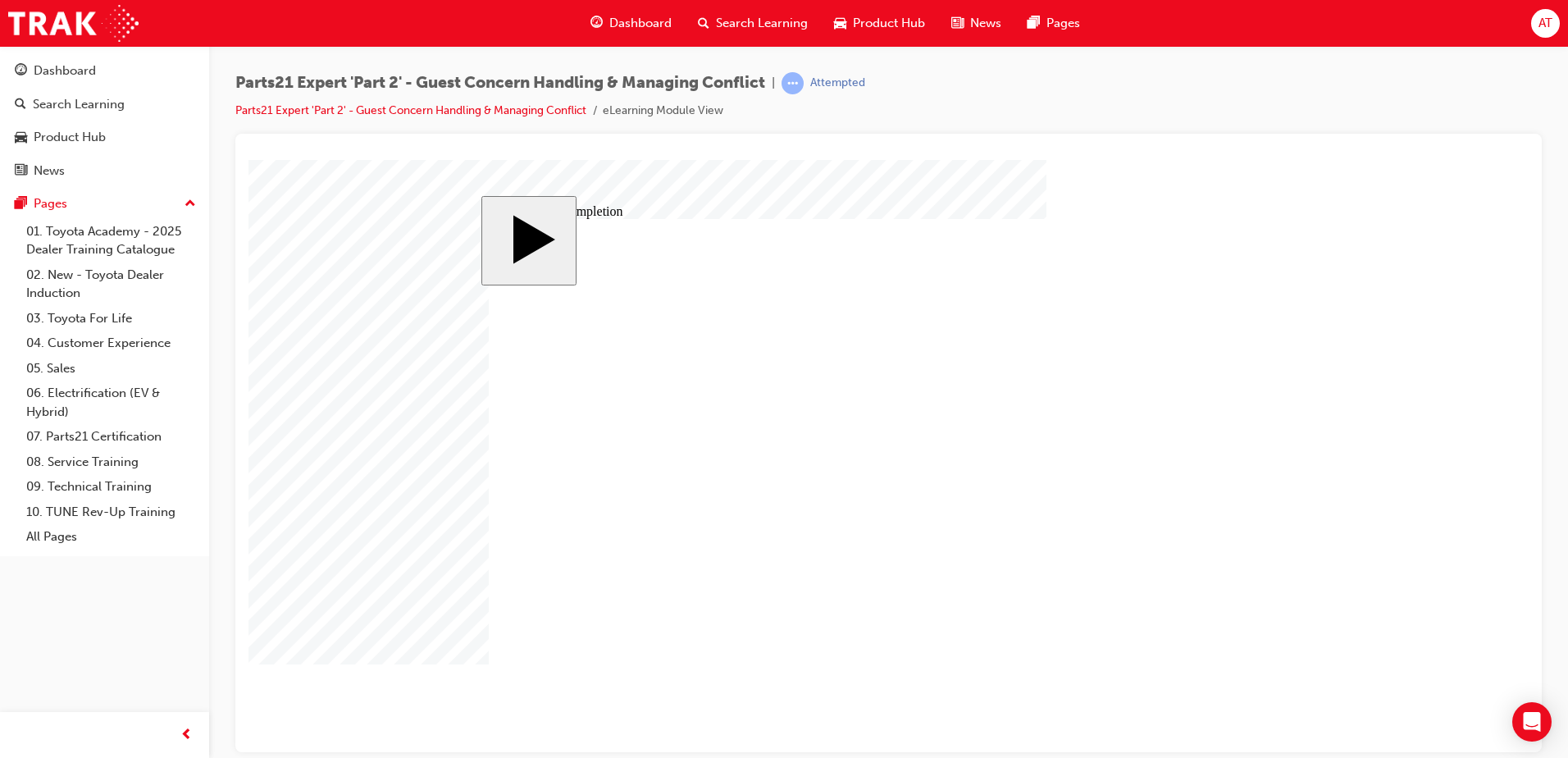
type input "3"
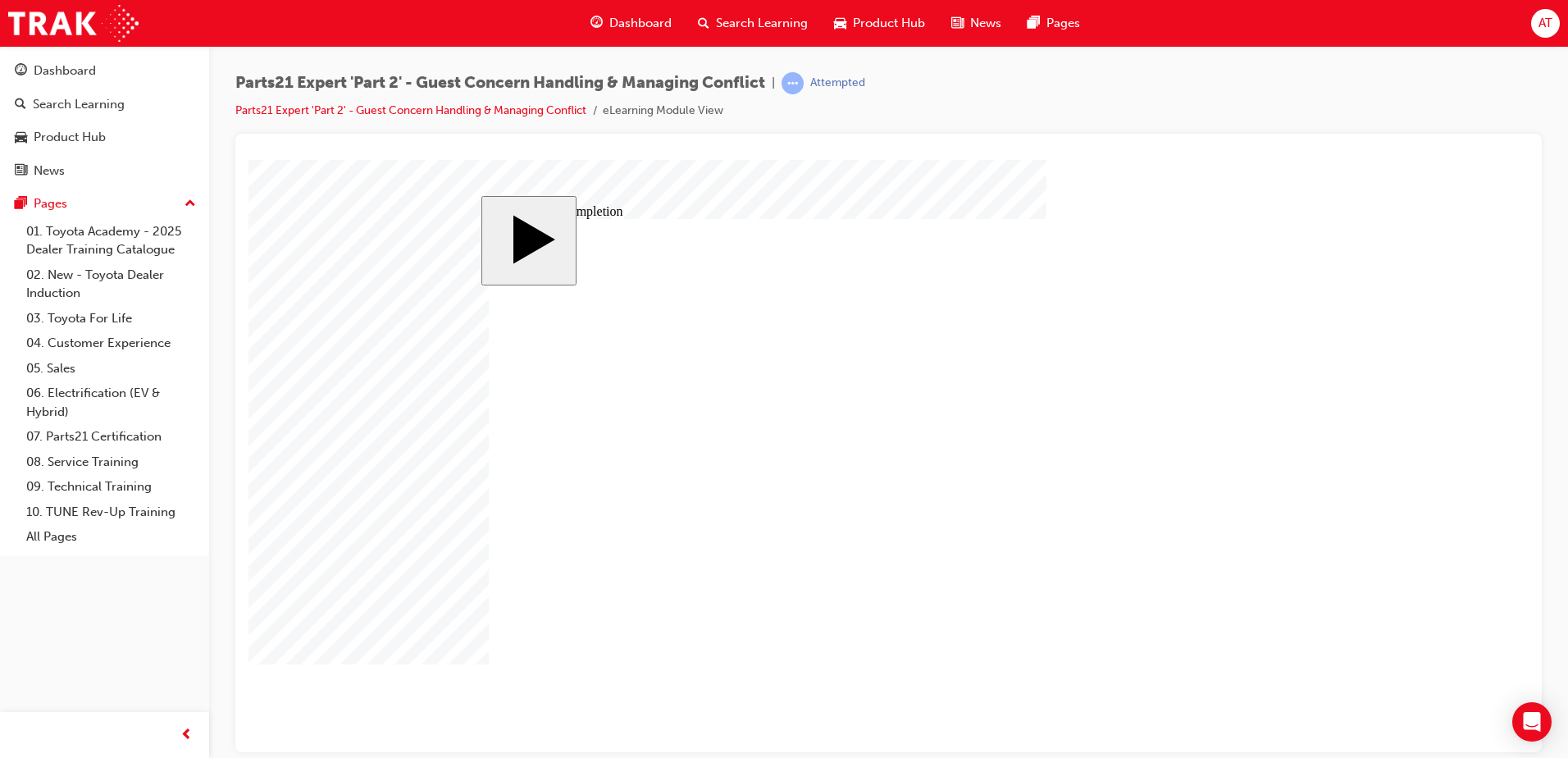
drag, startPoint x: 968, startPoint y: 518, endPoint x: 1013, endPoint y: 513, distance: 45.3
click at [372, 287] on body "slide: Course Completion Rectangle 1 Rectangle 2 That was incorrect, please try…" at bounding box center [889, 455] width 1280 height 592
click at [1413, 445] on body "slide: Course Completion Rectangle 1 Rectangle 2 That was incorrect, please try…" at bounding box center [889, 455] width 1280 height 592
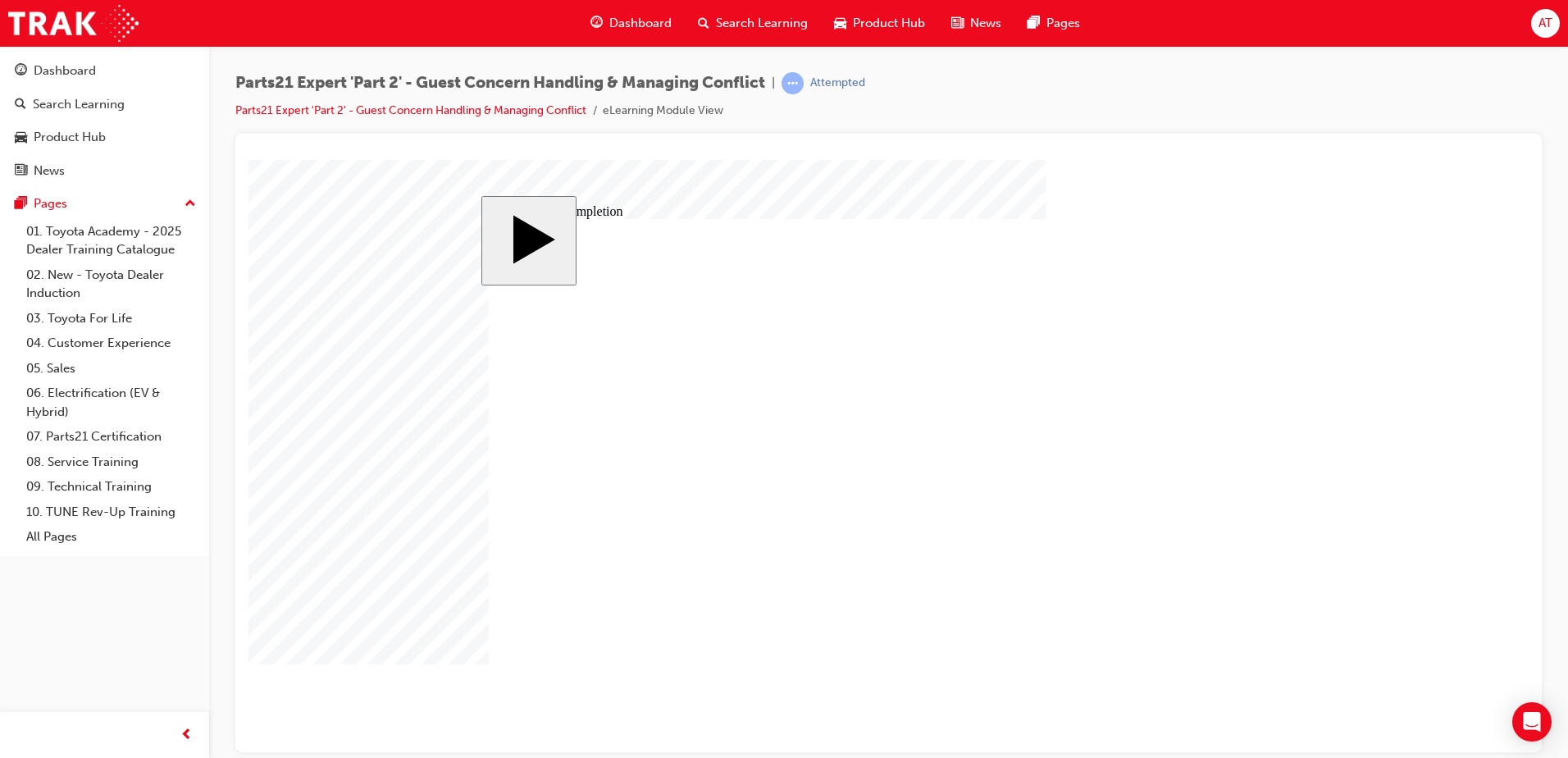
drag, startPoint x: 940, startPoint y: 576, endPoint x: 983, endPoint y: 572, distance: 43.2
drag, startPoint x: 940, startPoint y: 572, endPoint x: 981, endPoint y: 565, distance: 41.6
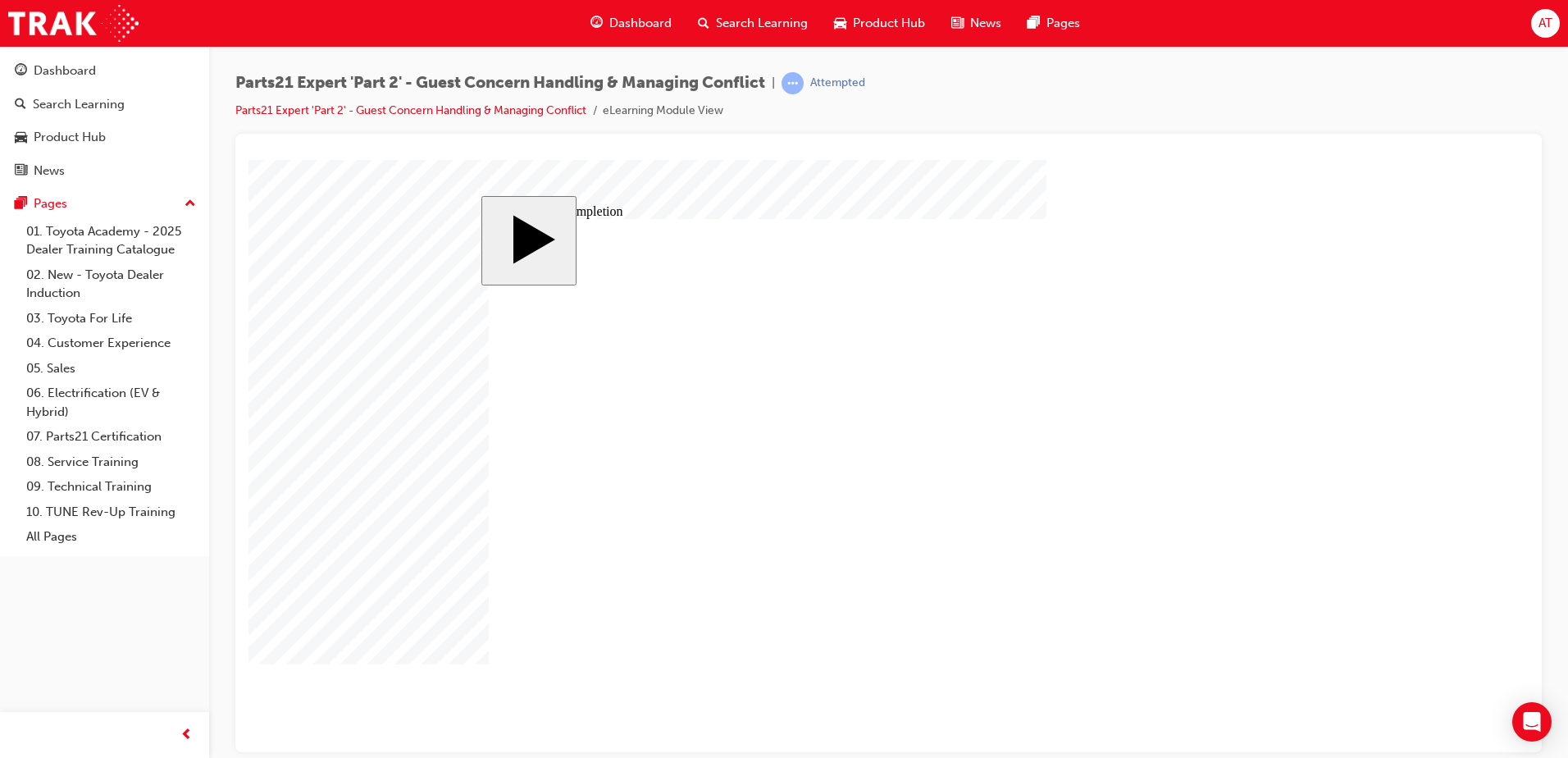
drag, startPoint x: 965, startPoint y: 547, endPoint x: 978, endPoint y: 547, distance: 13.0
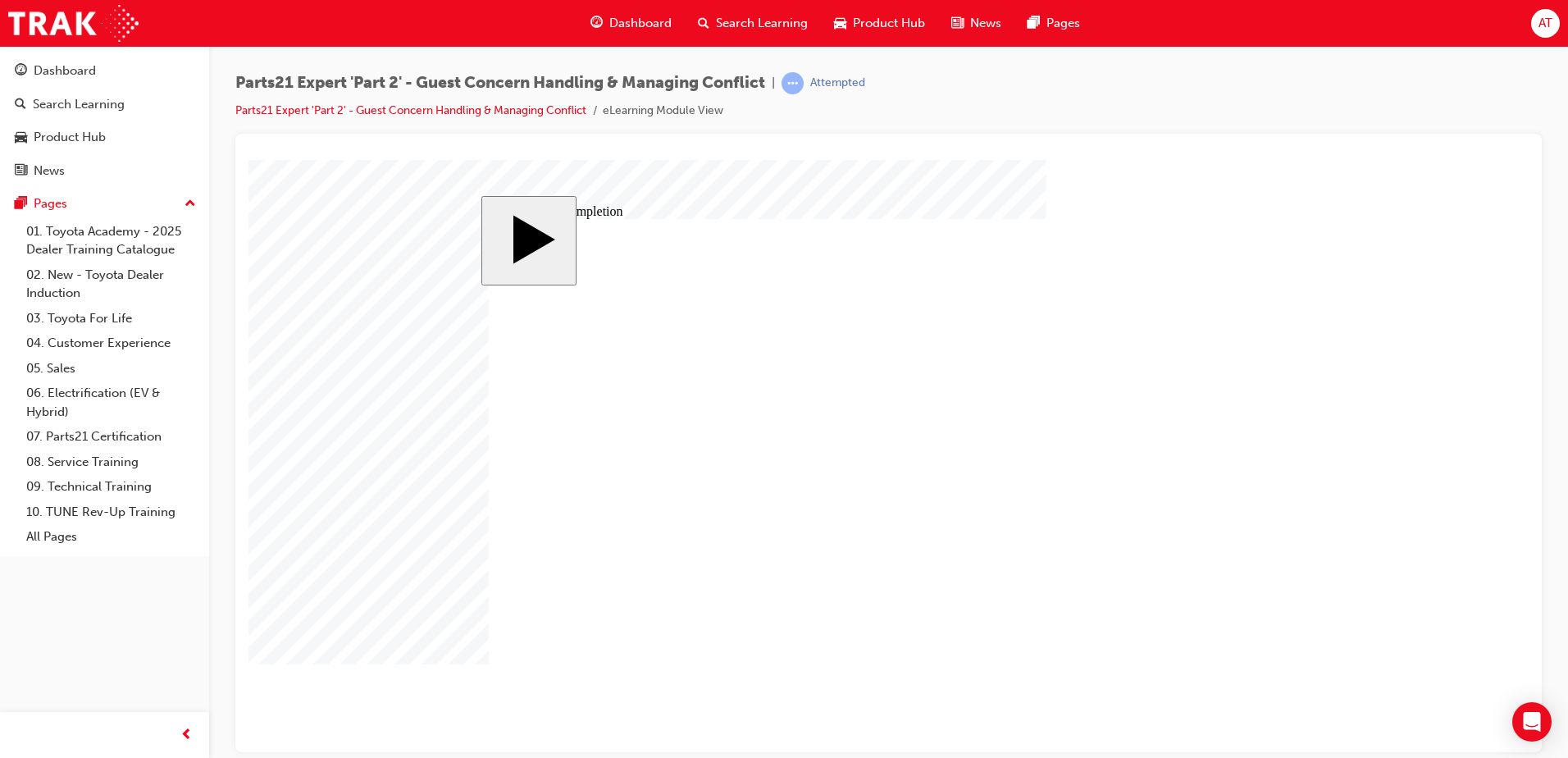
drag, startPoint x: 970, startPoint y: 560, endPoint x: 983, endPoint y: 560, distance: 13.0
drag, startPoint x: 945, startPoint y: 577, endPoint x: 961, endPoint y: 573, distance: 16.5
drag, startPoint x: 946, startPoint y: 573, endPoint x: 957, endPoint y: 572, distance: 11.0
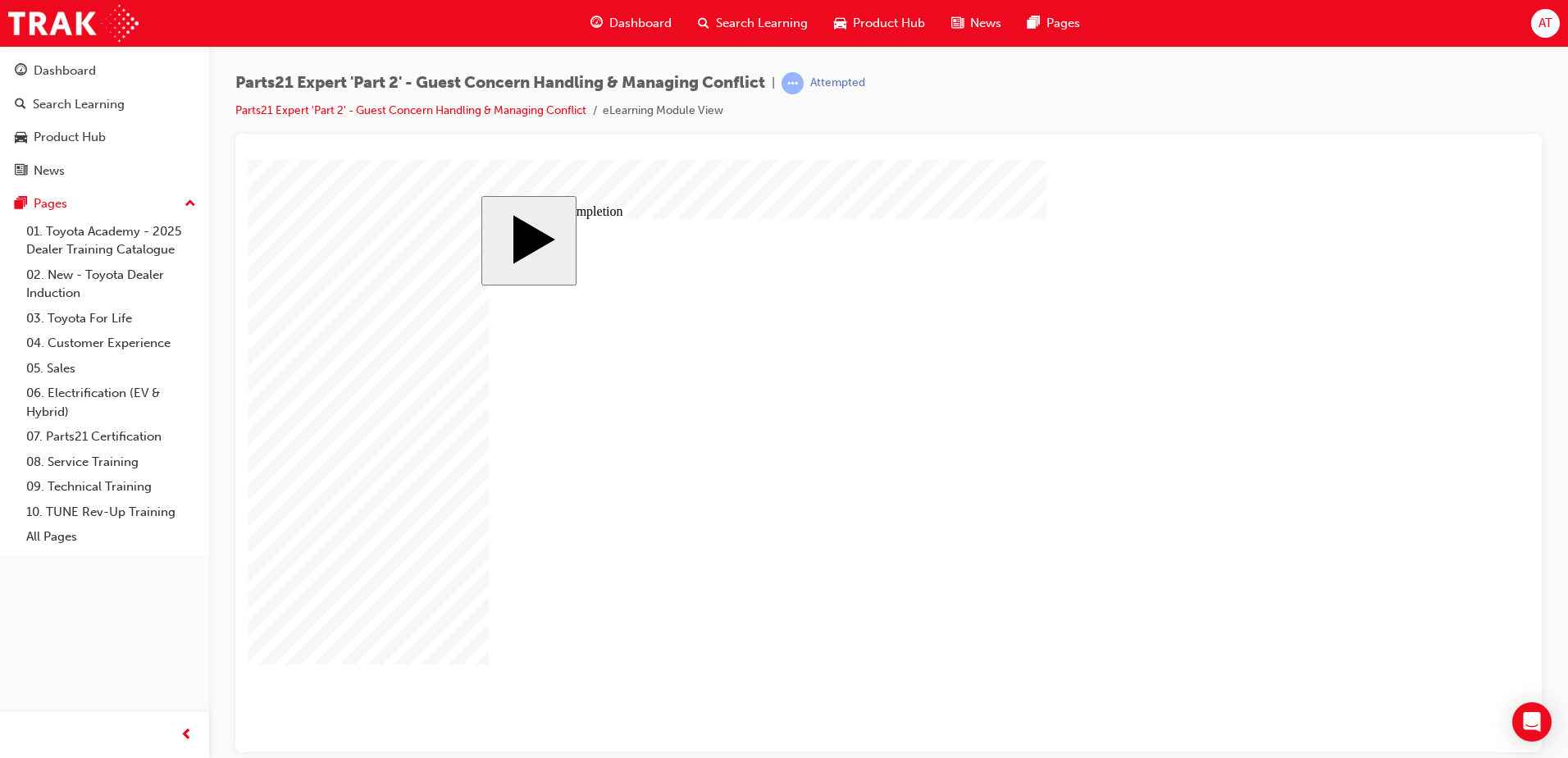
drag, startPoint x: 965, startPoint y: 585, endPoint x: 980, endPoint y: 581, distance: 15.5
click at [1375, 576] on body "slide: Course Completion Rectangle 1 Rectangle 2 That was incorrect, please try…" at bounding box center [889, 455] width 1280 height 592
click at [1478, 247] on body "slide: Course Completion Rectangle 1 Rectangle 2 That was incorrect, please try…" at bounding box center [889, 455] width 1280 height 592
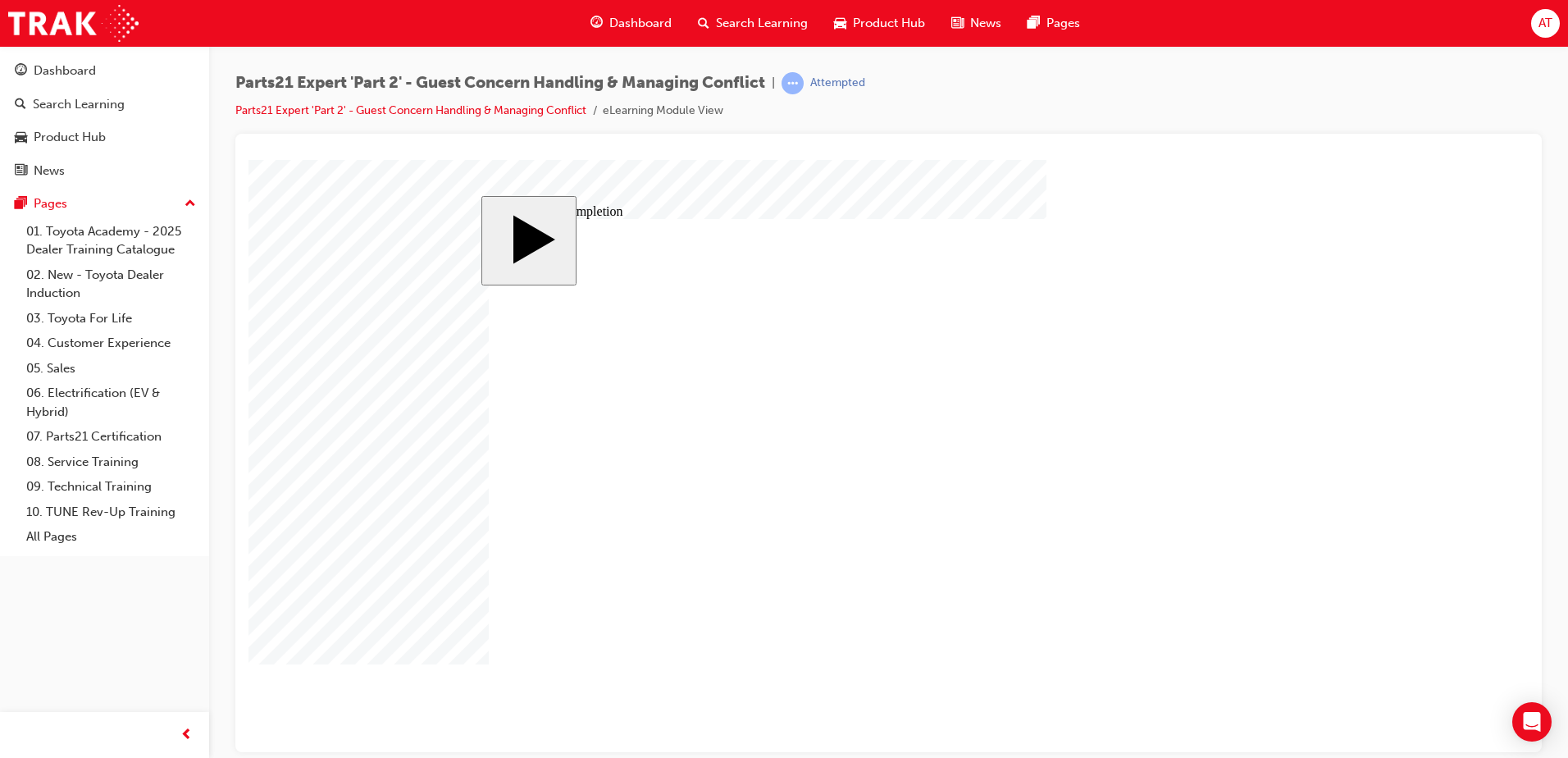
drag, startPoint x: 947, startPoint y: 576, endPoint x: 957, endPoint y: 572, distance: 10.8
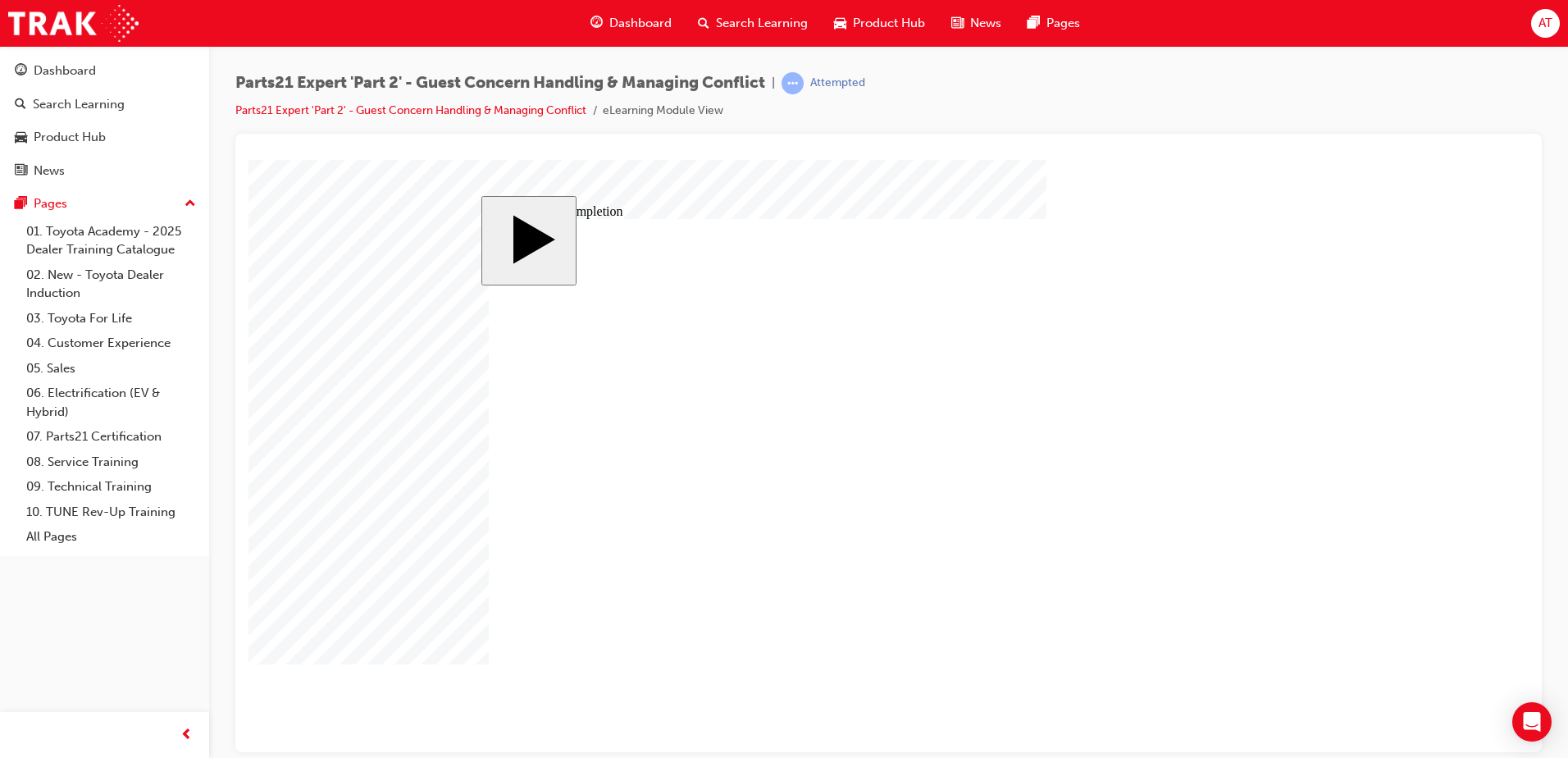
drag, startPoint x: 957, startPoint y: 569, endPoint x: 967, endPoint y: 569, distance: 10.0
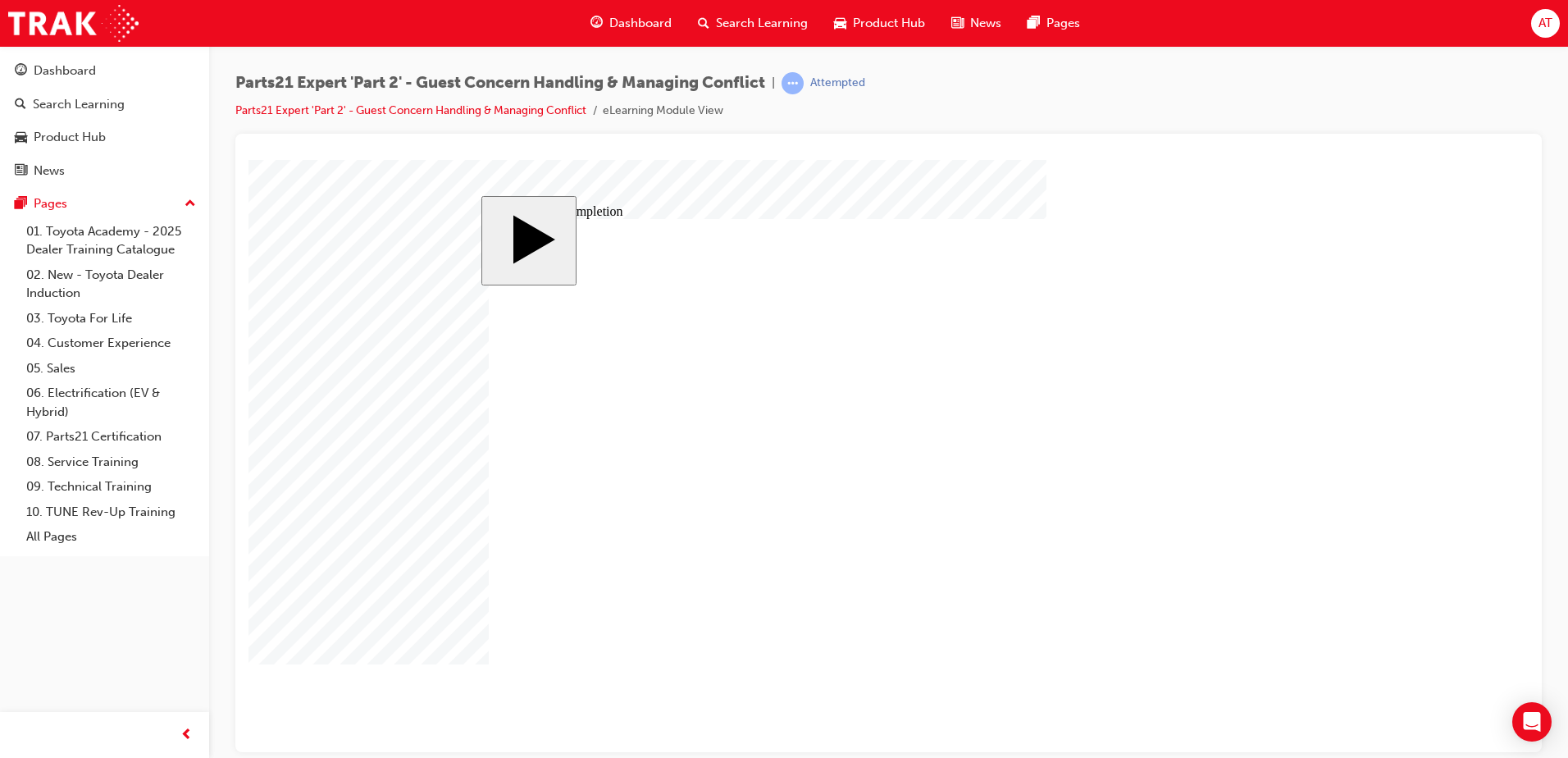
drag, startPoint x: 968, startPoint y: 560, endPoint x: 988, endPoint y: 558, distance: 20.1
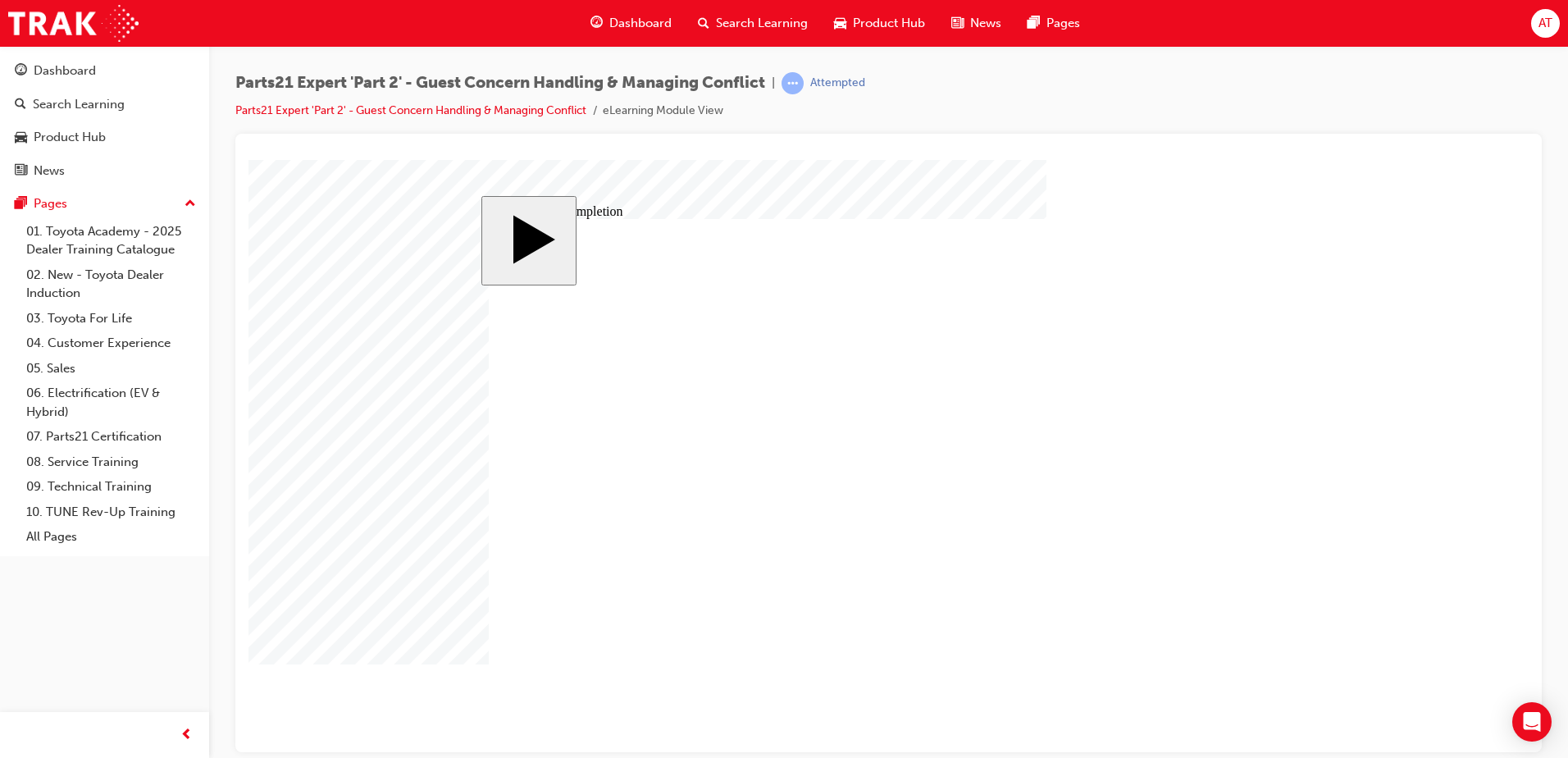
drag, startPoint x: 962, startPoint y: 586, endPoint x: 998, endPoint y: 586, distance: 36.0
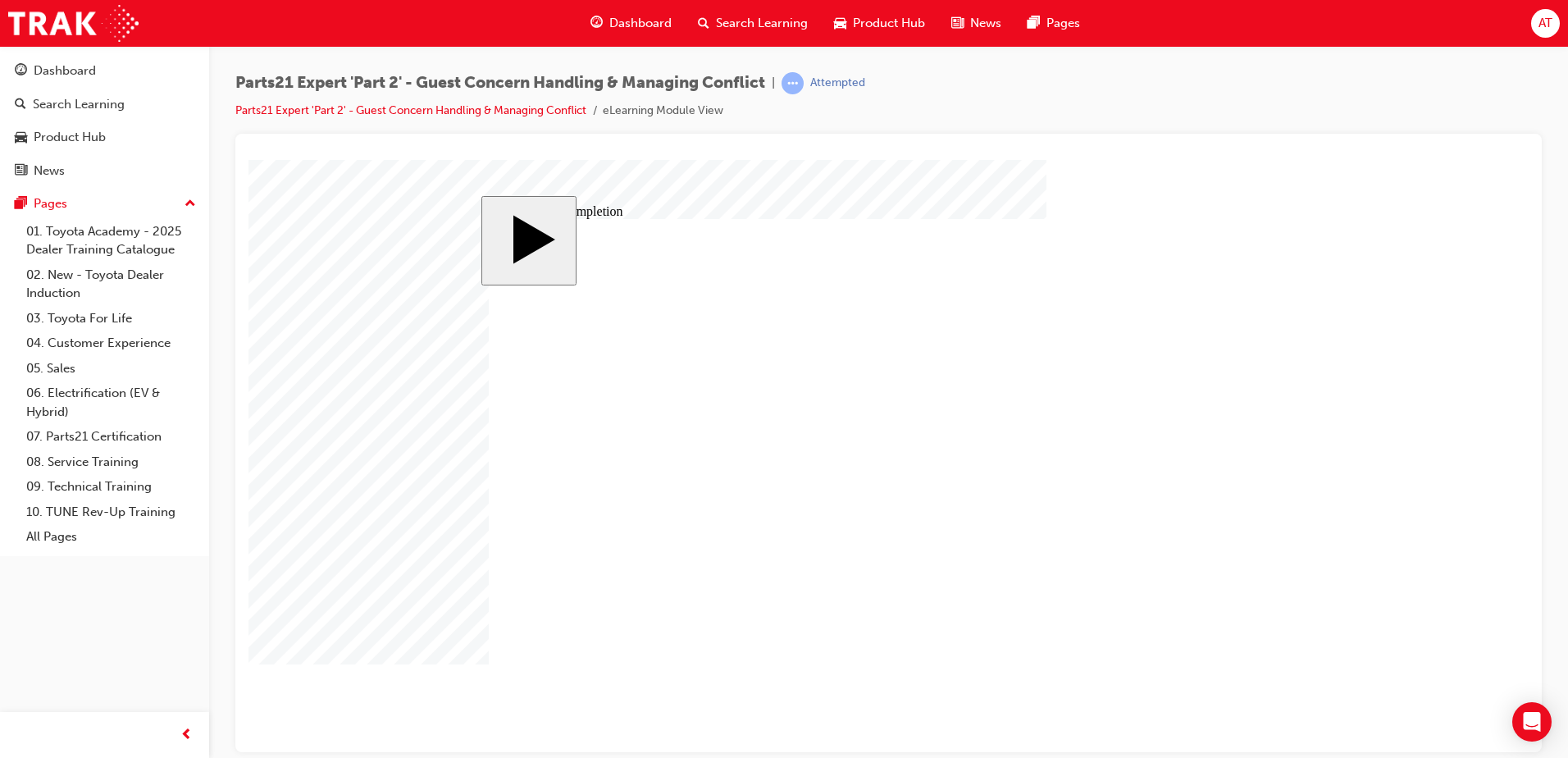
click at [1379, 517] on body "slide: Parts 21 Group 1 Rectangular Callout 1 Oval 1 MENU Rectangle 6 HELP Rect…" at bounding box center [889, 455] width 1280 height 592
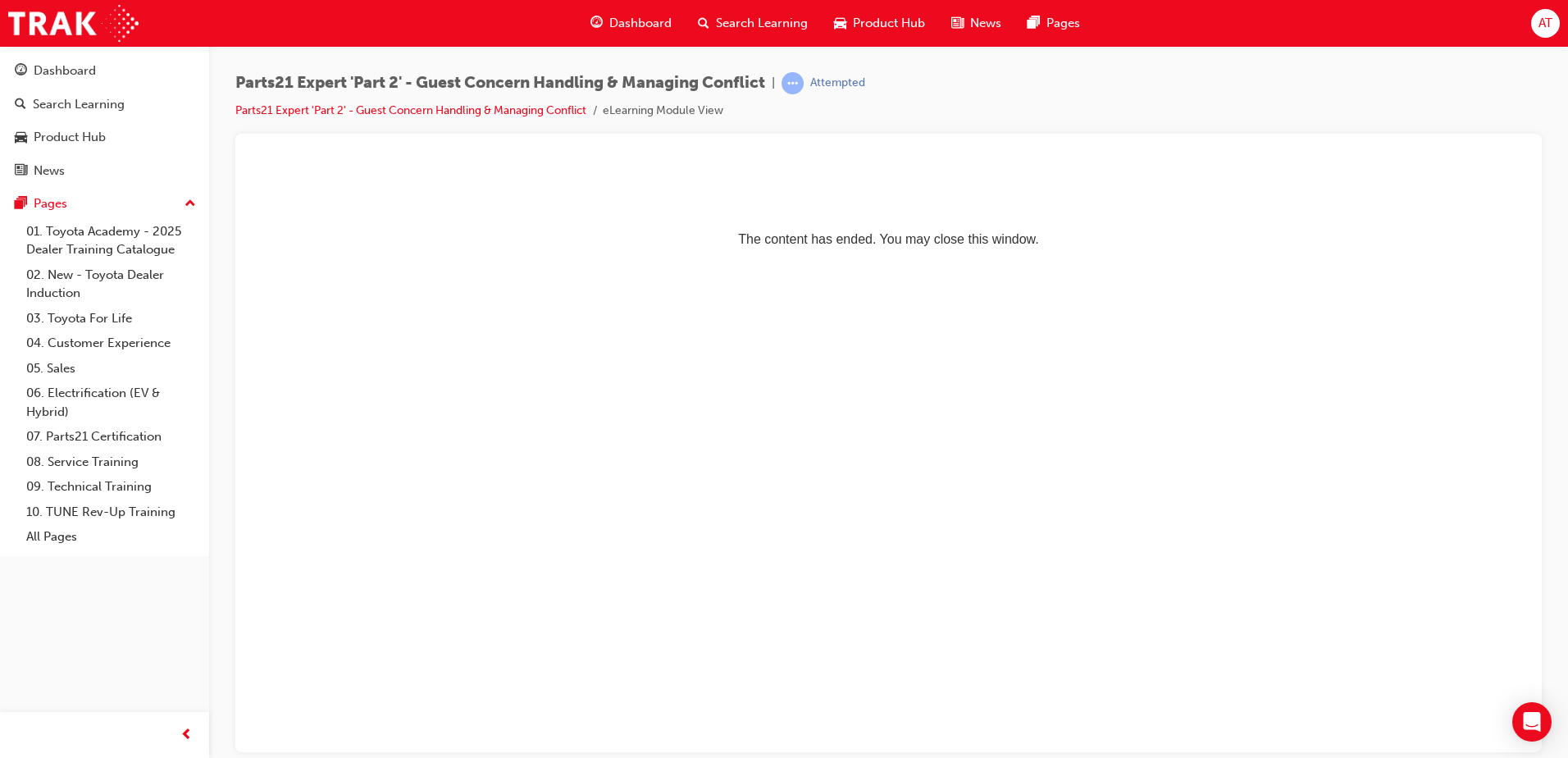
click at [626, 29] on span "Dashboard" at bounding box center [640, 23] width 62 height 19
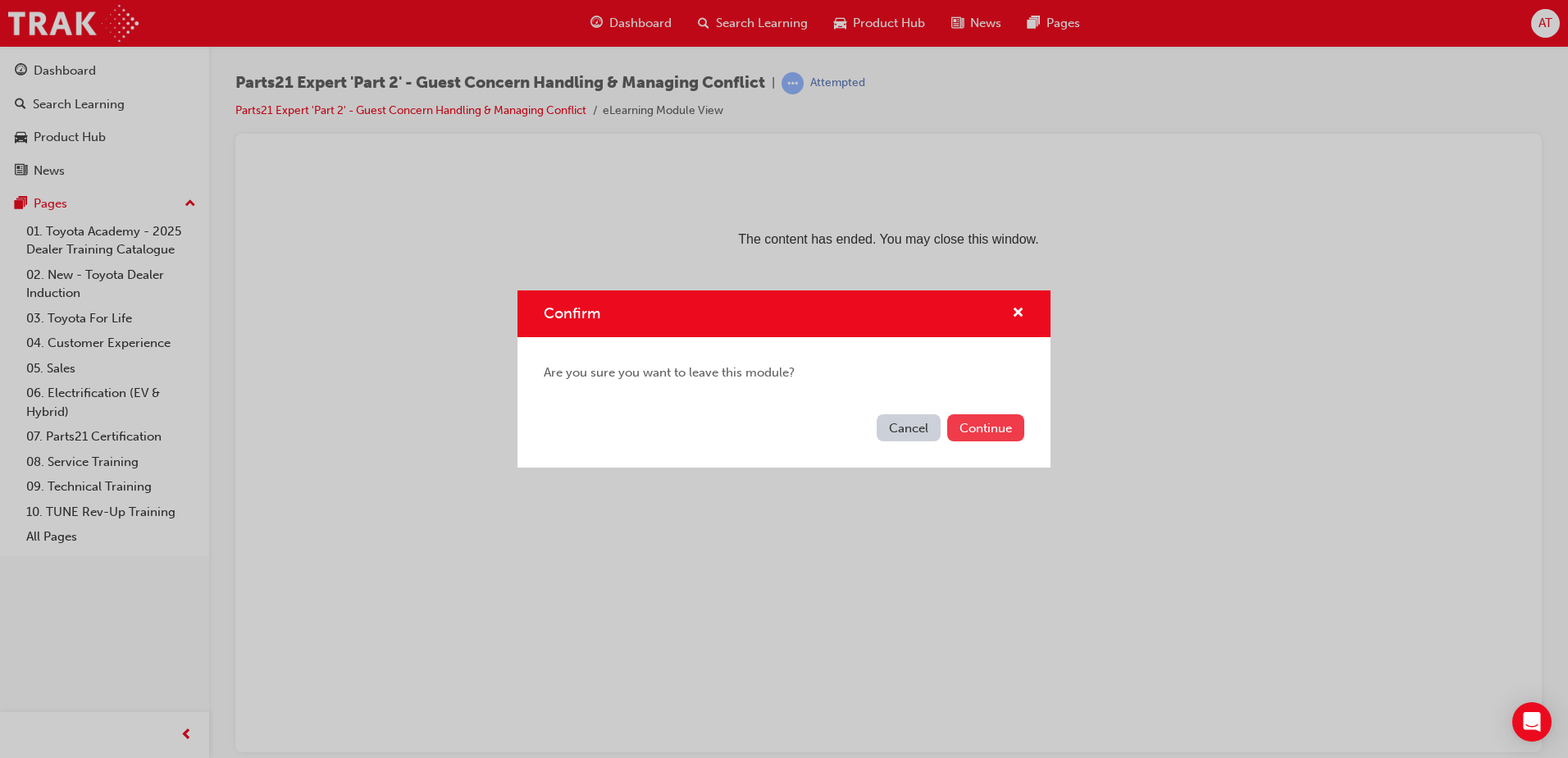
click at [990, 430] on button "Continue" at bounding box center [986, 428] width 77 height 27
